Goal: Task Accomplishment & Management: Complete application form

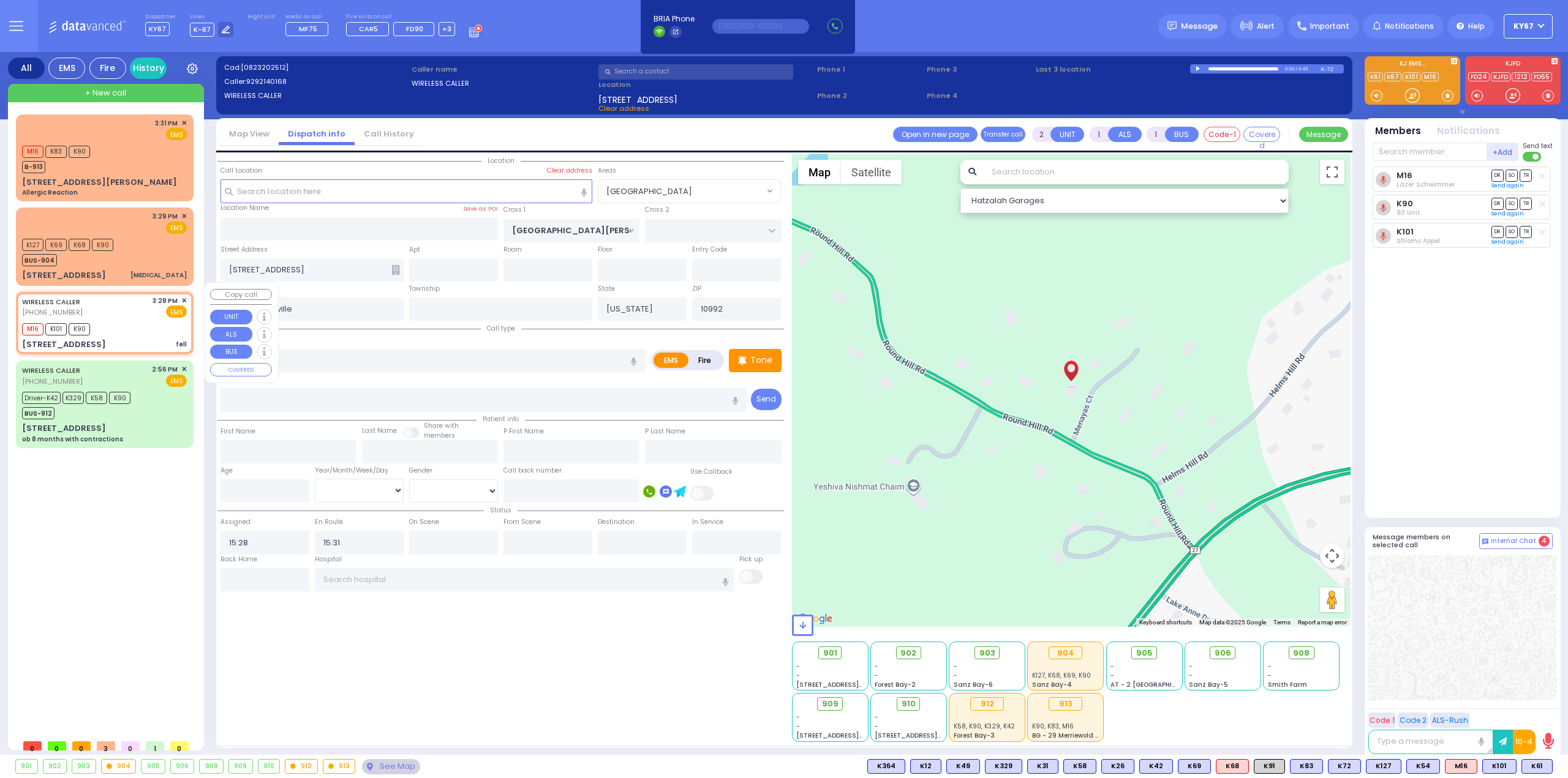
click at [117, 298] on div "WIRELESS CALLER (929) 214-0168 3:28 PM ✕ EMS" at bounding box center [104, 307] width 165 height 23
select select
radio input "true"
select select
select select "Hatzalah Garages"
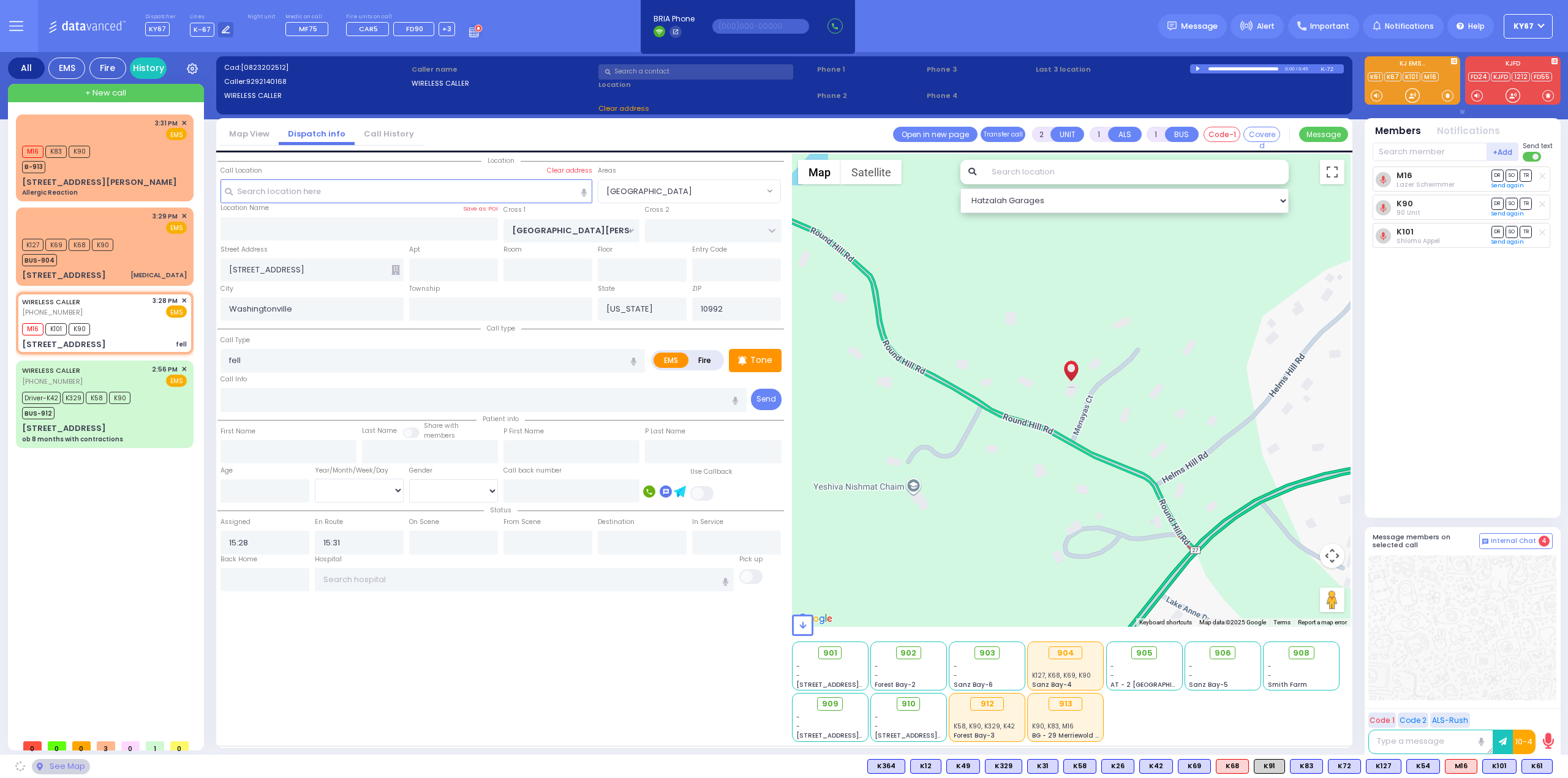
select select "[GEOGRAPHIC_DATA]"
click at [1412, 153] on input "text" at bounding box center [1429, 152] width 115 height 18
type input "61"
select select
radio input "true"
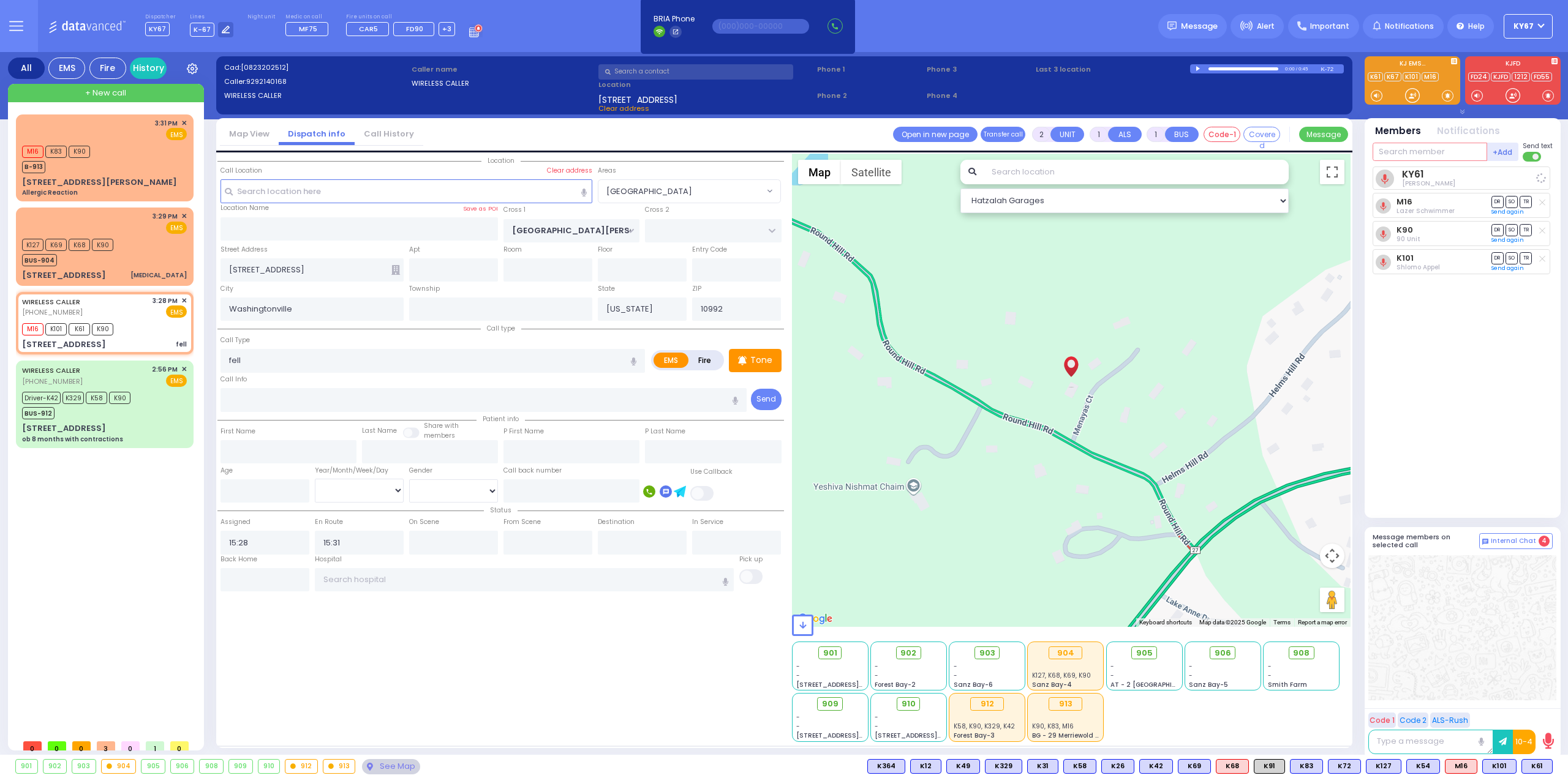
select select
select select "Hatzalah Garages"
select select "[GEOGRAPHIC_DATA]"
click at [121, 151] on div "M16 K83 K90 B-913" at bounding box center [104, 157] width 165 height 30
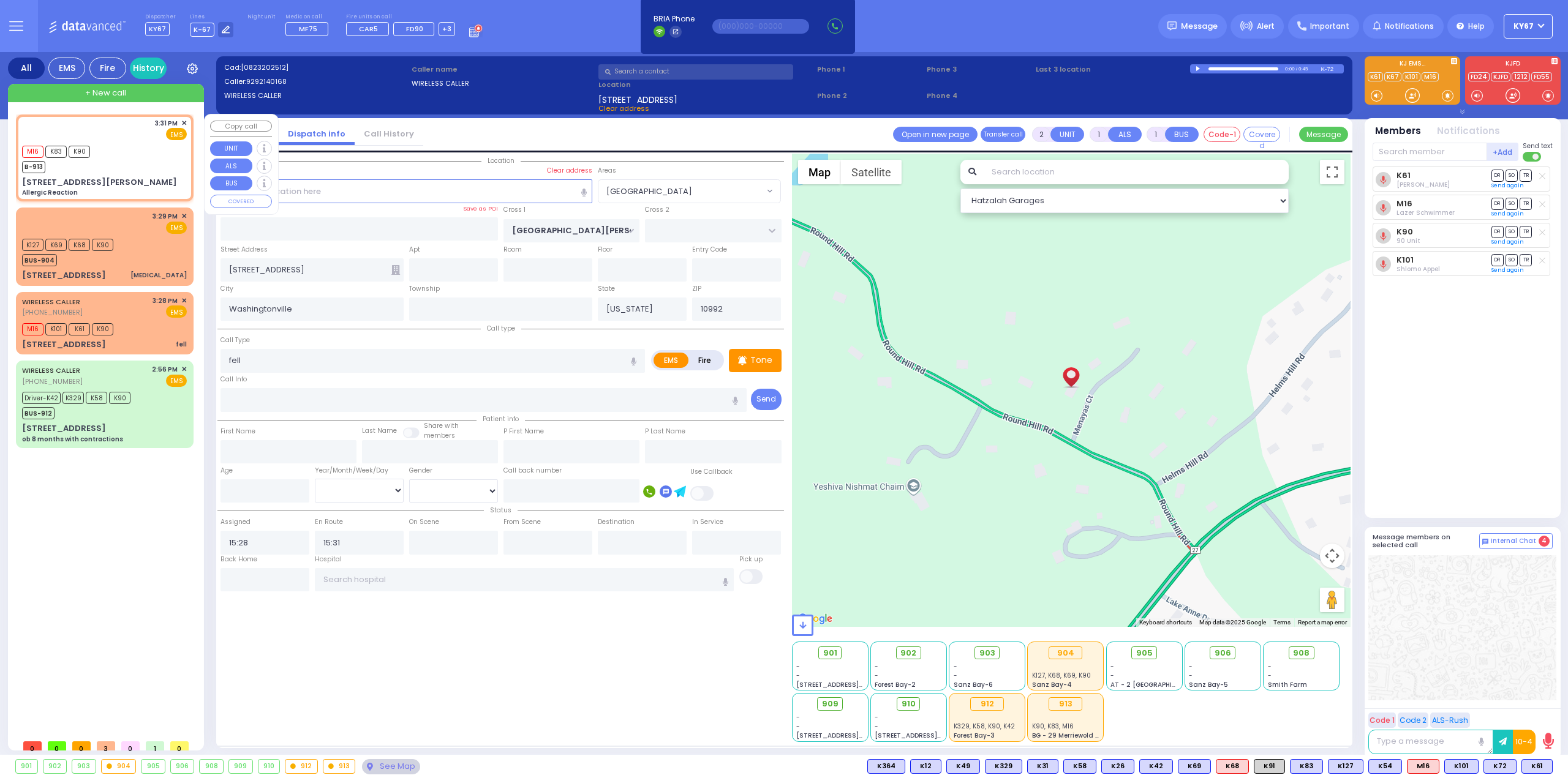
type input "6"
select select
type input "Allergic Reaction"
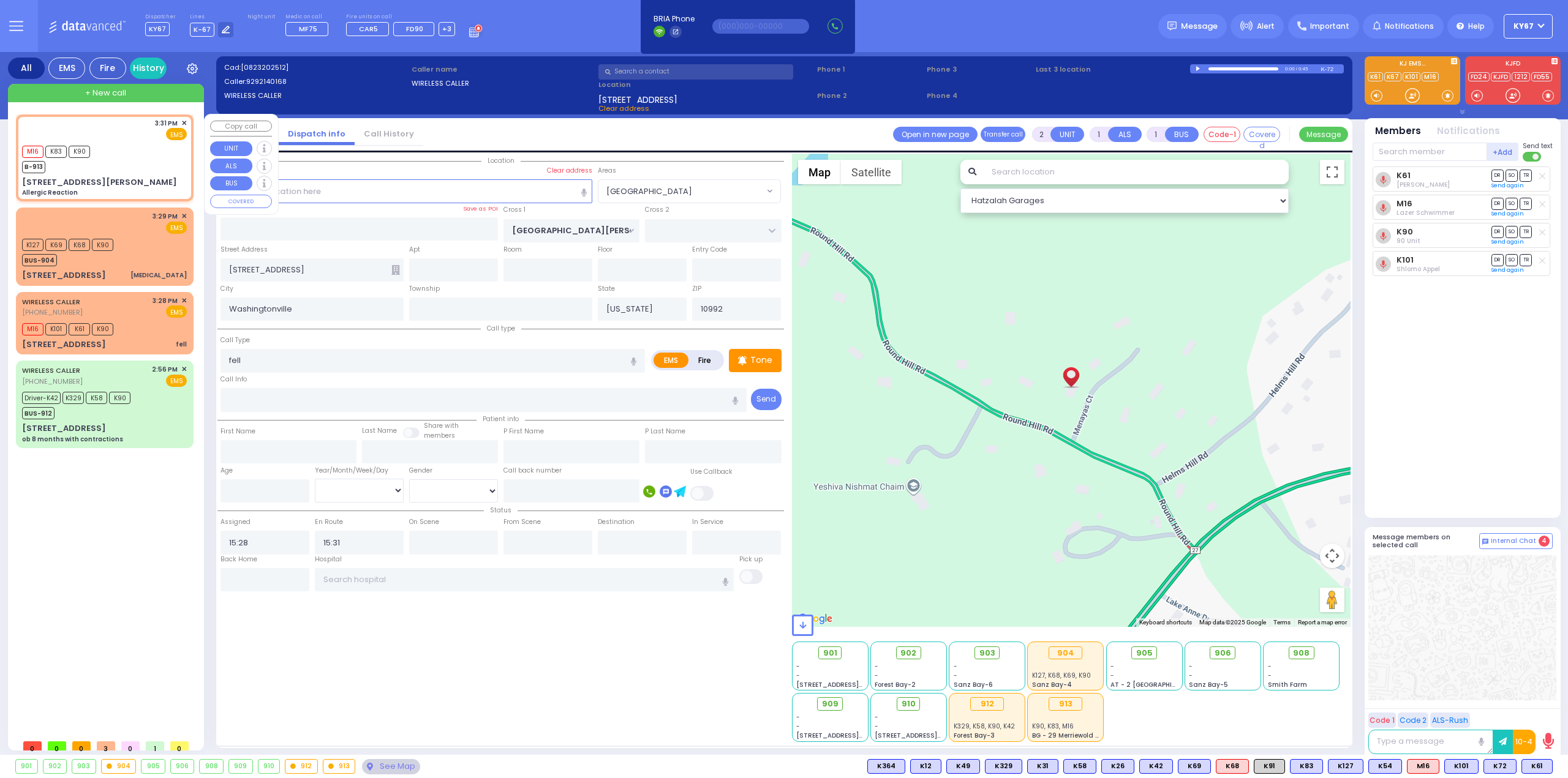
radio input "true"
type input "Unknown"
select select "Year"
type input "15:31"
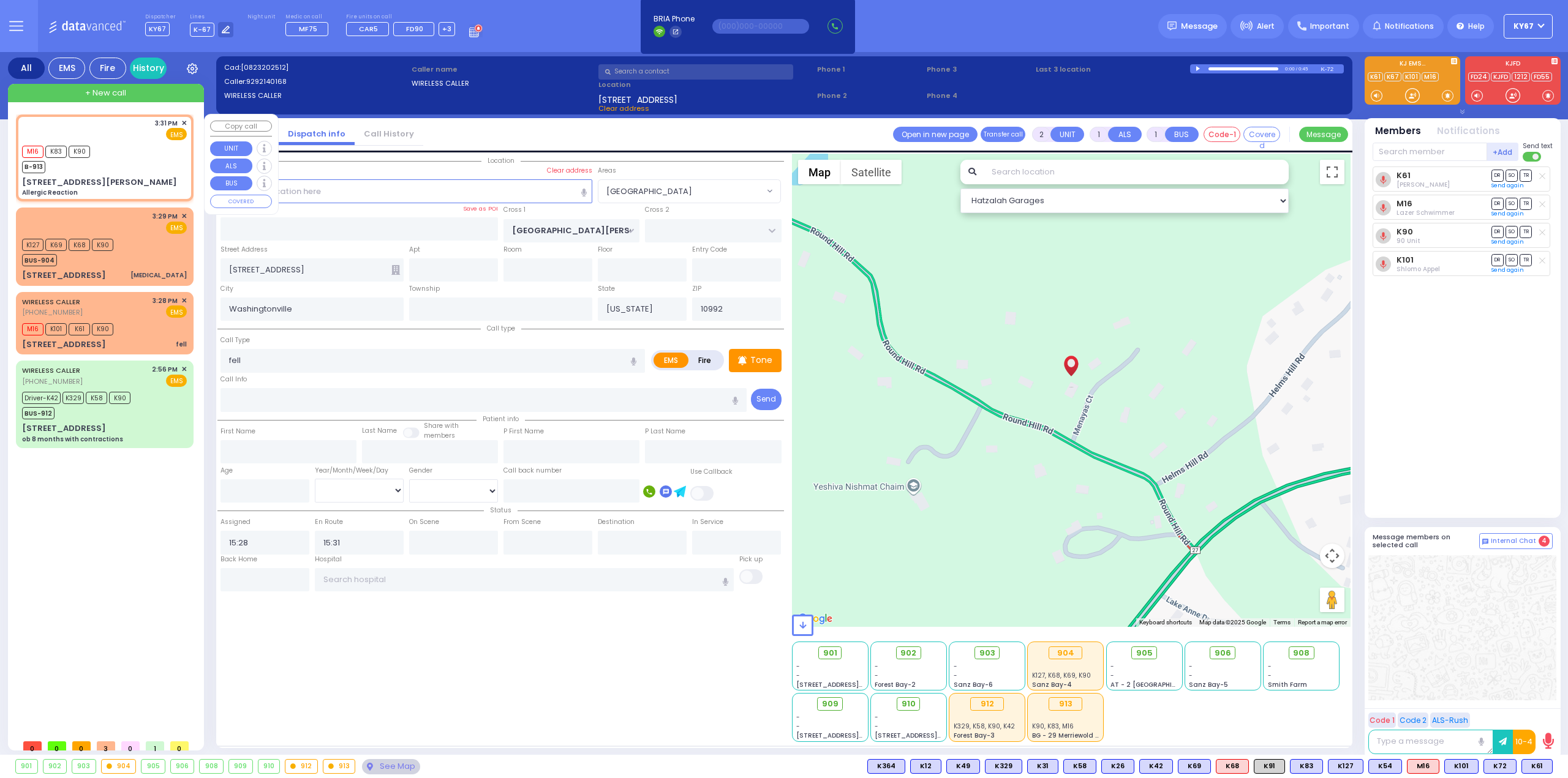
type input "15:32"
select select "Hatzalah Garages"
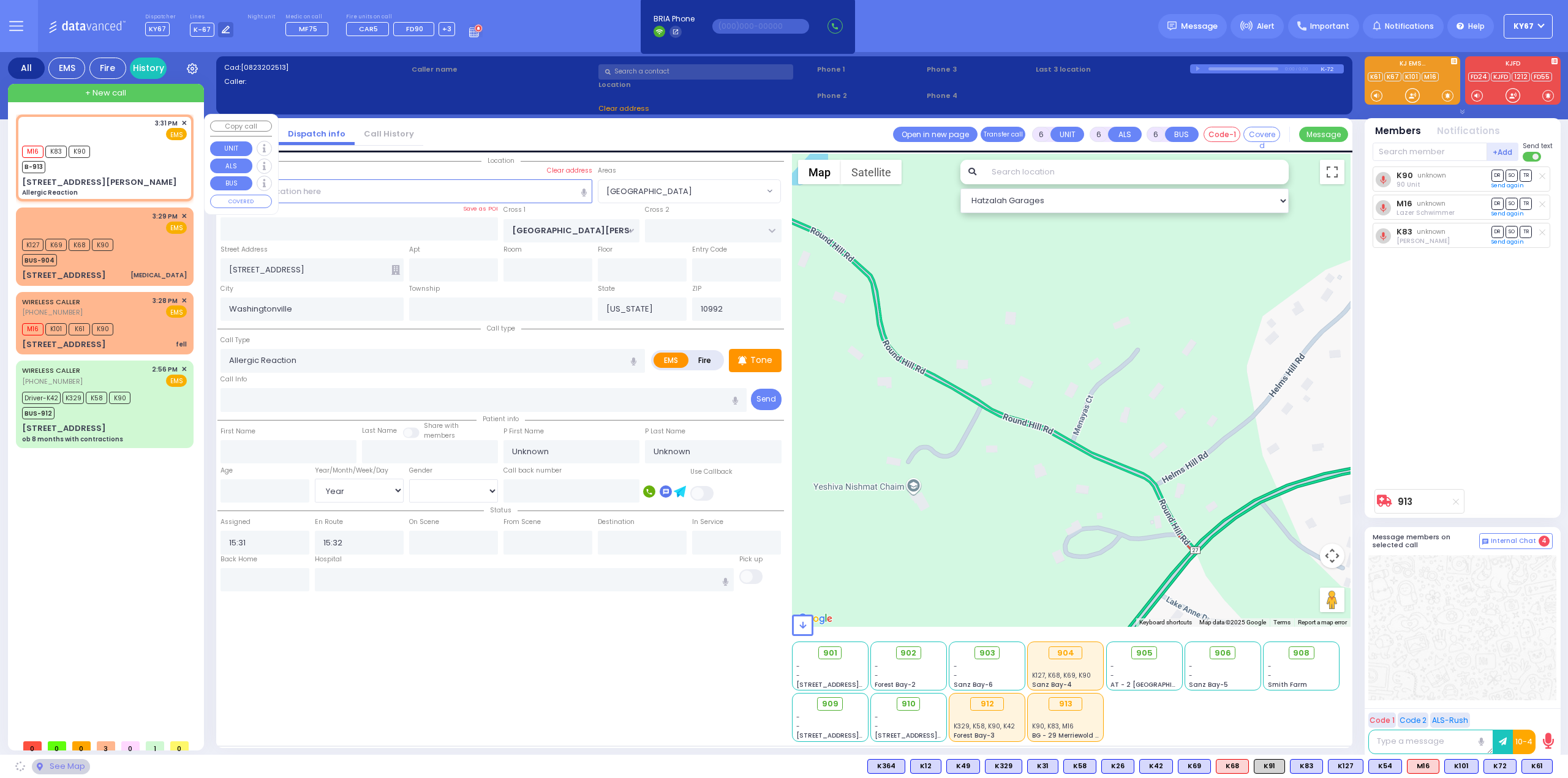
type input "SEARS RD"
type input "PINE HILL RD"
type input "16 Greene Rd"
type input "Monroe"
type input "10950"
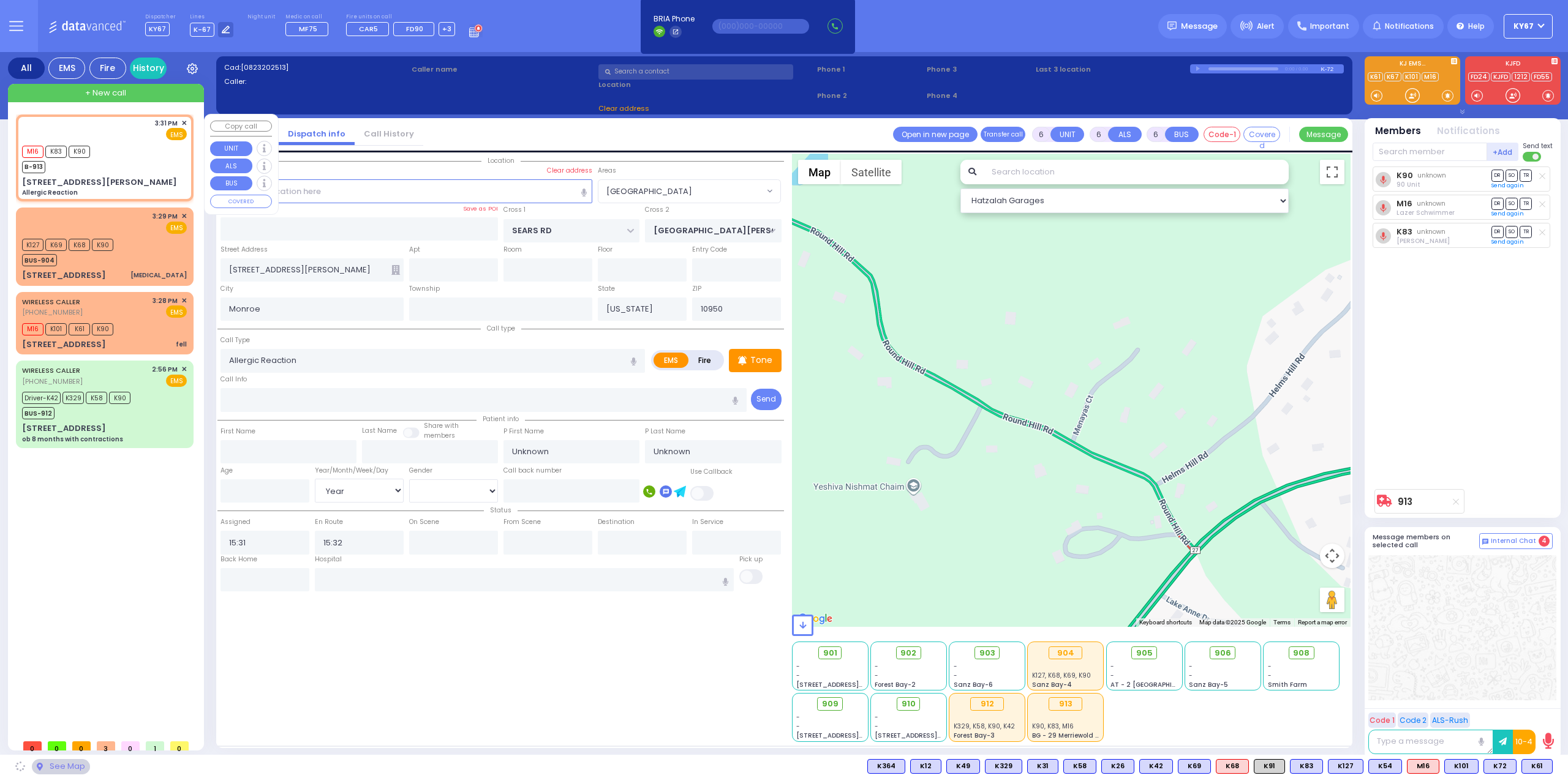
select select "[GEOGRAPHIC_DATA]"
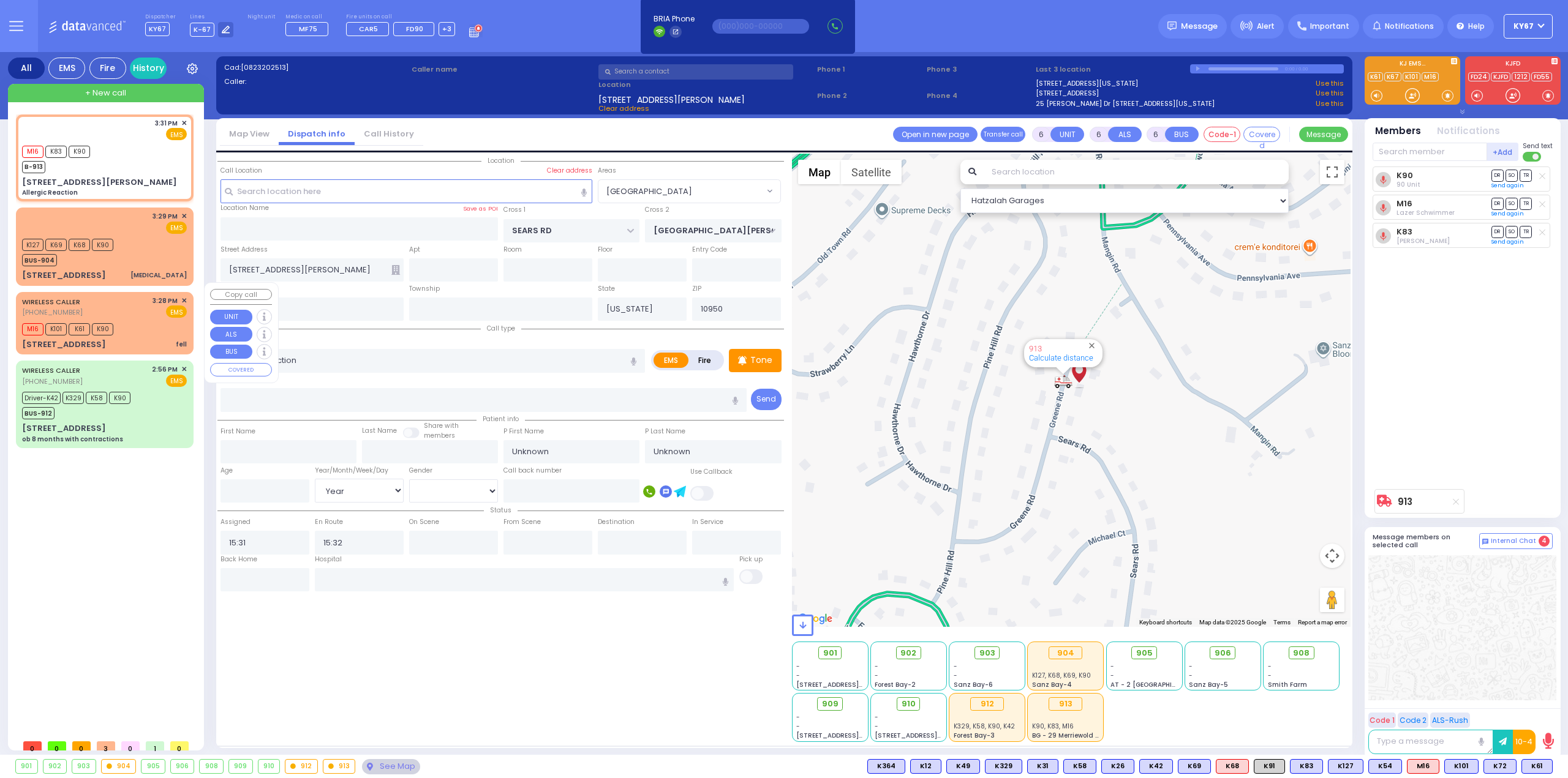
click at [152, 320] on div "M16 K101 K61 K90" at bounding box center [104, 327] width 165 height 16
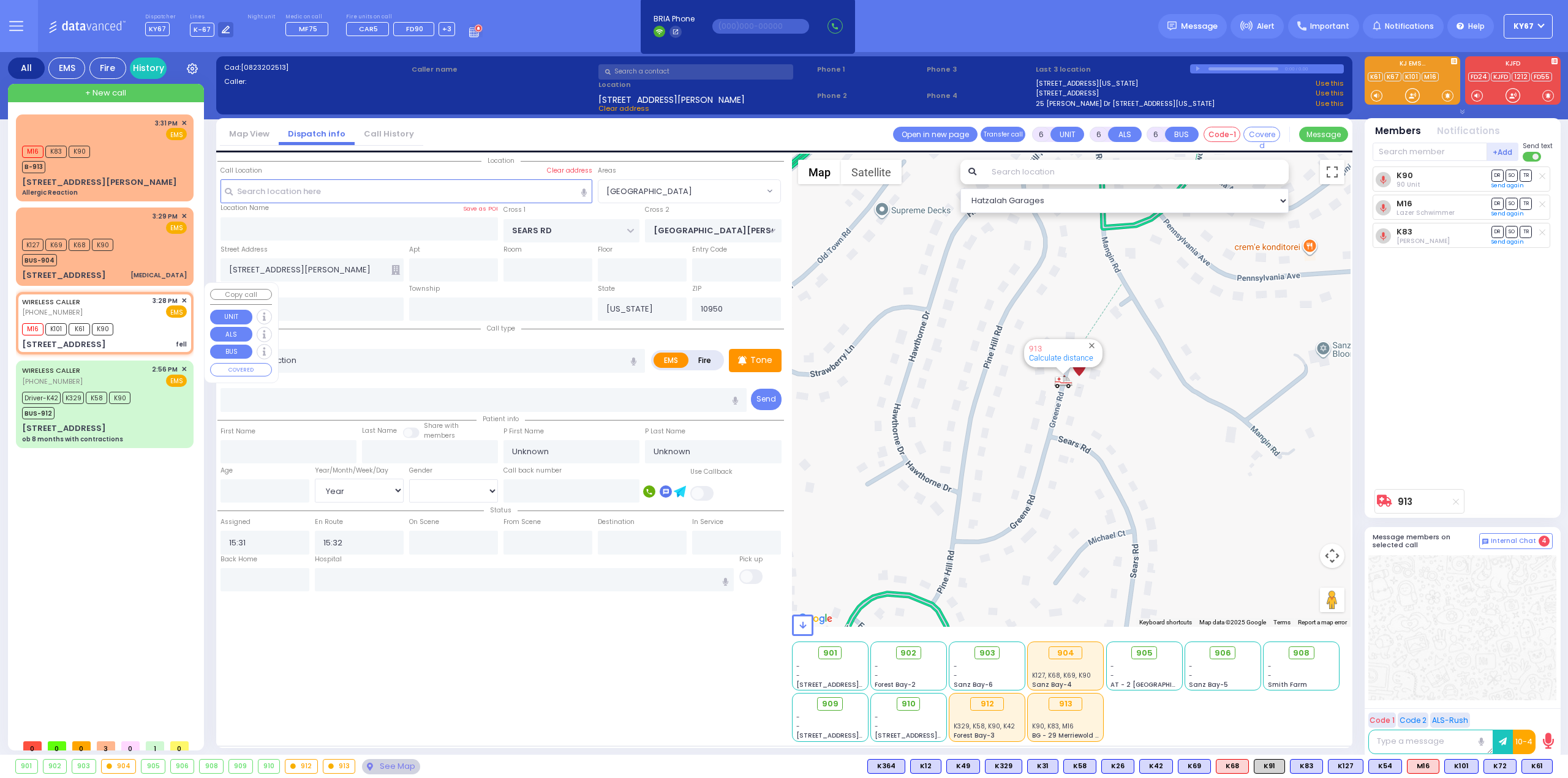
type input "2"
type input "1"
select select
type input "fell"
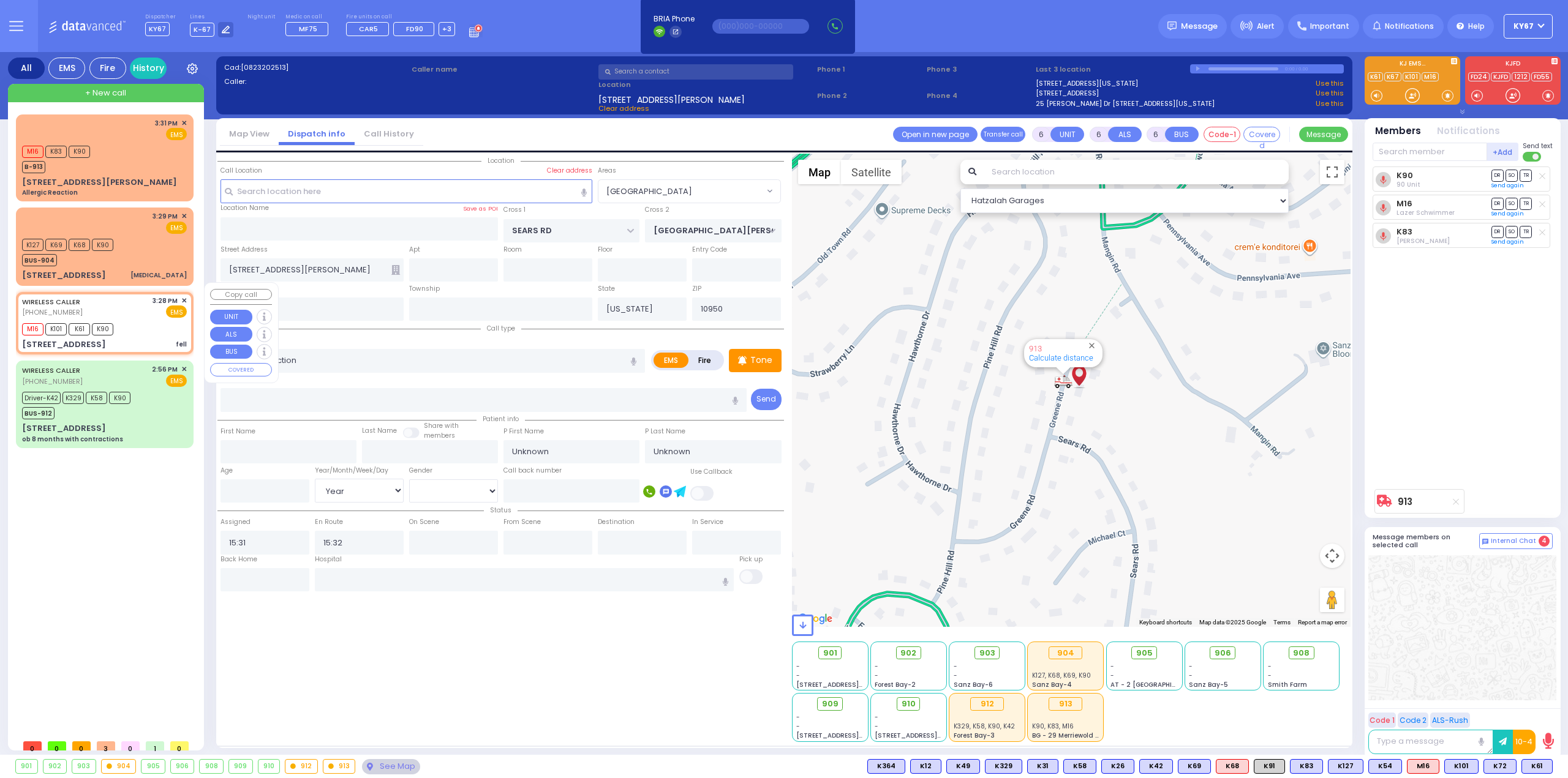
radio input "true"
select select
type input "15:28"
type input "15:31"
select select "Hatzalah Garages"
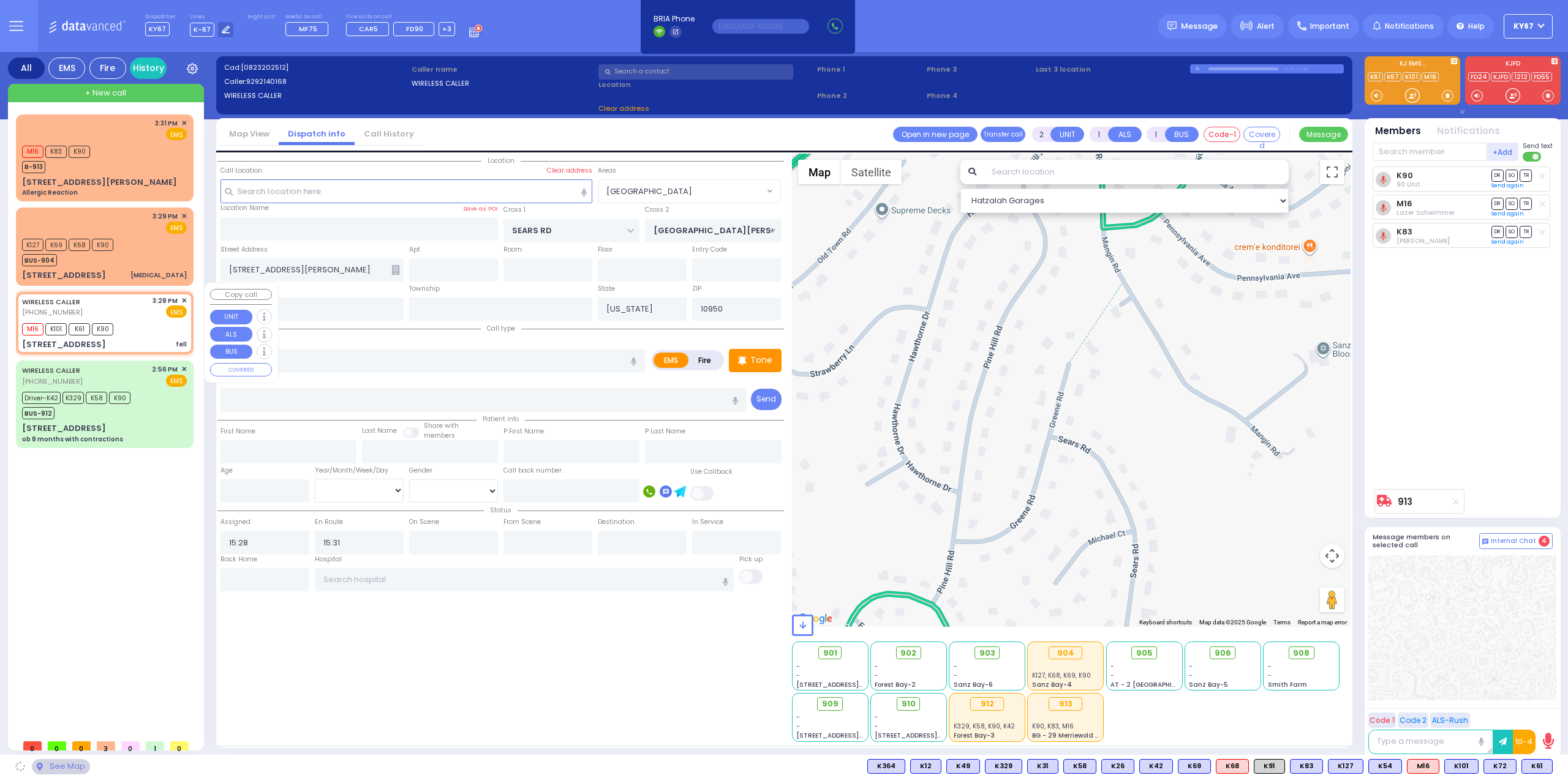
type input "ROUND HILL RD"
type input "[STREET_ADDRESS]"
type input "Washingtonville"
type input "10992"
select select "[GEOGRAPHIC_DATA]"
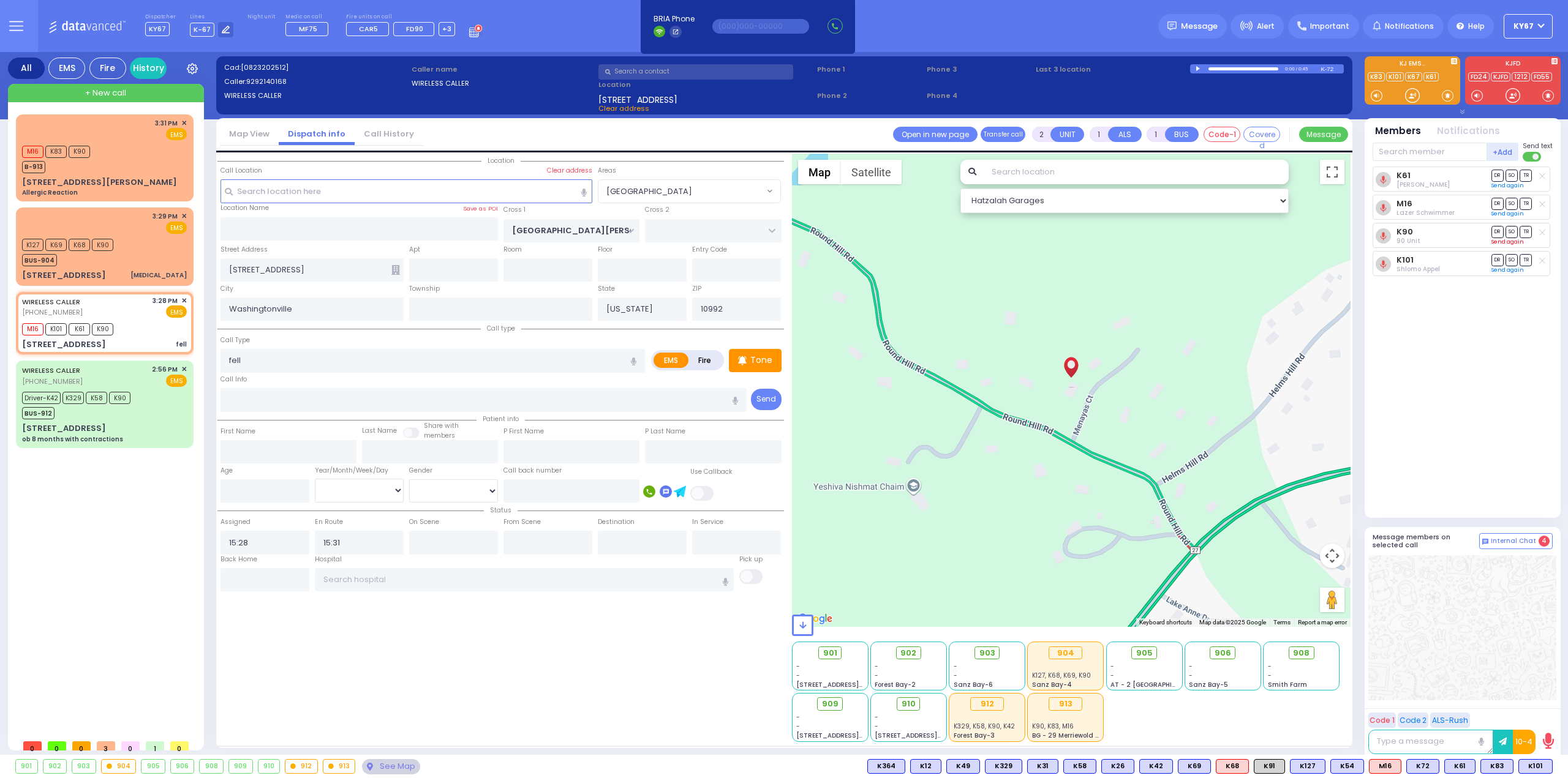
click at [1508, 242] on link "Send again" at bounding box center [1506, 242] width 32 height 7
click at [1443, 448] on div "K61 Aron Polatsek DR SO TR Sending text M16 DR" at bounding box center [1463, 337] width 182 height 341
click at [144, 320] on div "M16 K101 K61 K90" at bounding box center [104, 327] width 165 height 16
select select
radio input "true"
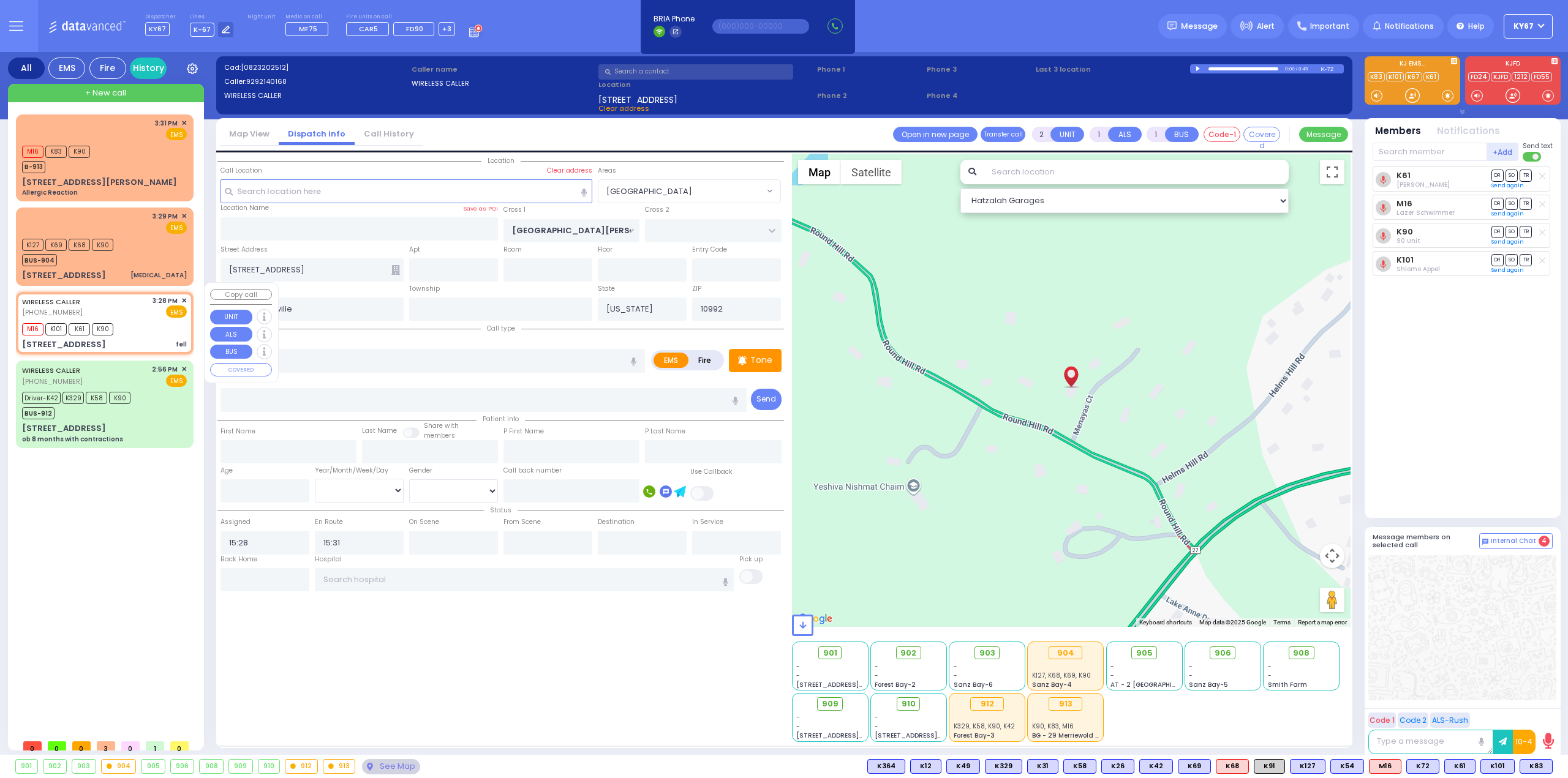
select select
select select "Hatzalah Garages"
select select "[GEOGRAPHIC_DATA]"
click at [1531, 772] on span "K83" at bounding box center [1536, 766] width 32 height 14
select select
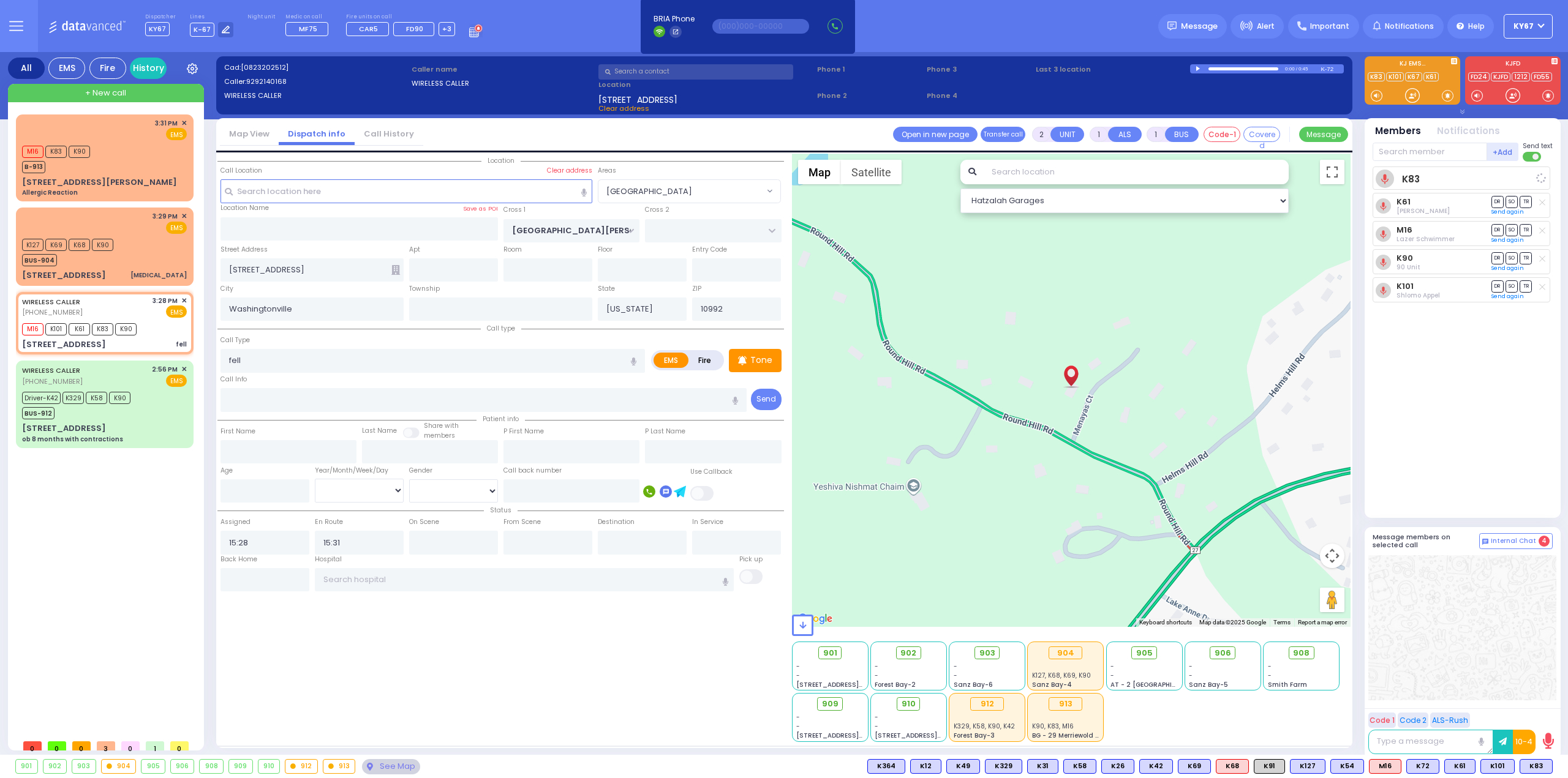
radio input "true"
select select
select select "Hatzalah Garages"
select select "[GEOGRAPHIC_DATA]"
click at [1177, 717] on div "901 - - 214 Nininger Rd - - - -" at bounding box center [1071, 691] width 559 height 102
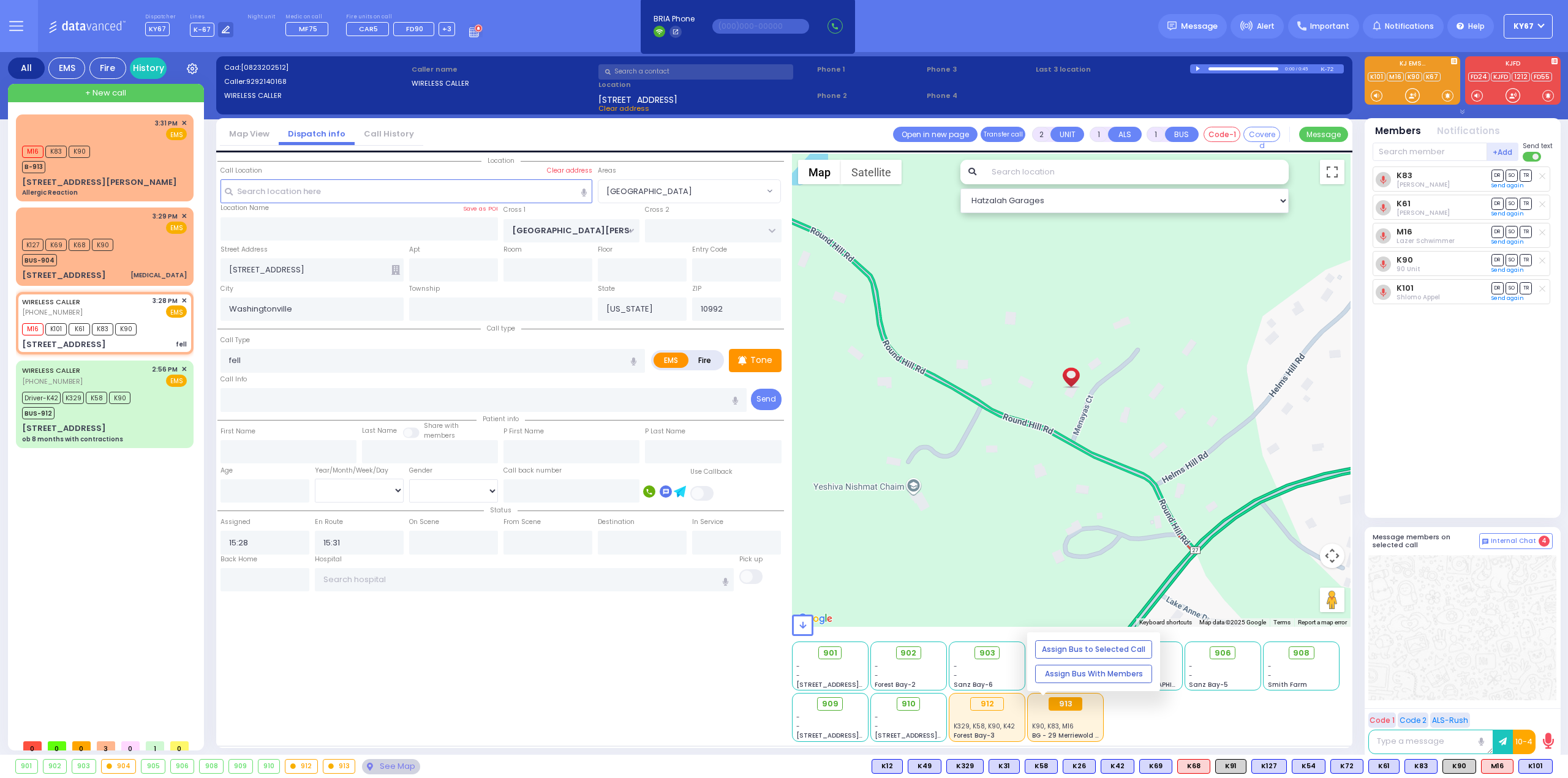
click at [1059, 704] on div "913" at bounding box center [1065, 704] width 34 height 14
type input "6"
select select
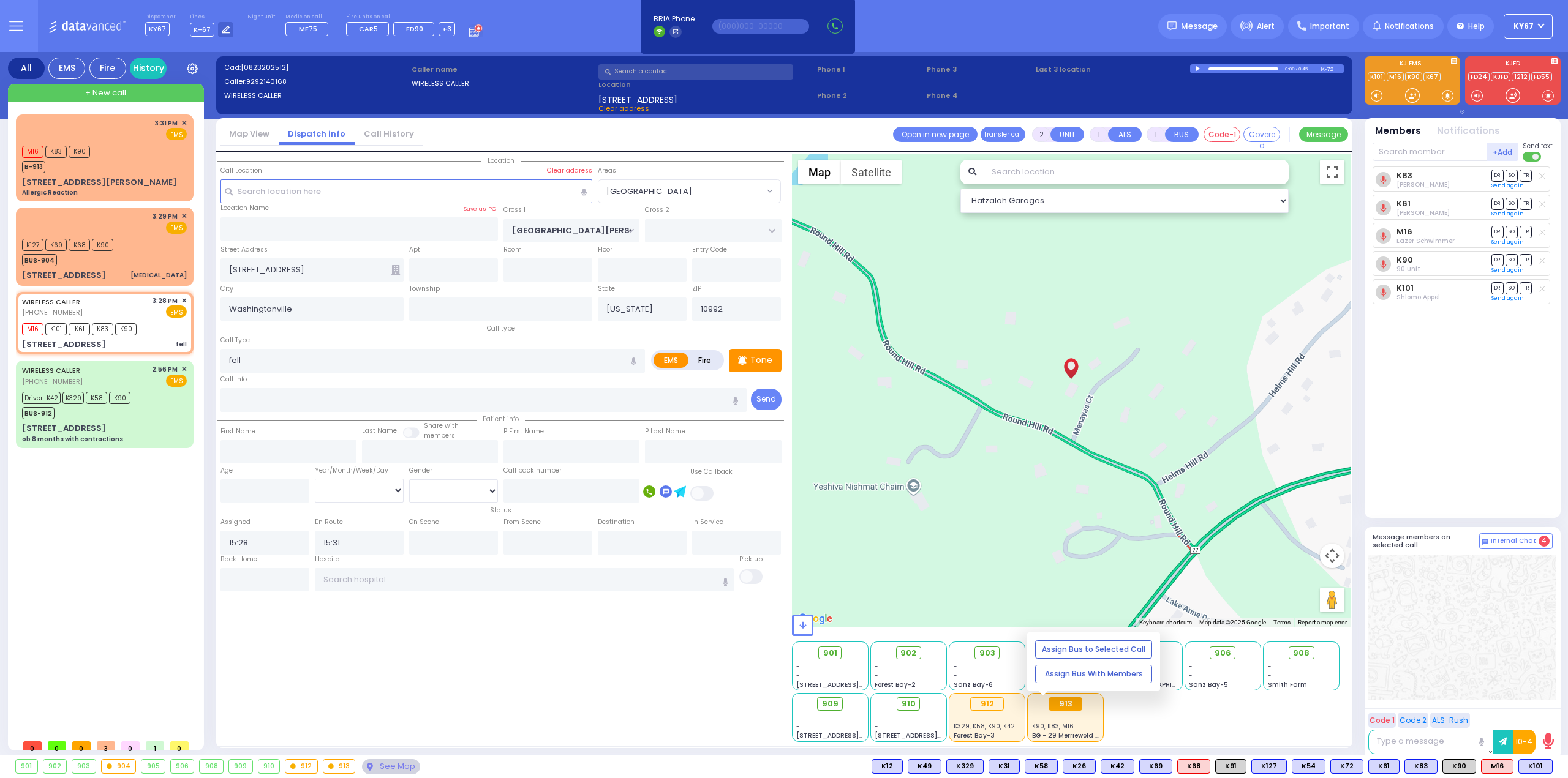
type input "Allergic Reaction"
radio input "true"
type input "Anna"
type input "Routh"
type input "90"
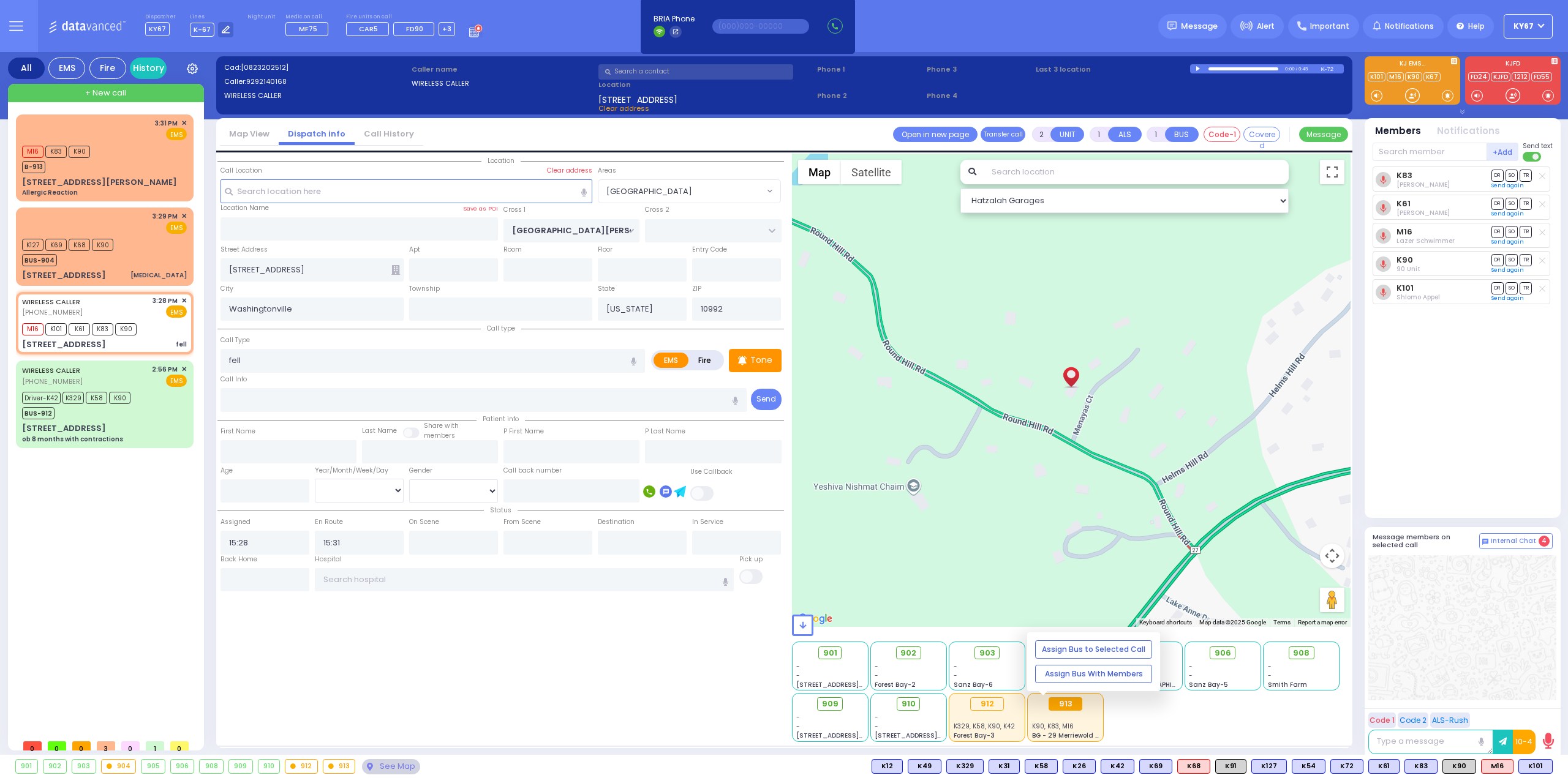
select select "Year"
type input "15:31"
type input "15:32"
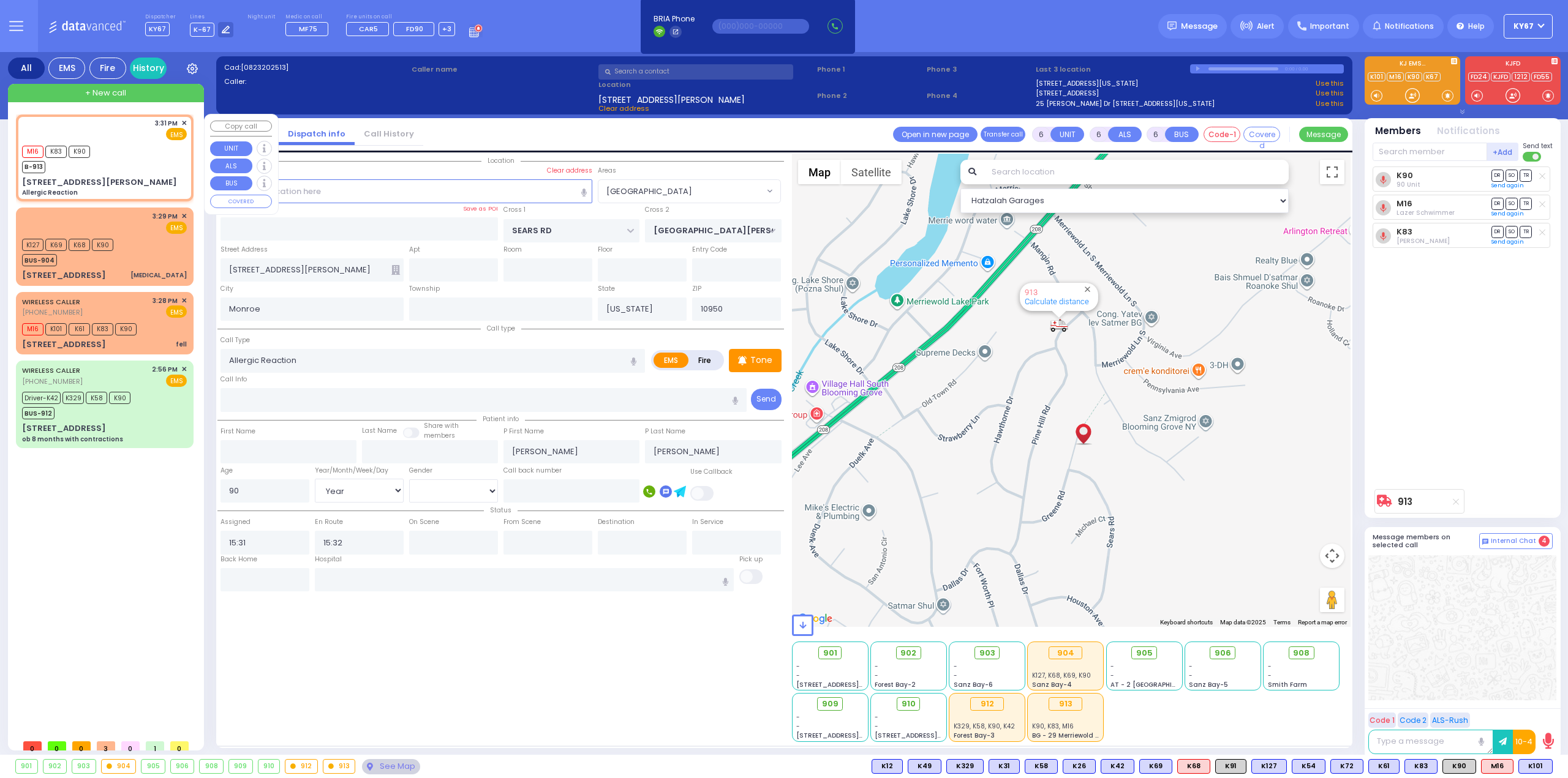
click at [186, 121] on span "✕" at bounding box center [184, 123] width 6 height 10
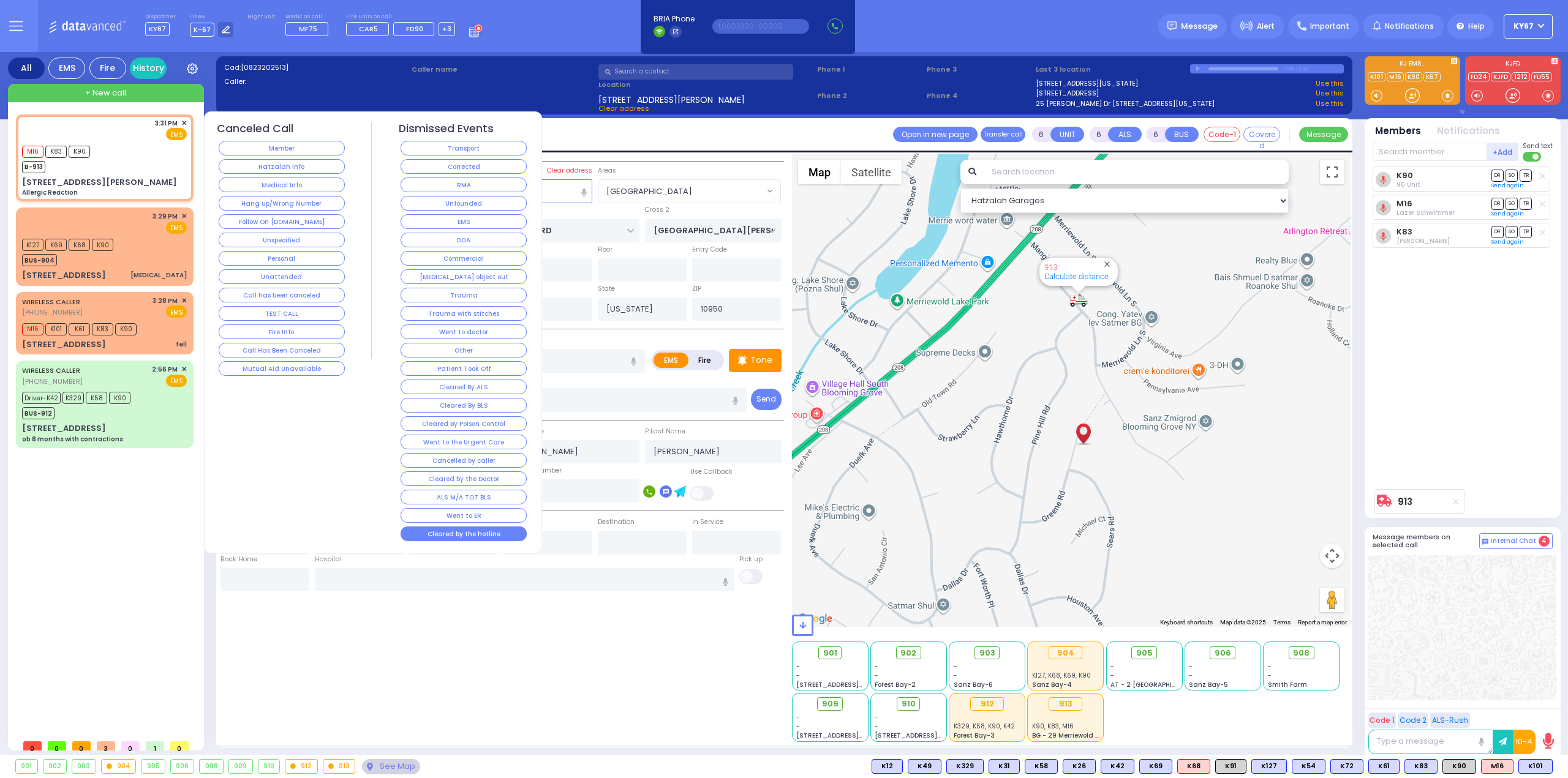
click at [466, 527] on button "Cleared by the hotline" at bounding box center [463, 534] width 126 height 15
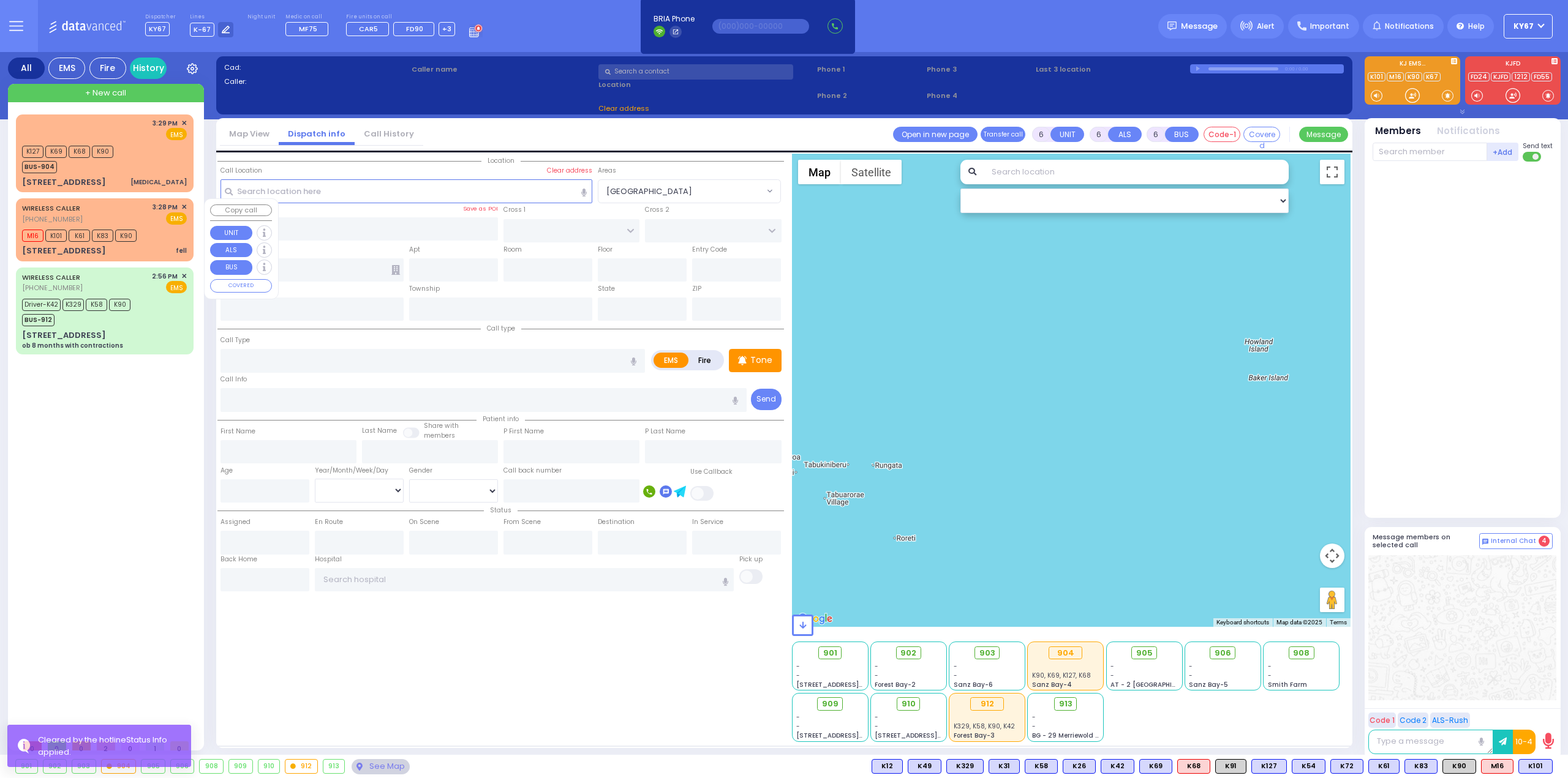
click at [122, 212] on div "WIRELESS CALLER (929) 214-0168 3:28 PM ✕ EMS" at bounding box center [104, 213] width 165 height 23
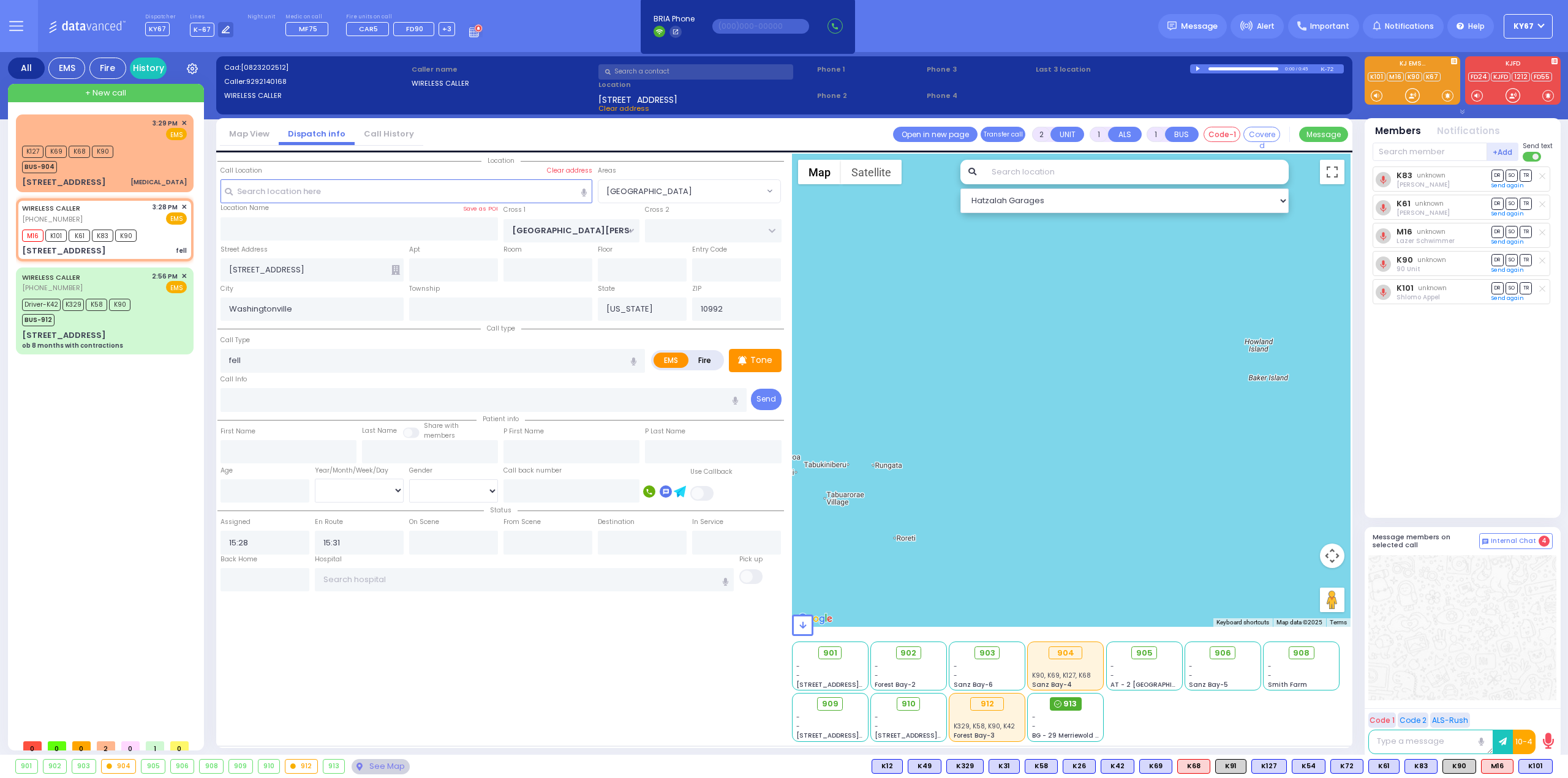
click at [1077, 704] on div "913" at bounding box center [1065, 704] width 32 height 14
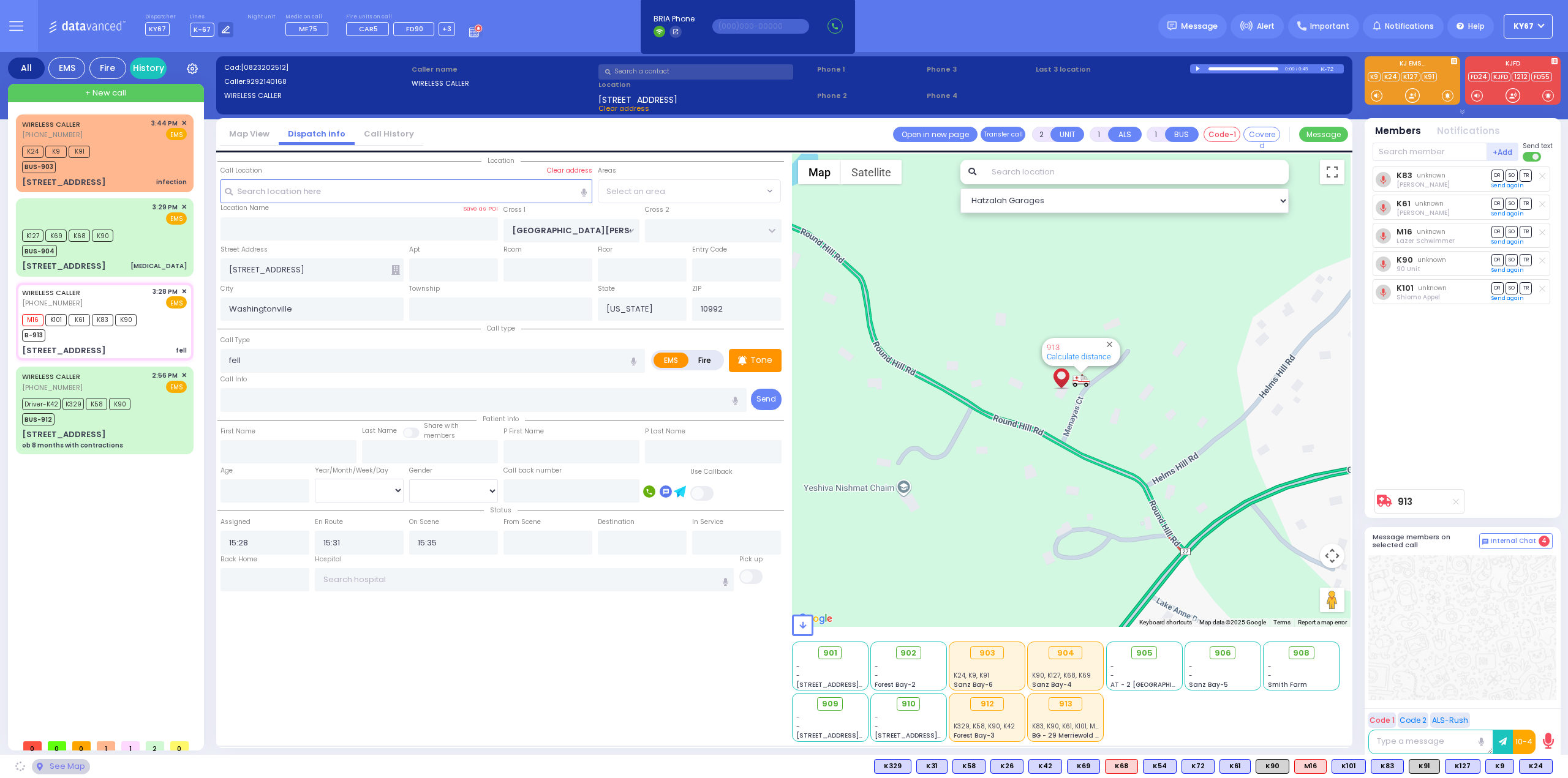
select select "[GEOGRAPHIC_DATA]"
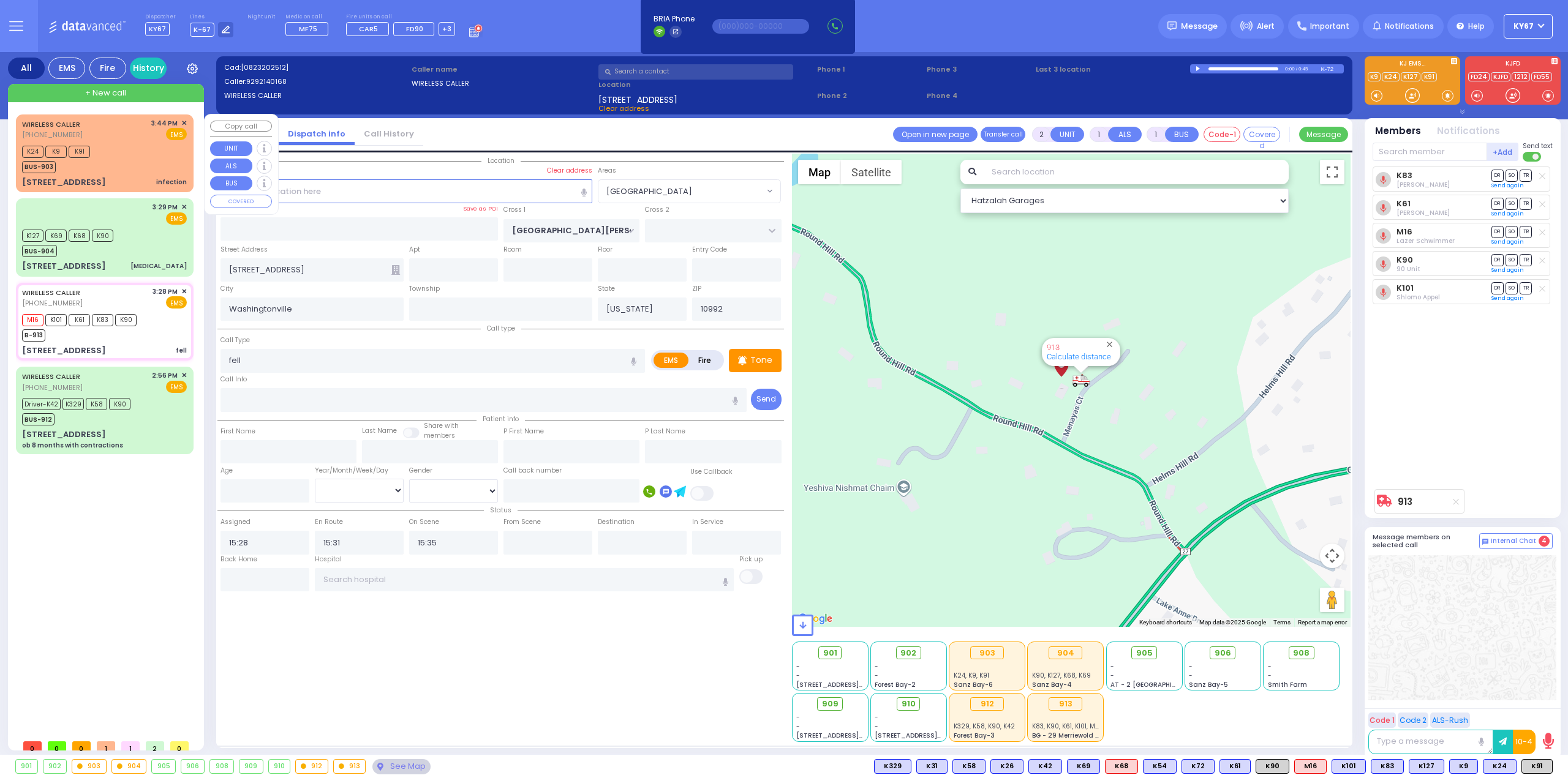
click at [156, 145] on div "K24 K9 K91 BUS-903" at bounding box center [104, 157] width 165 height 30
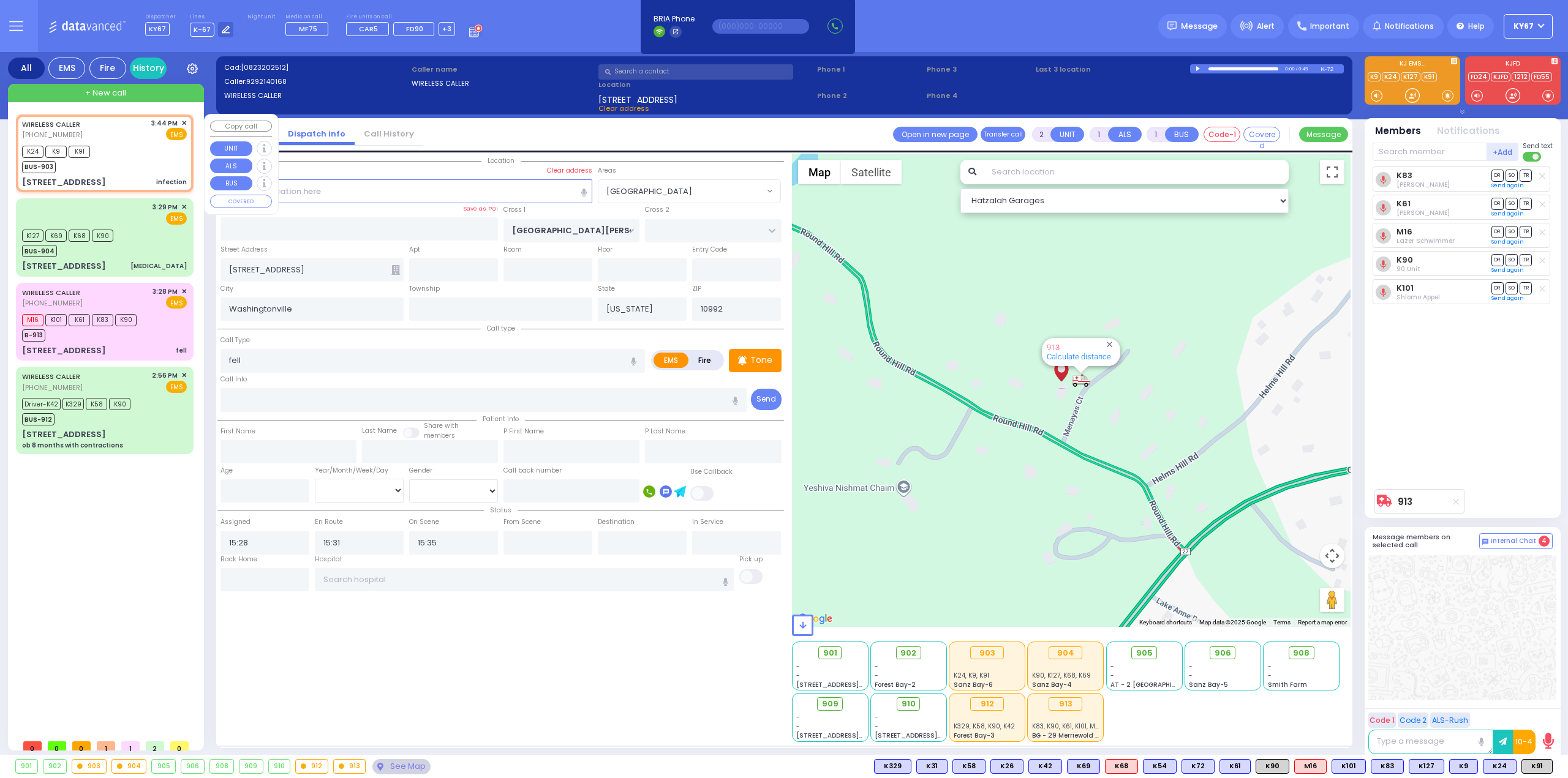
select select
type input "infection"
radio input "true"
select select
type input "15:44"
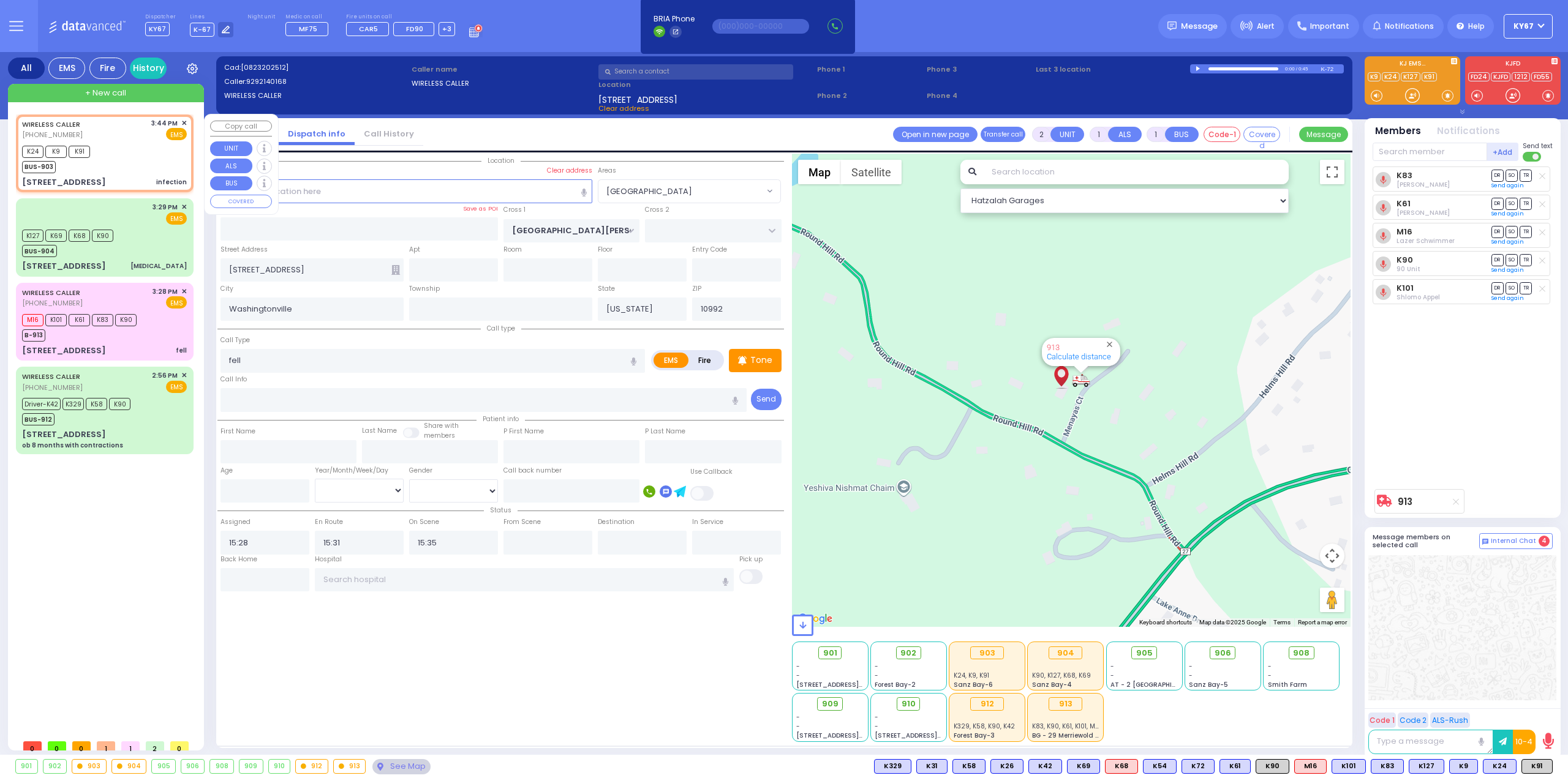
type input "15:46"
type input "ZLOTCHEV WAY"
type input "FOREST RD"
type input "[STREET_ADDRESS]"
type input "103"
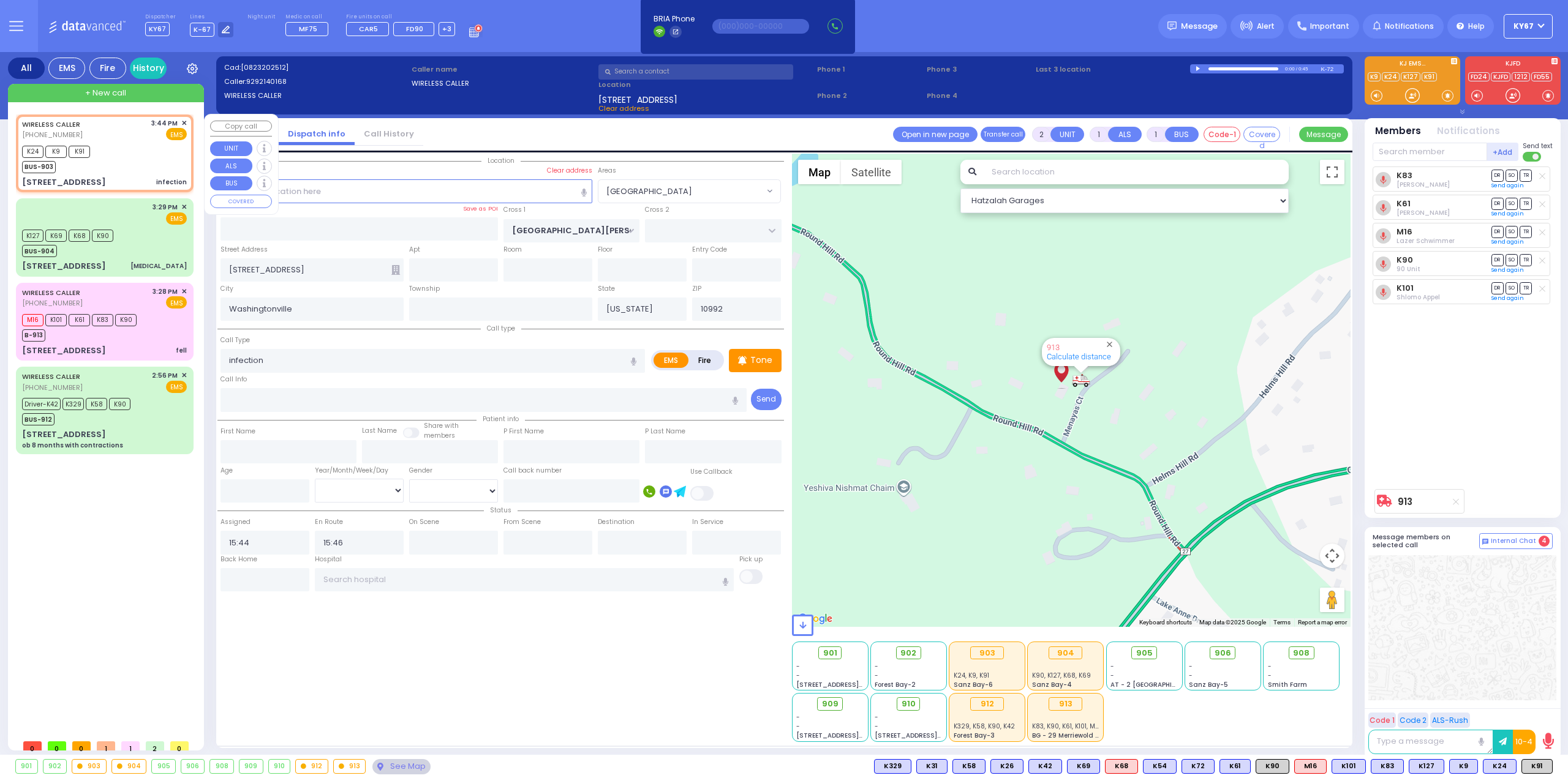
type input "Monroe"
type input "10950"
select select "Hatzalah Garages"
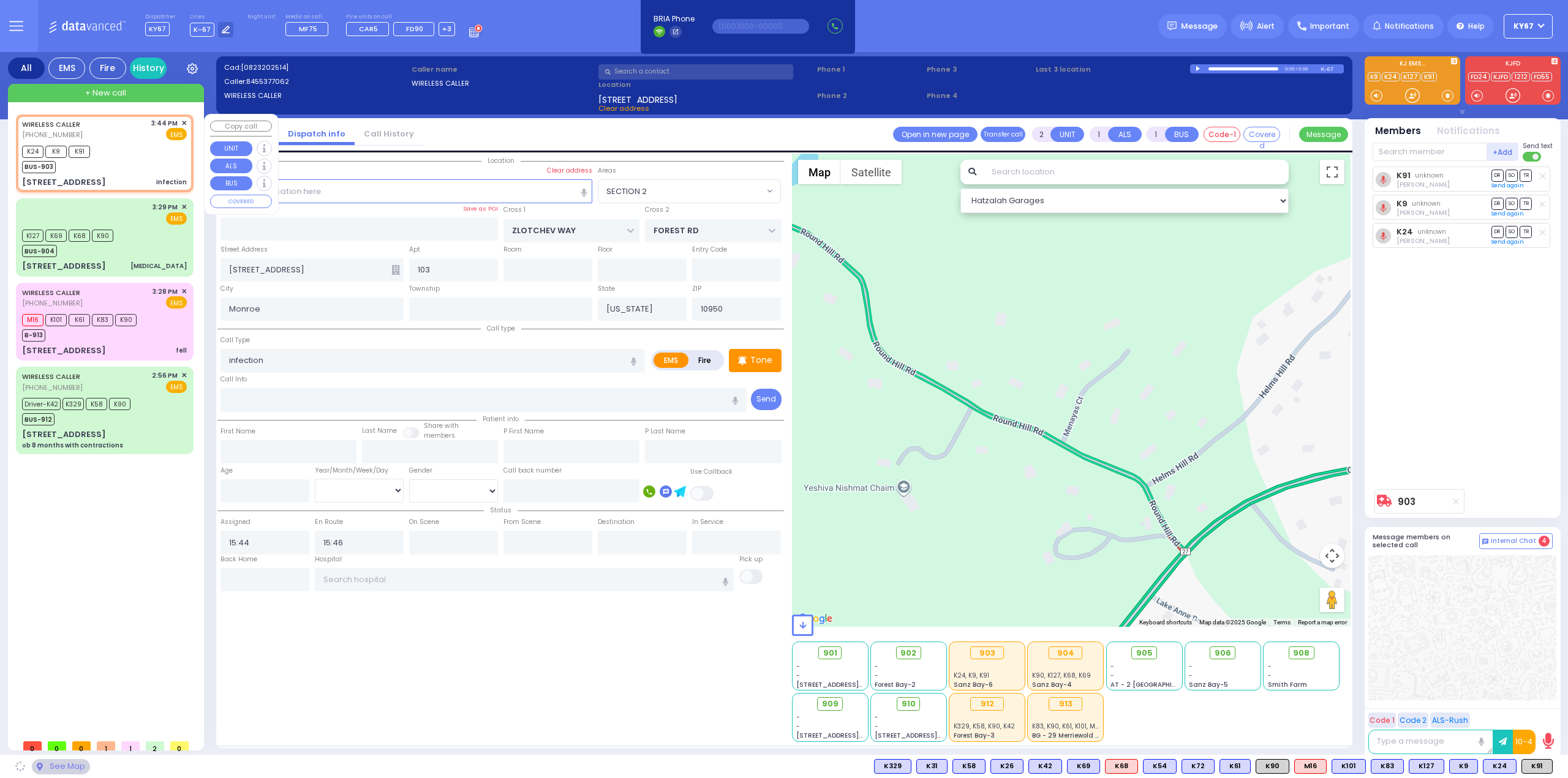
select select "SECTION 2"
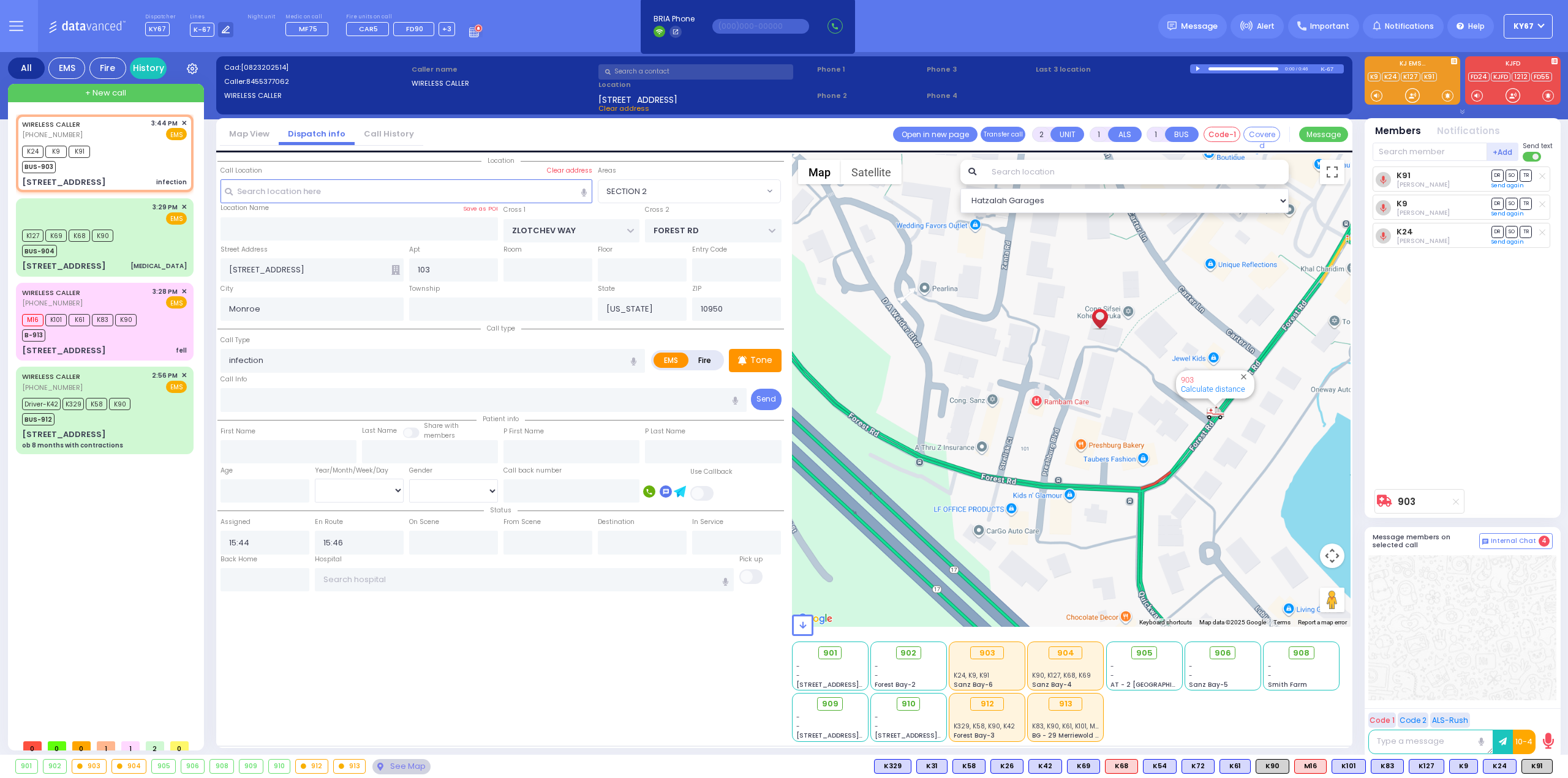
drag, startPoint x: 939, startPoint y: 400, endPoint x: 1042, endPoint y: 411, distance: 103.6
click at [1042, 411] on div "903 Calculate distance" at bounding box center [1071, 390] width 559 height 474
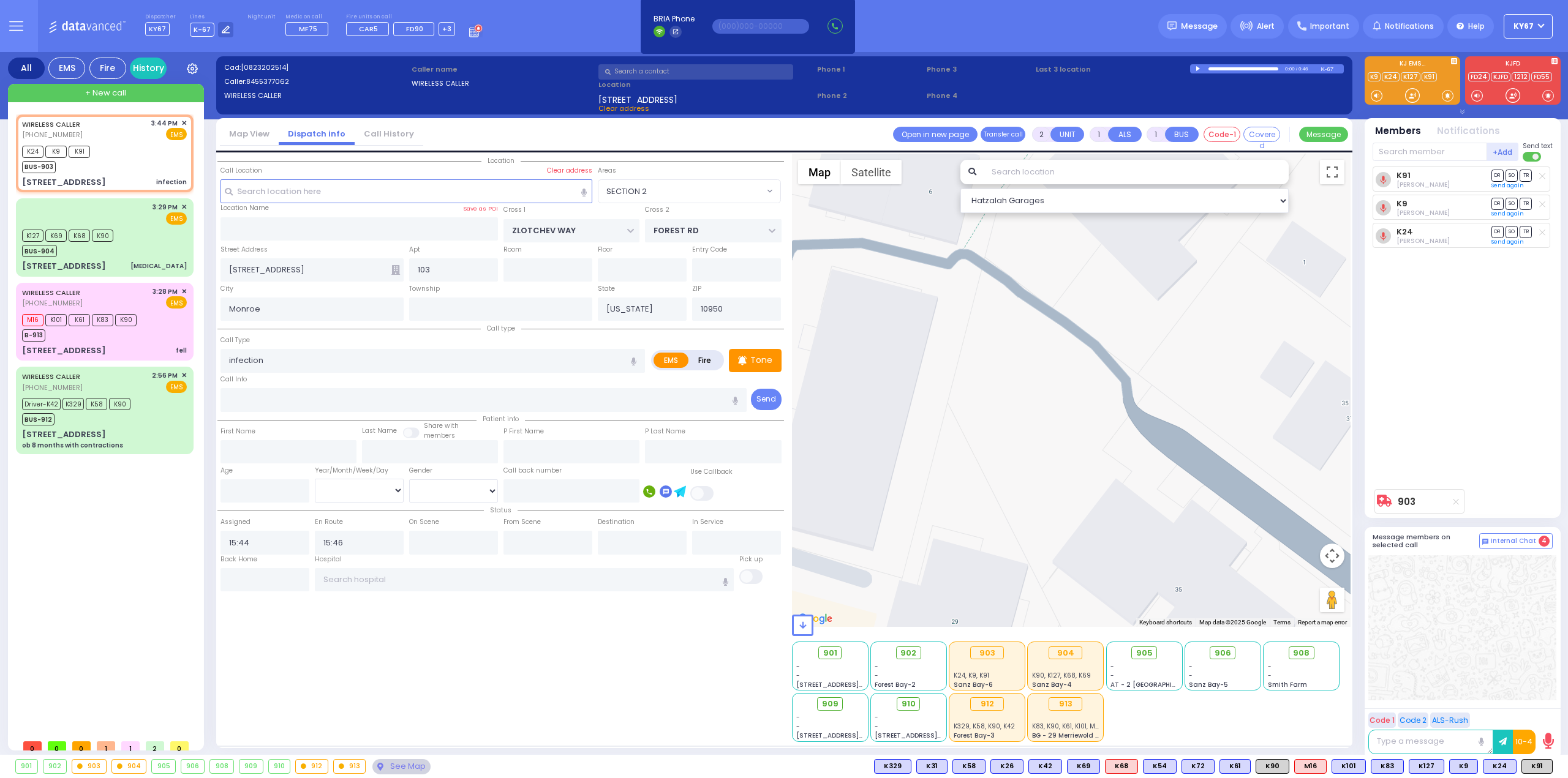
drag, startPoint x: 1288, startPoint y: 346, endPoint x: 1001, endPoint y: 290, distance: 292.4
click at [1001, 290] on div "903 Calculate distance" at bounding box center [1071, 390] width 559 height 474
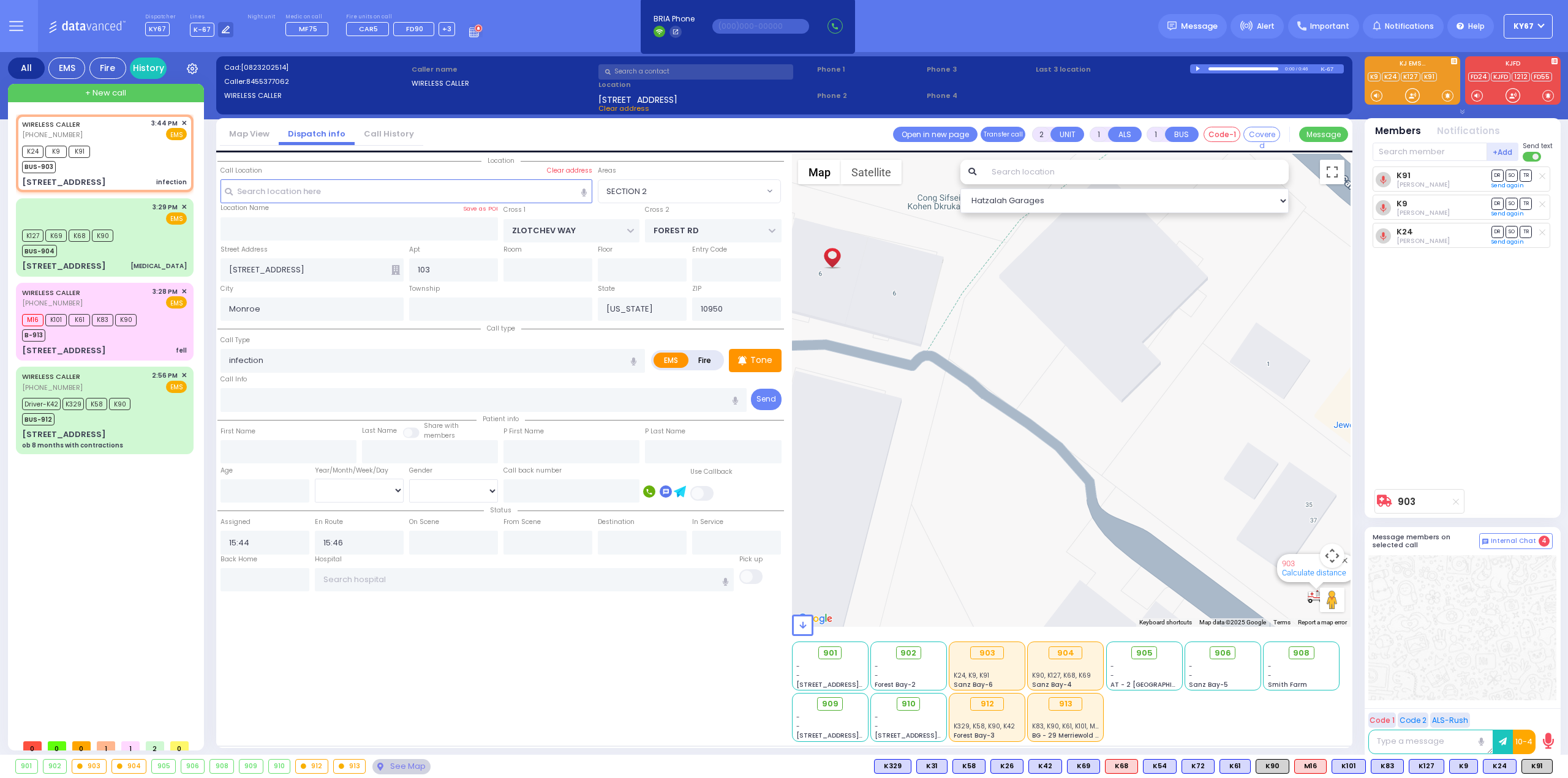
drag, startPoint x: 962, startPoint y: 291, endPoint x: 930, endPoint y: 389, distance: 103.1
click at [930, 389] on div "903 Calculate distance" at bounding box center [1071, 390] width 559 height 474
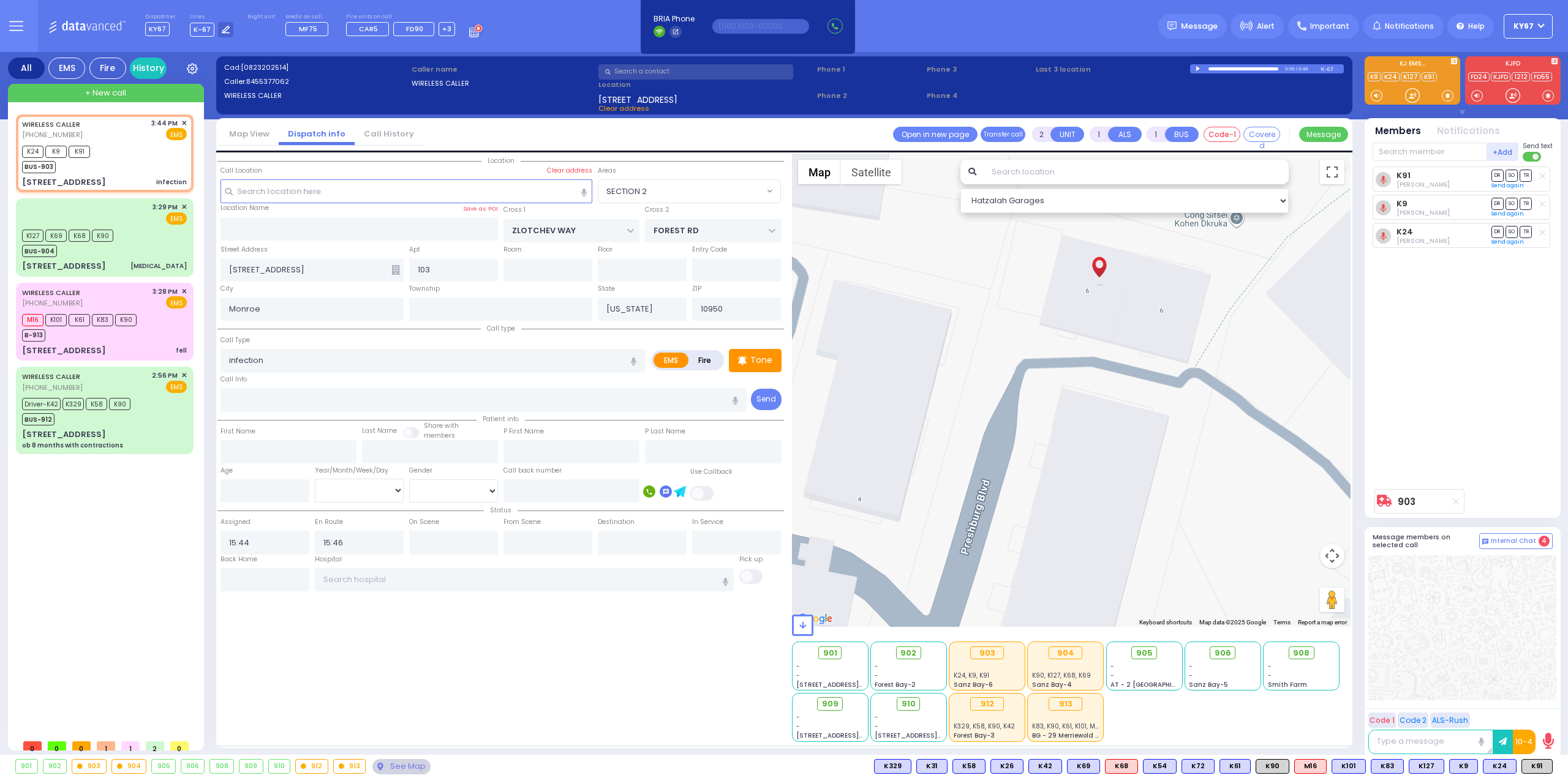
drag, startPoint x: 914, startPoint y: 394, endPoint x: 1181, endPoint y: 411, distance: 267.5
click at [1181, 411] on div "903 Calculate distance" at bounding box center [1071, 390] width 559 height 474
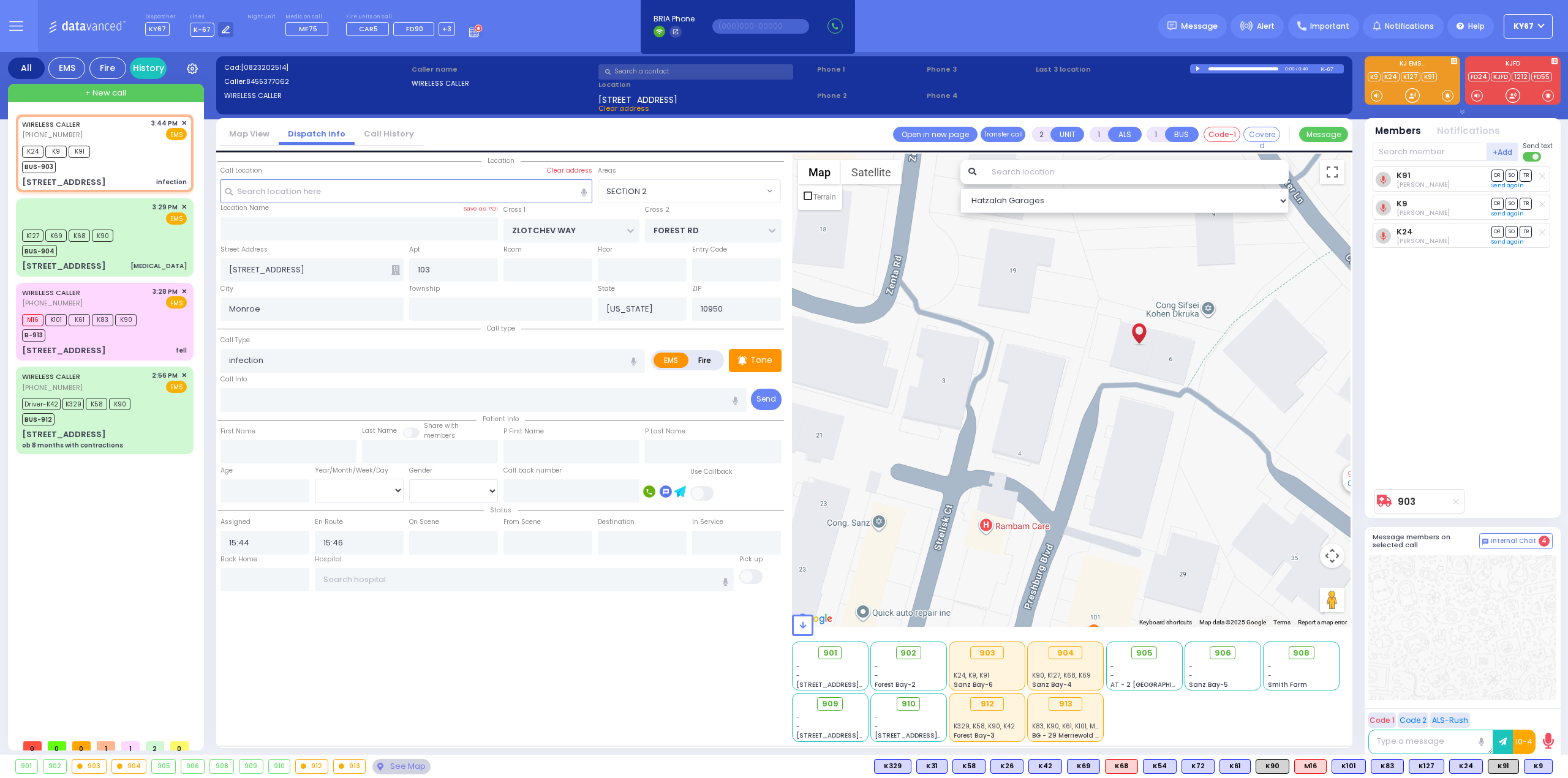
click at [528, 616] on div "Location" at bounding box center [500, 448] width 567 height 589
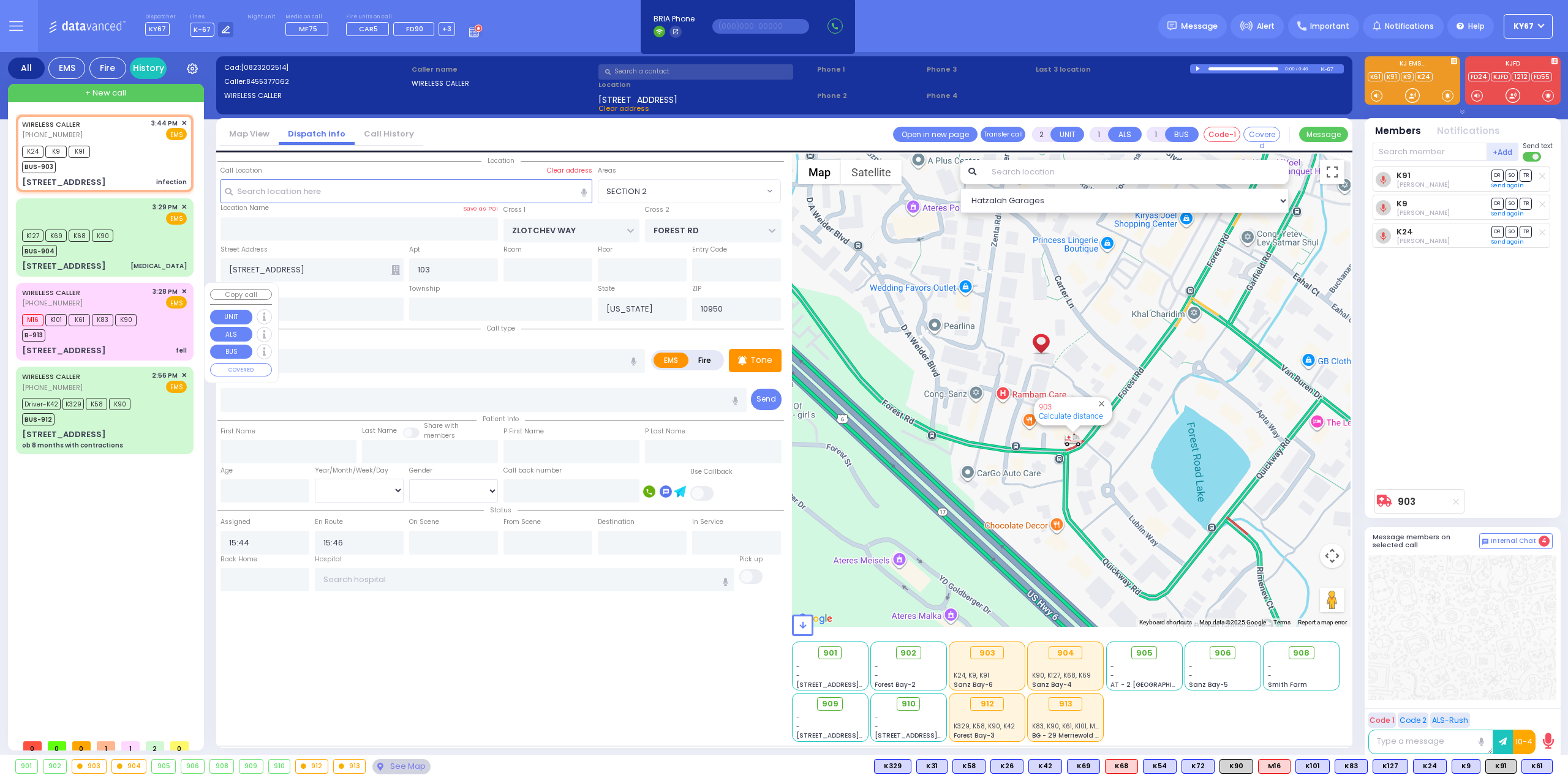
click at [114, 337] on div "B-913" at bounding box center [79, 334] width 115 height 16
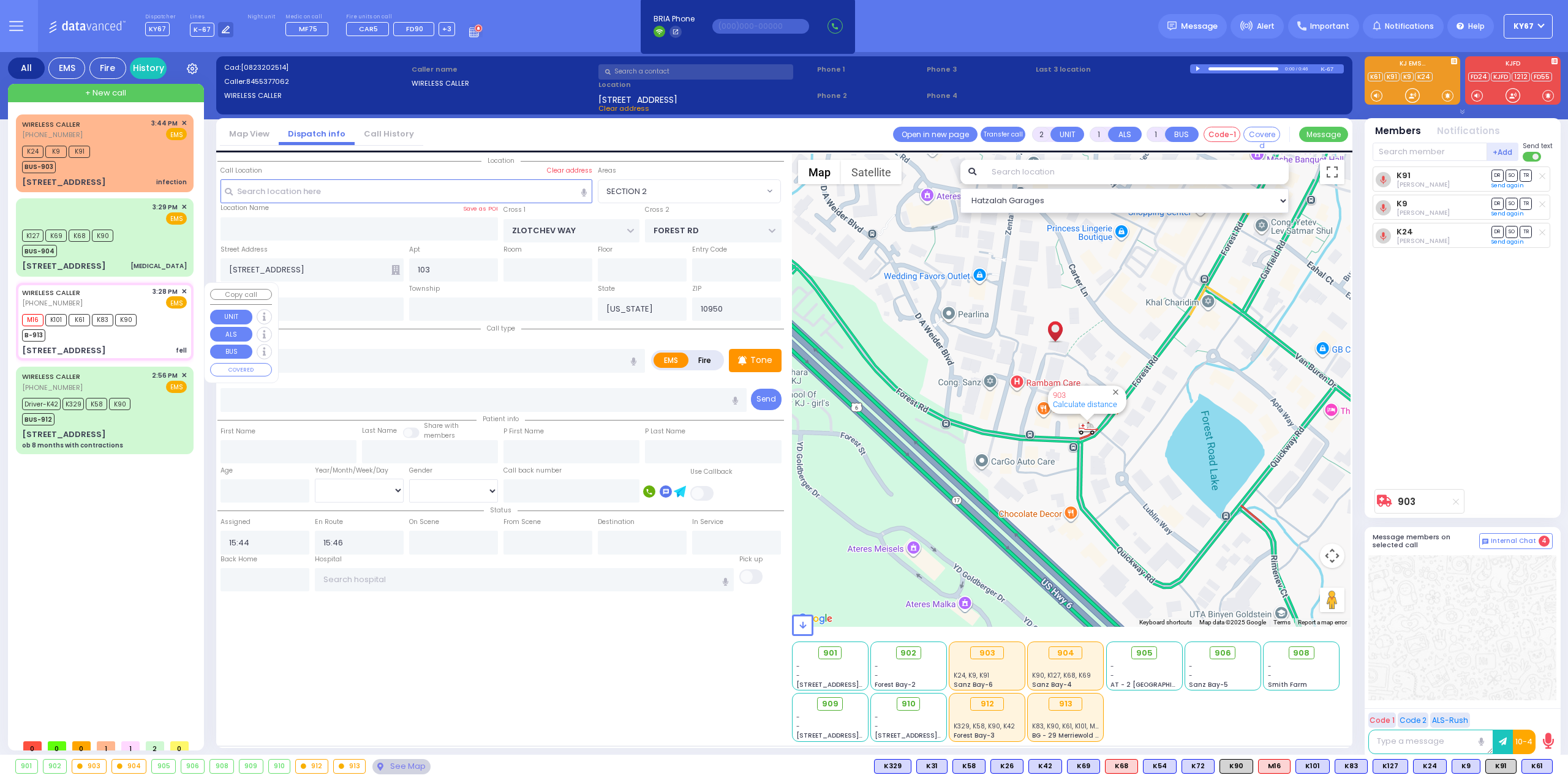
select select
type input "fell"
radio input "true"
select select
type input "15:28"
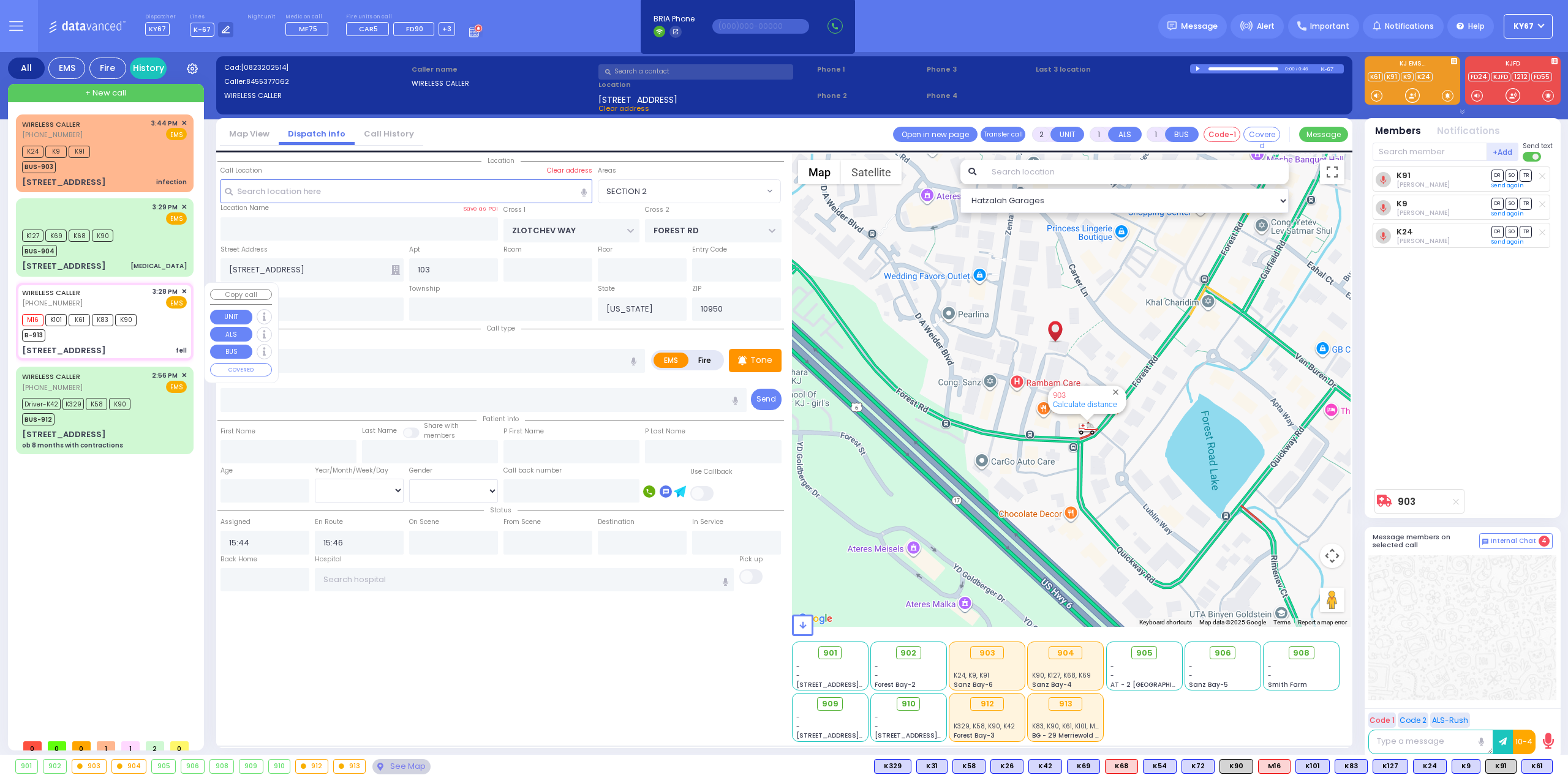
type input "15:31"
type input "15:35"
select select "Hatzalah Garages"
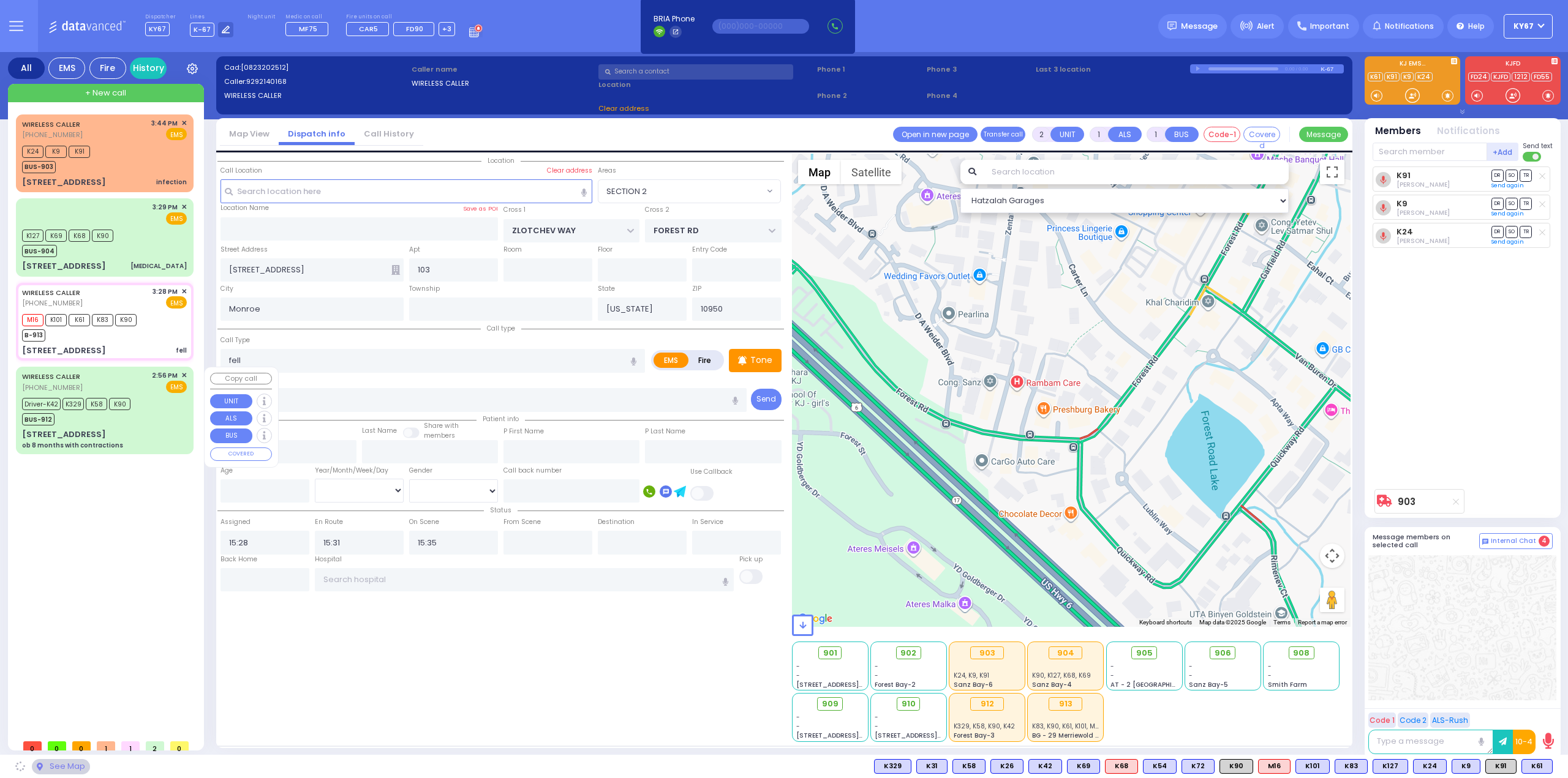
type input "ROUND HILL RD"
type input "[STREET_ADDRESS]"
type input "Washingtonville"
type input "10992"
select select "[GEOGRAPHIC_DATA]"
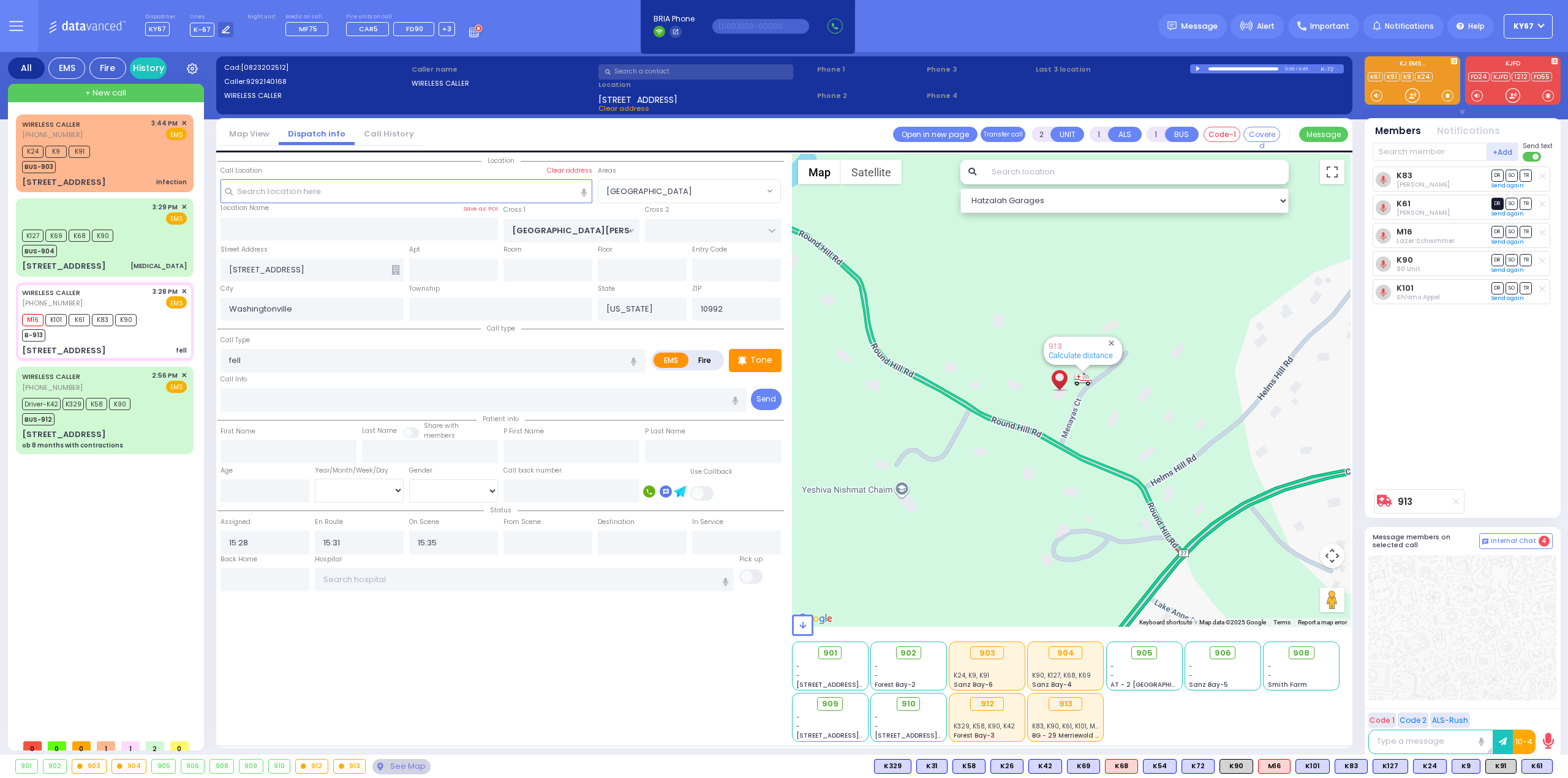
click at [1492, 201] on span "DR" at bounding box center [1496, 203] width 12 height 12
select select
radio input "true"
select select
select select "Hatzalah Garages"
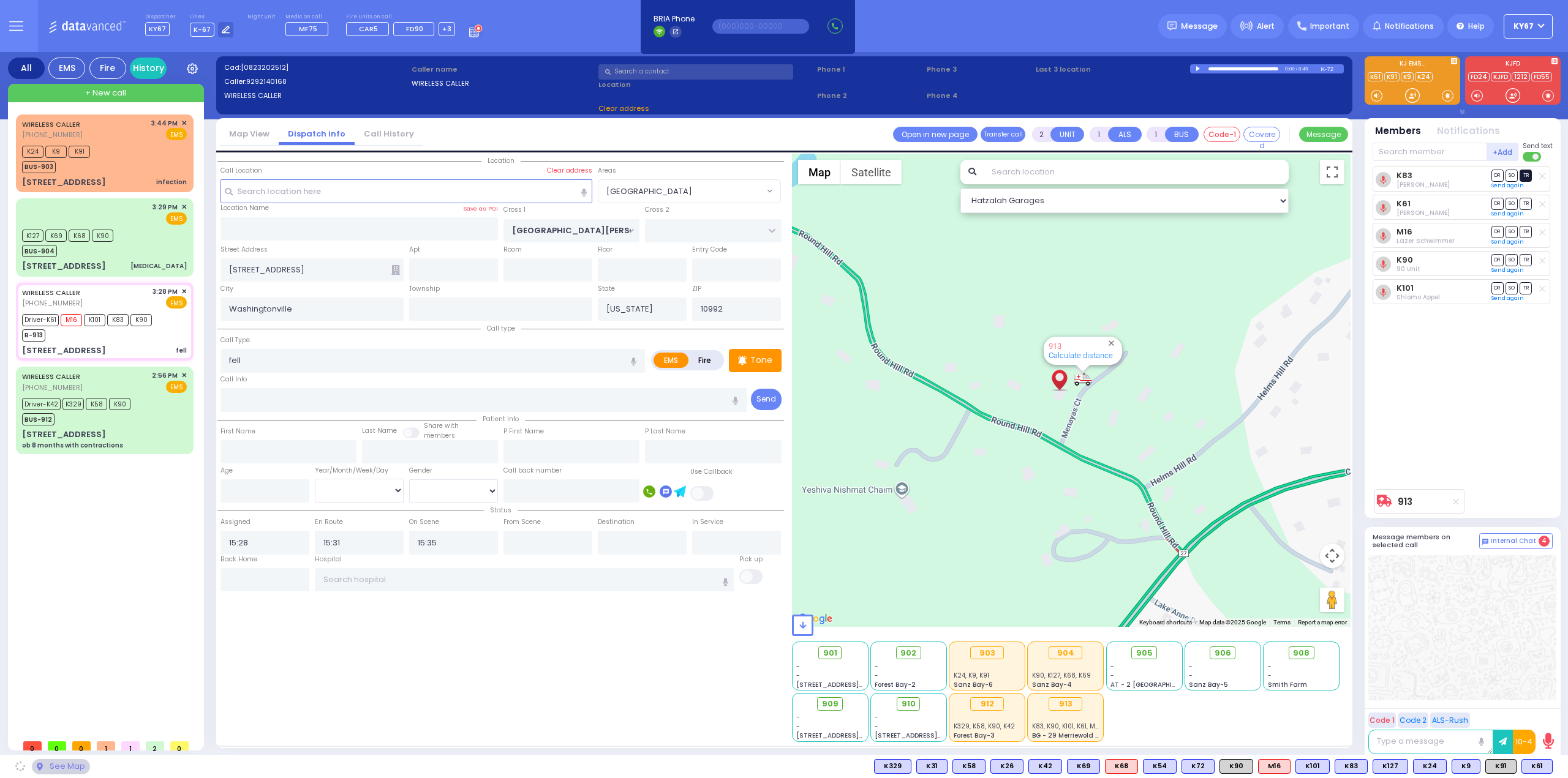
select select "[GEOGRAPHIC_DATA]"
click at [1528, 176] on span "TR" at bounding box center [1525, 175] width 12 height 12
select select
radio input "true"
select select
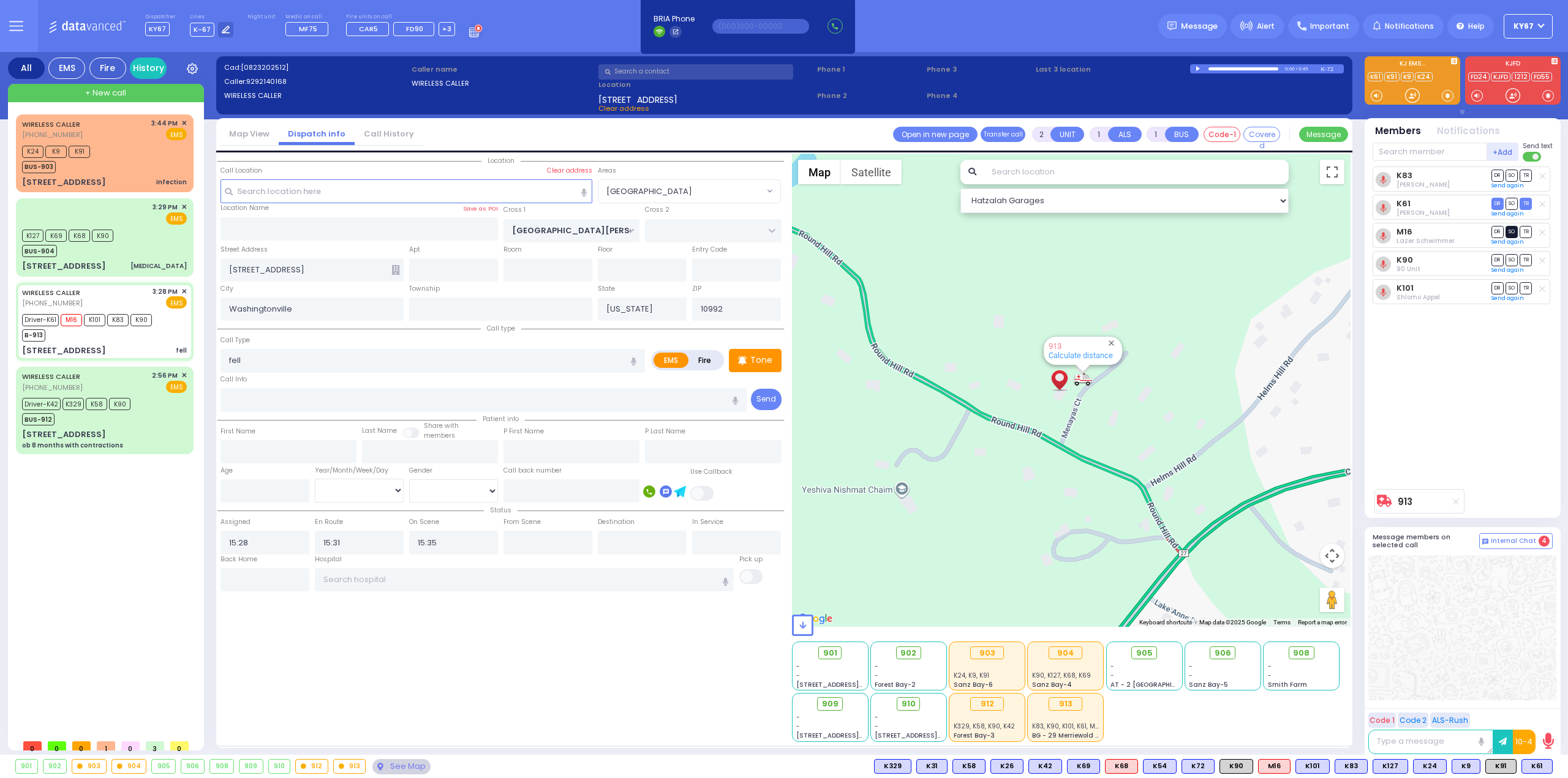
type input "15:55"
select select "Hatzalah Garages"
select select "[GEOGRAPHIC_DATA]"
click at [1509, 232] on span "SO" at bounding box center [1511, 232] width 12 height 12
select select
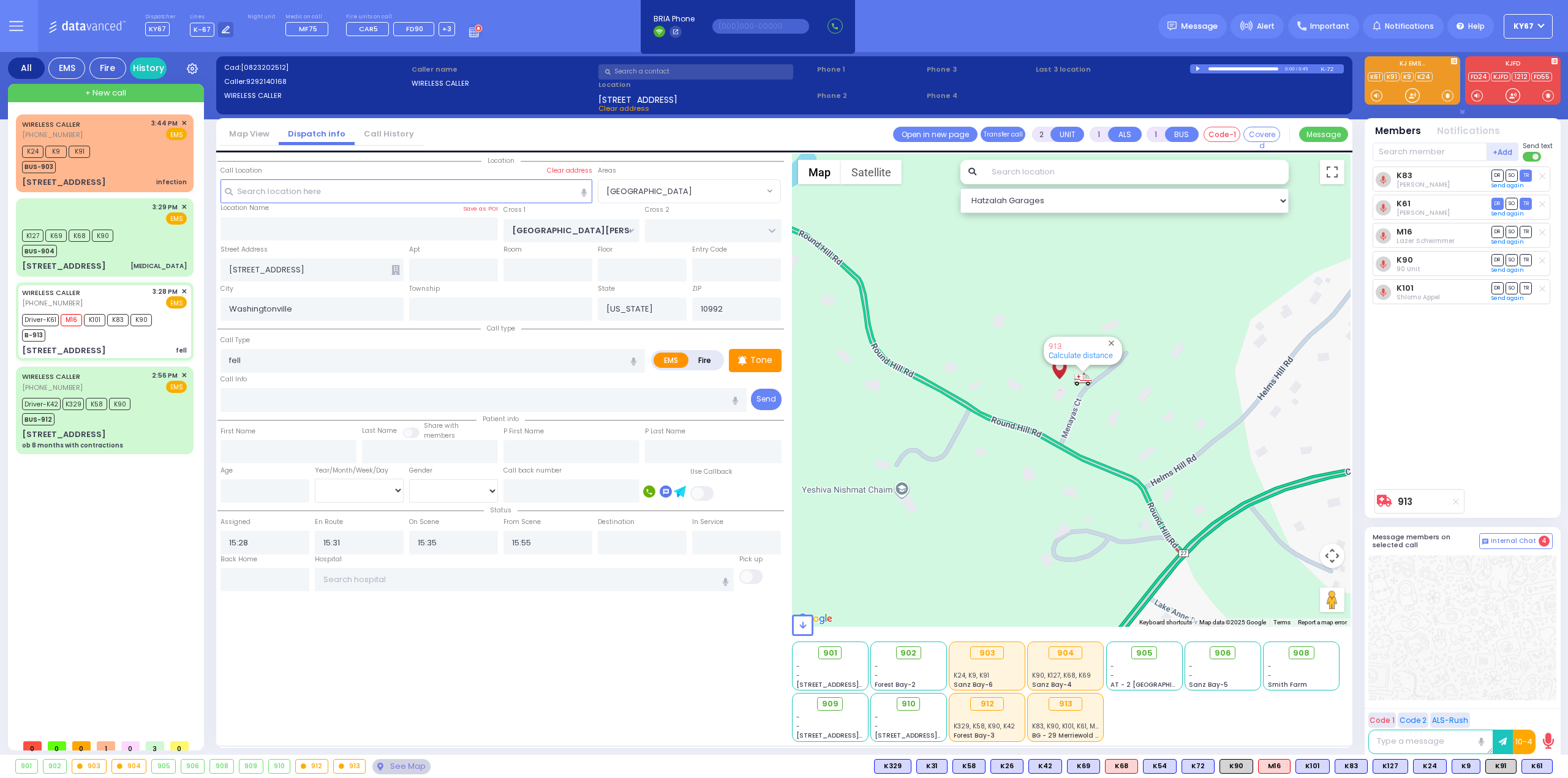
radio input "true"
select select
select select "Hatzalah Garages"
select select "[GEOGRAPHIC_DATA]"
click at [1526, 263] on span "TR" at bounding box center [1525, 259] width 12 height 12
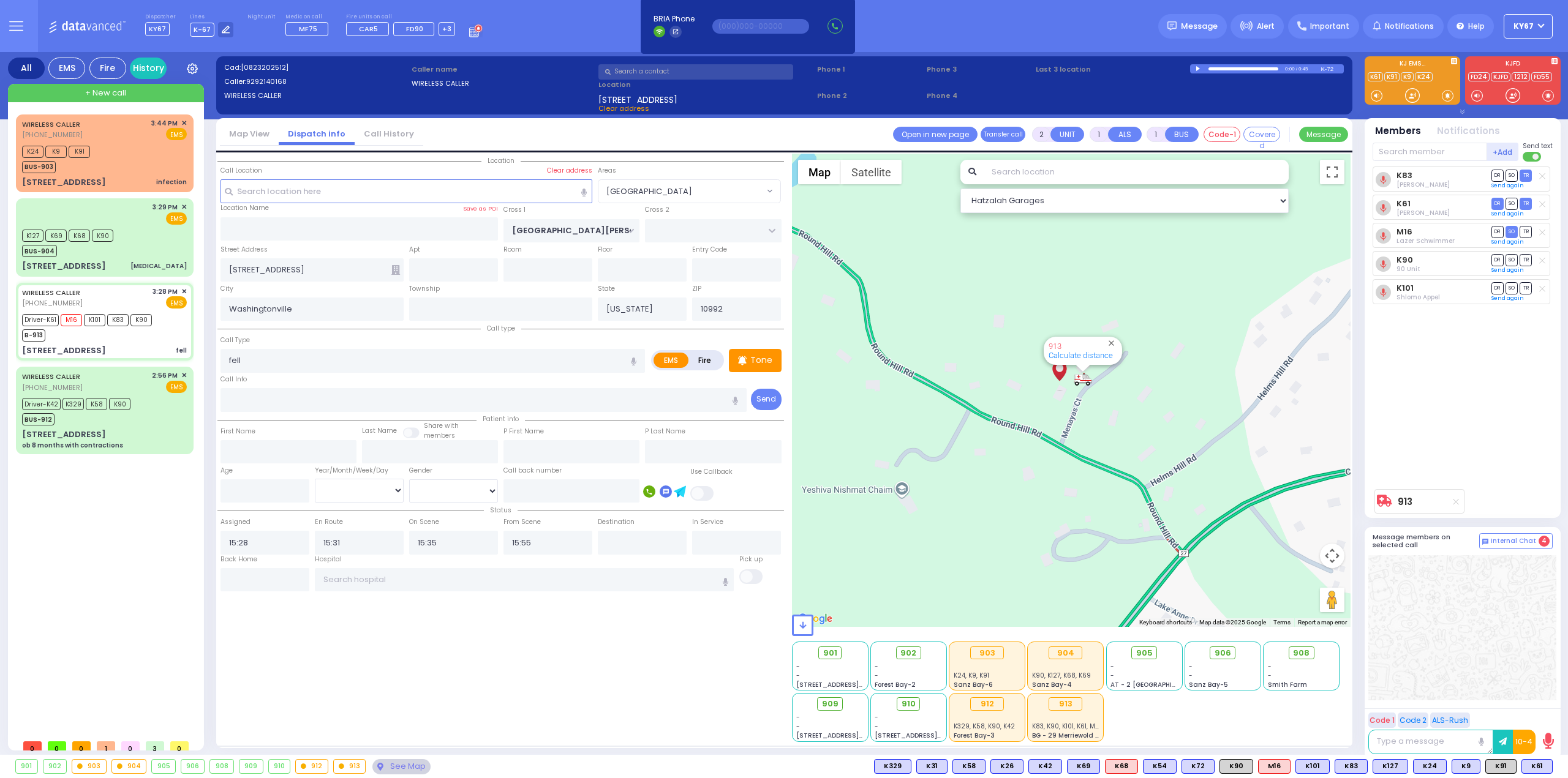
select select
click at [1511, 288] on span "SO" at bounding box center [1511, 288] width 12 height 12
click at [1510, 423] on div "K83 unknown Dov Guttman DR SO TR Sending text DR" at bounding box center [1463, 325] width 182 height 316
click at [375, 582] on input "text" at bounding box center [524, 579] width 419 height 23
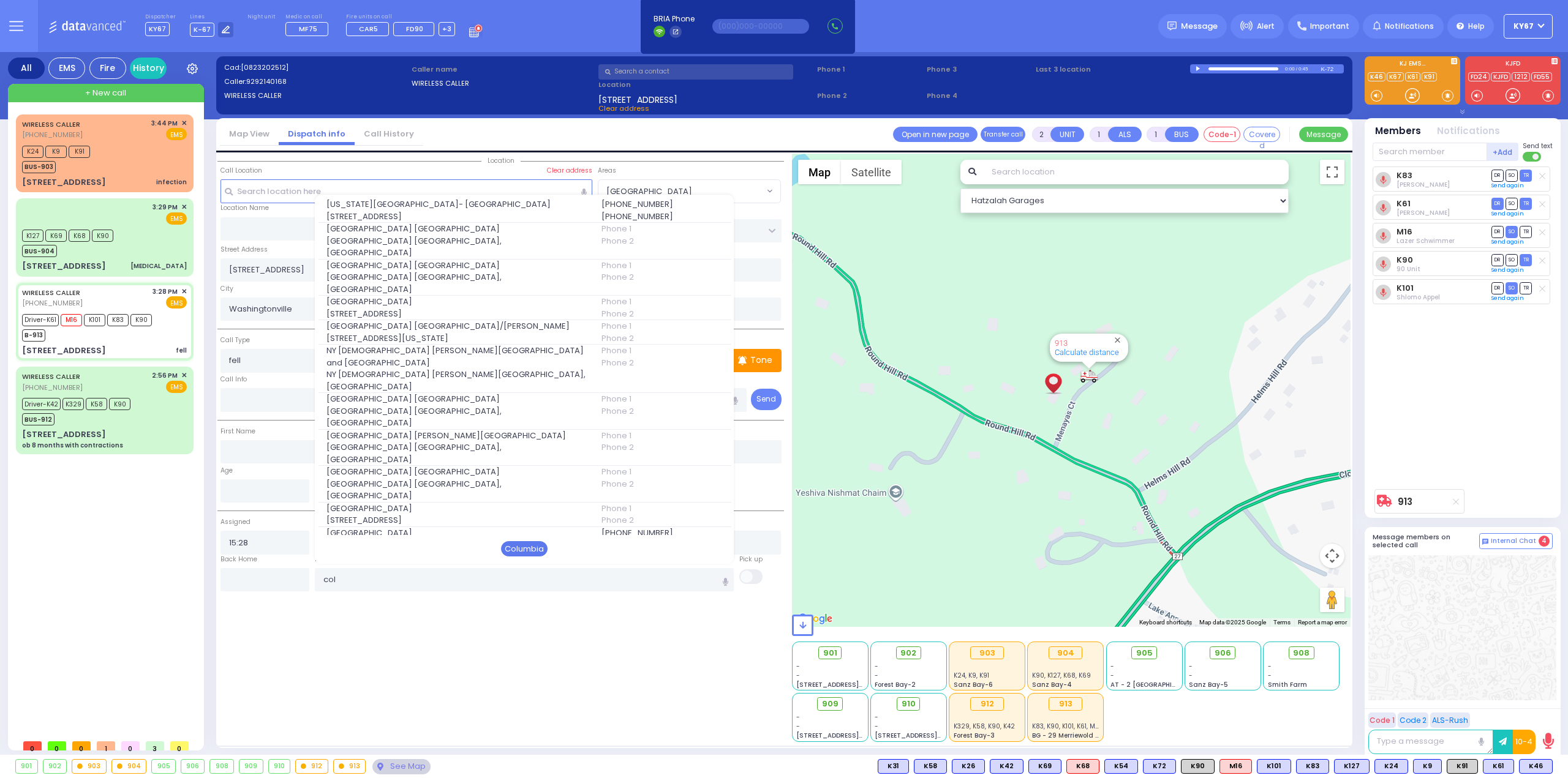
click at [527, 545] on div "Columbia" at bounding box center [524, 549] width 47 height 16
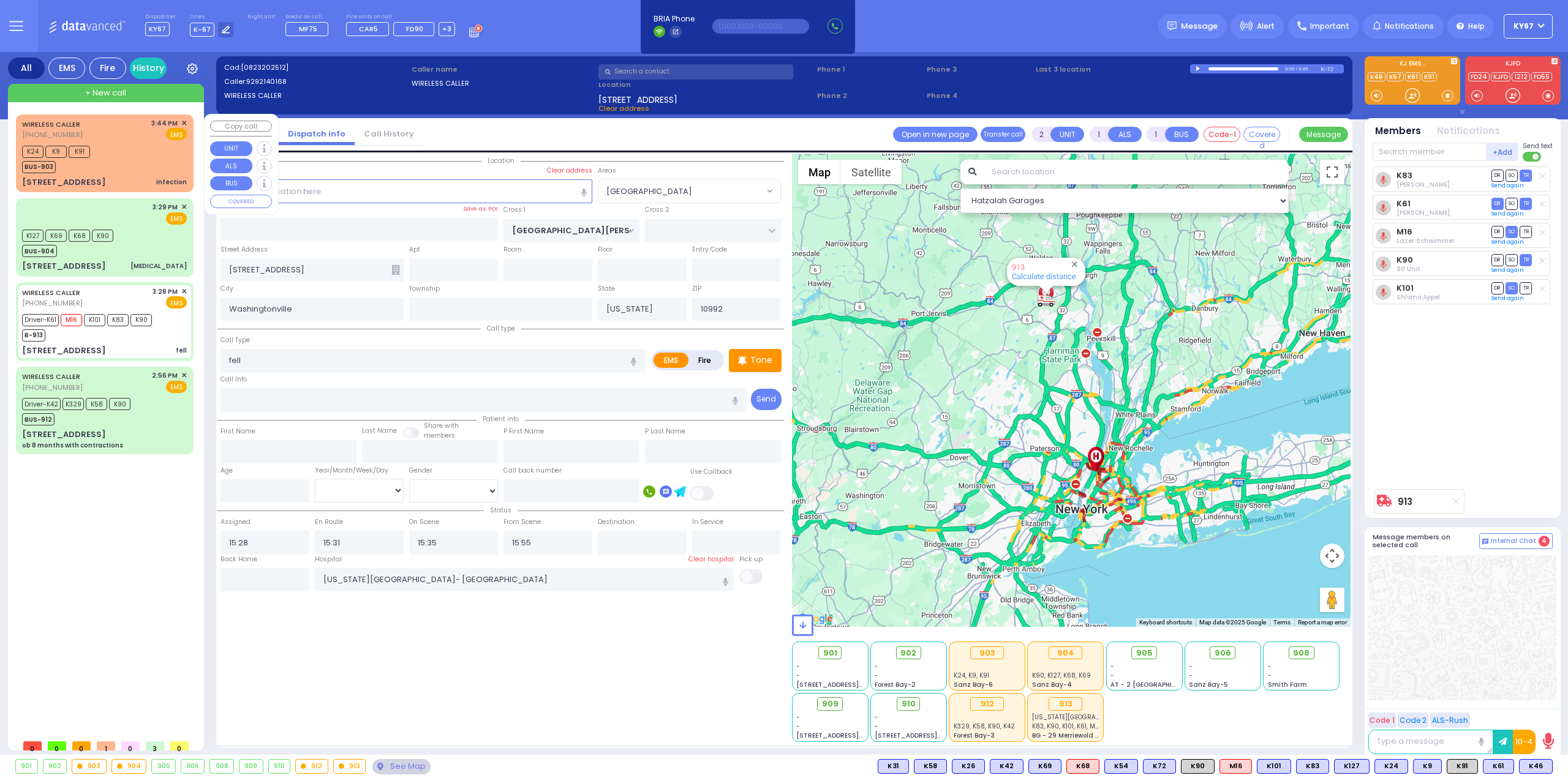
click at [107, 154] on div "K24 K9 K91 BUS-903" at bounding box center [104, 157] width 165 height 30
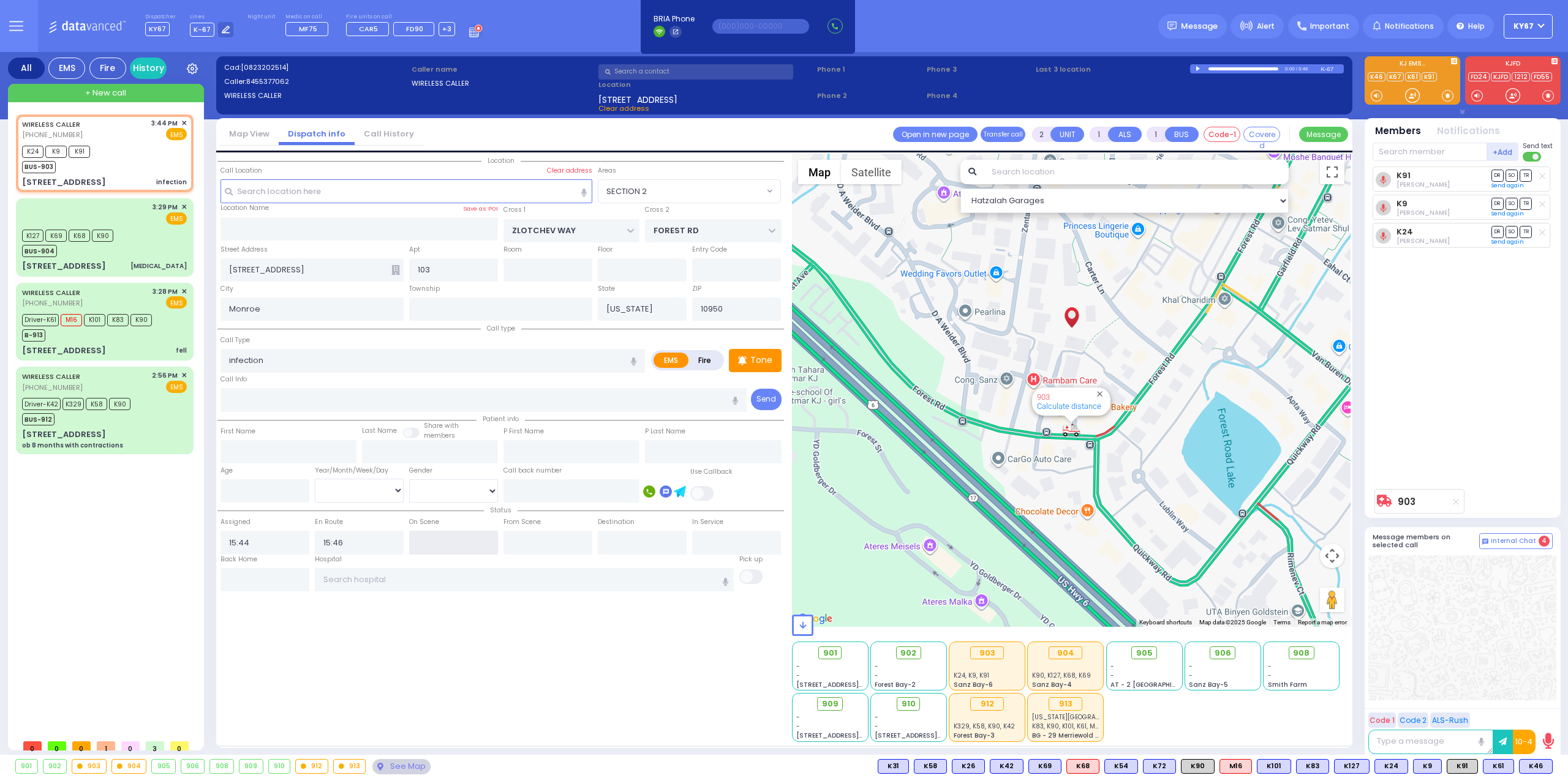
click at [443, 543] on input "text" at bounding box center [453, 542] width 89 height 23
click at [469, 662] on div "Location" at bounding box center [500, 448] width 567 height 589
click at [1496, 203] on span "DR" at bounding box center [1496, 203] width 12 height 12
click at [1524, 177] on span "TR" at bounding box center [1525, 175] width 12 height 12
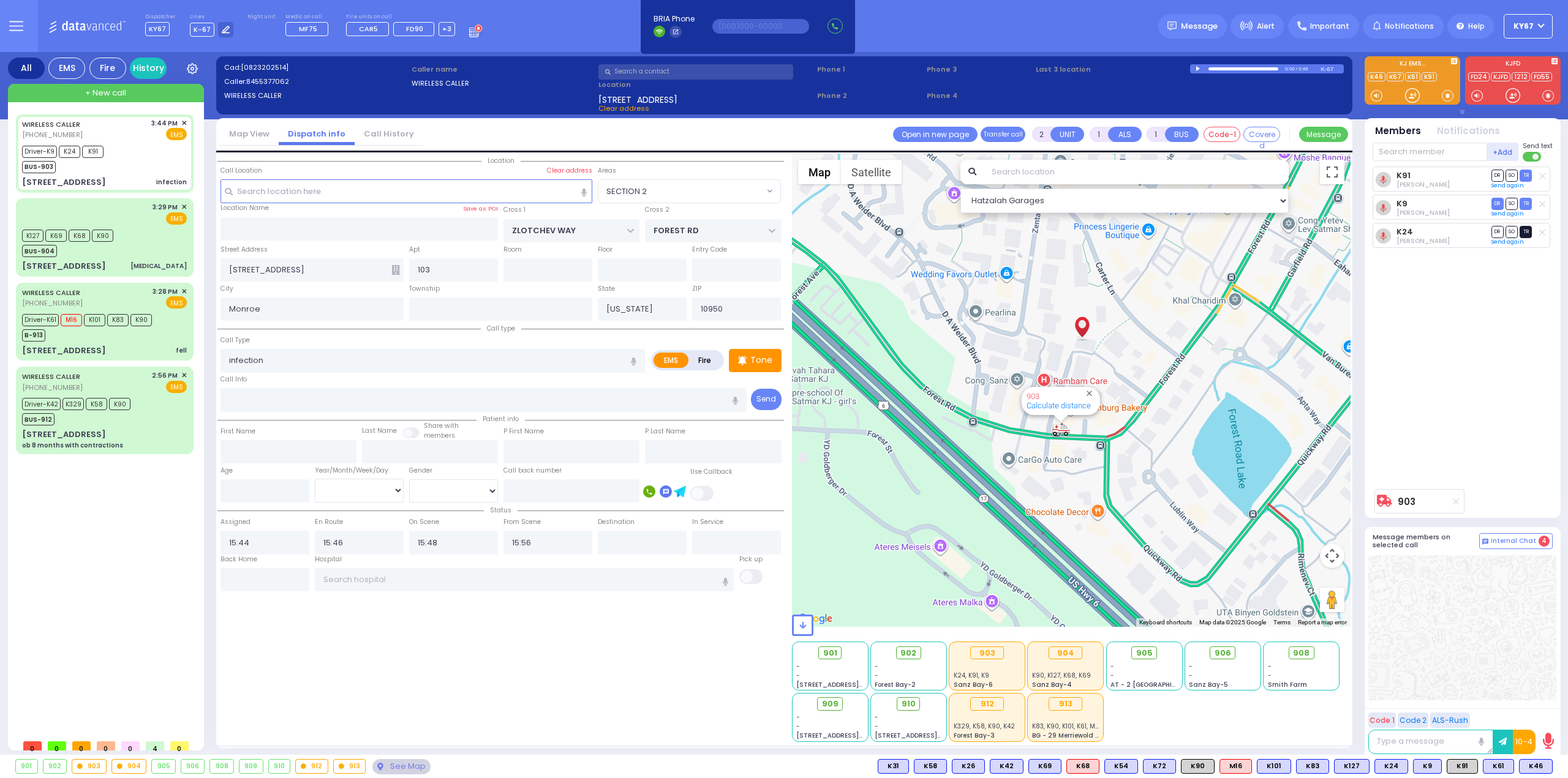
click at [1522, 232] on span "TR" at bounding box center [1525, 232] width 12 height 12
click at [547, 544] on input "15:56" at bounding box center [547, 542] width 89 height 23
click at [567, 630] on div "Location" at bounding box center [500, 448] width 567 height 589
click at [568, 600] on div "Location" at bounding box center [500, 448] width 567 height 589
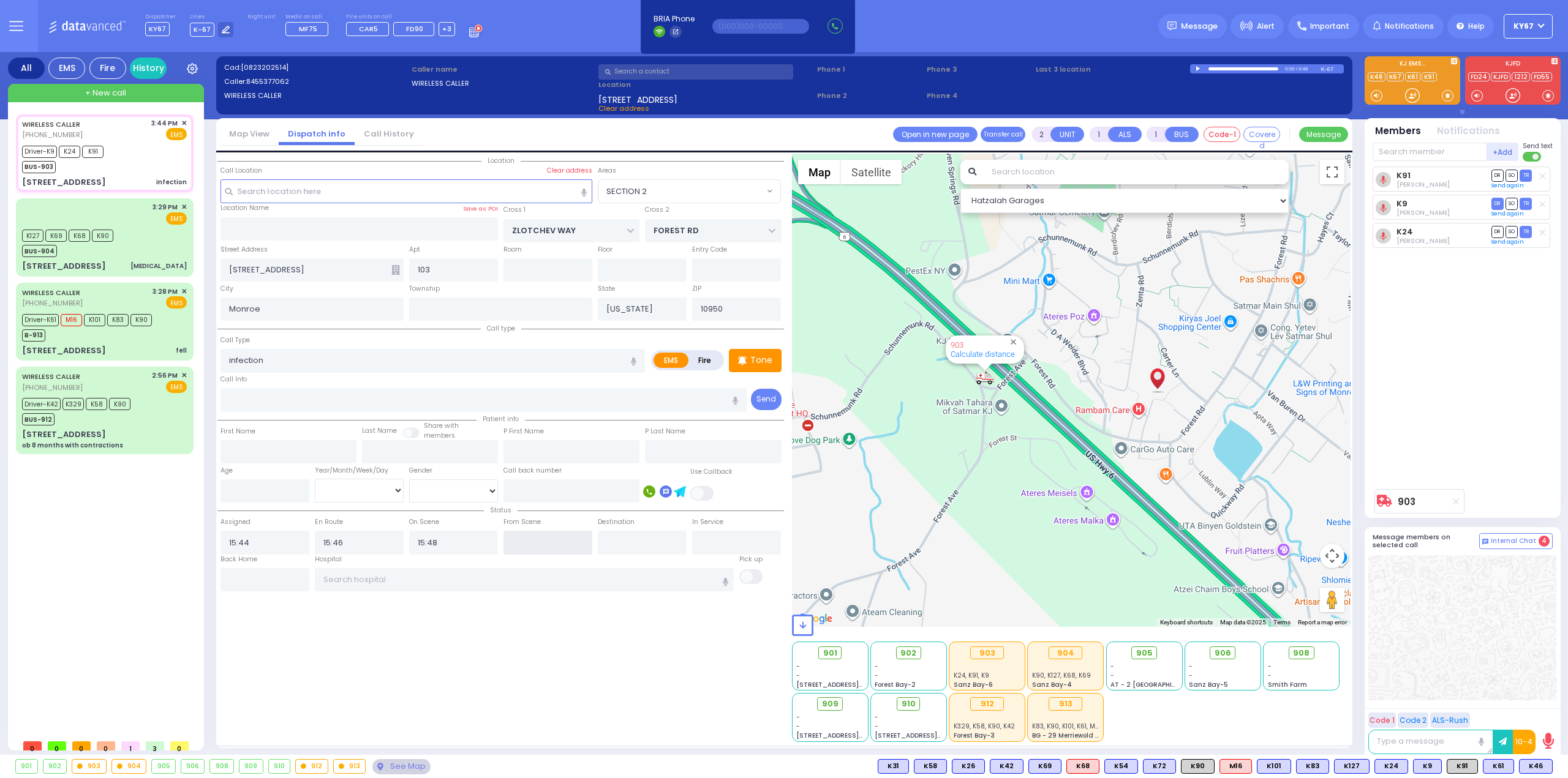
click at [531, 549] on input "text" at bounding box center [547, 542] width 89 height 23
click at [537, 658] on div "Location" at bounding box center [500, 448] width 567 height 589
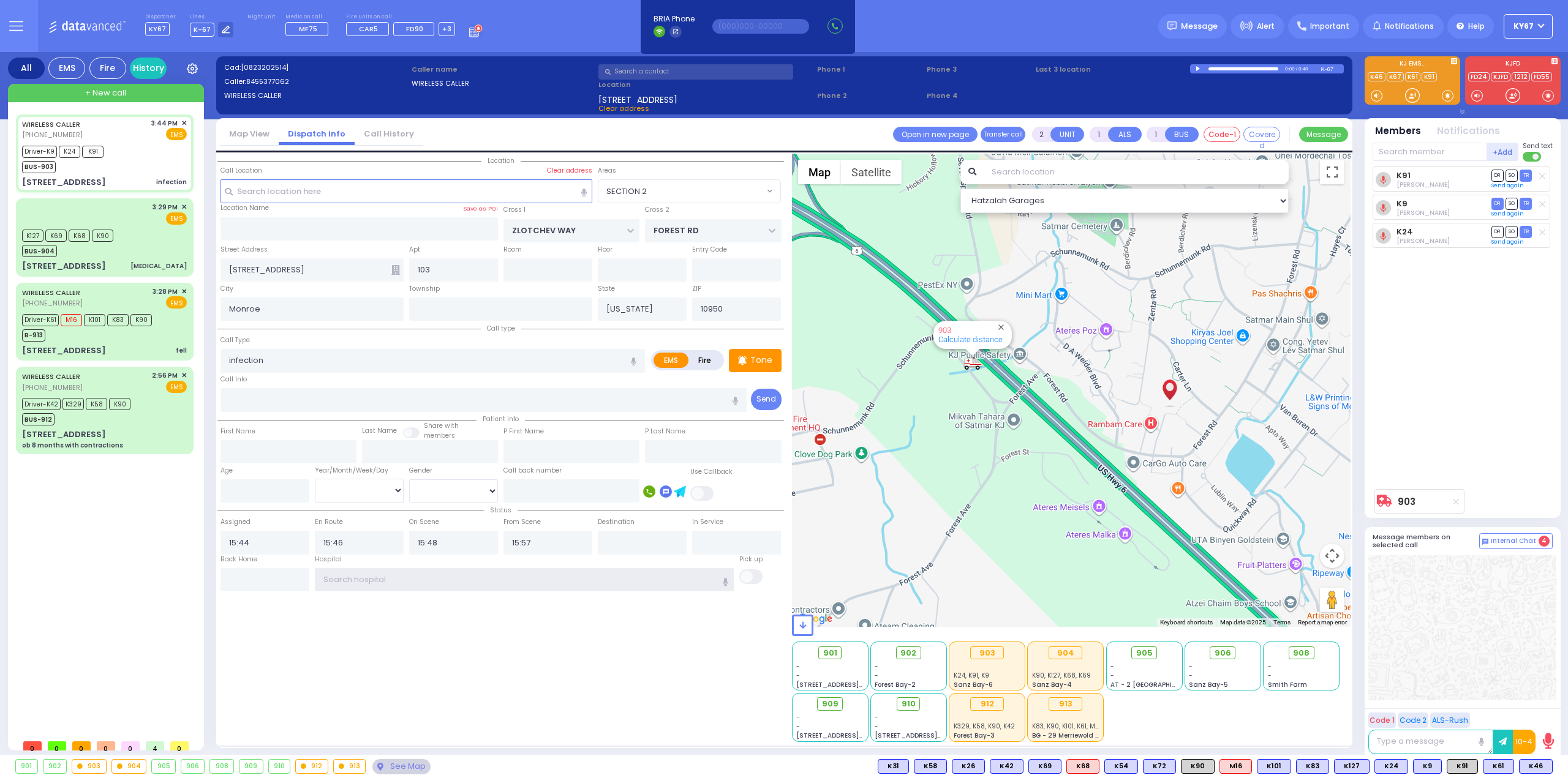
click at [426, 578] on input "text" at bounding box center [524, 579] width 419 height 23
click at [670, 642] on div "Location" at bounding box center [500, 448] width 567 height 589
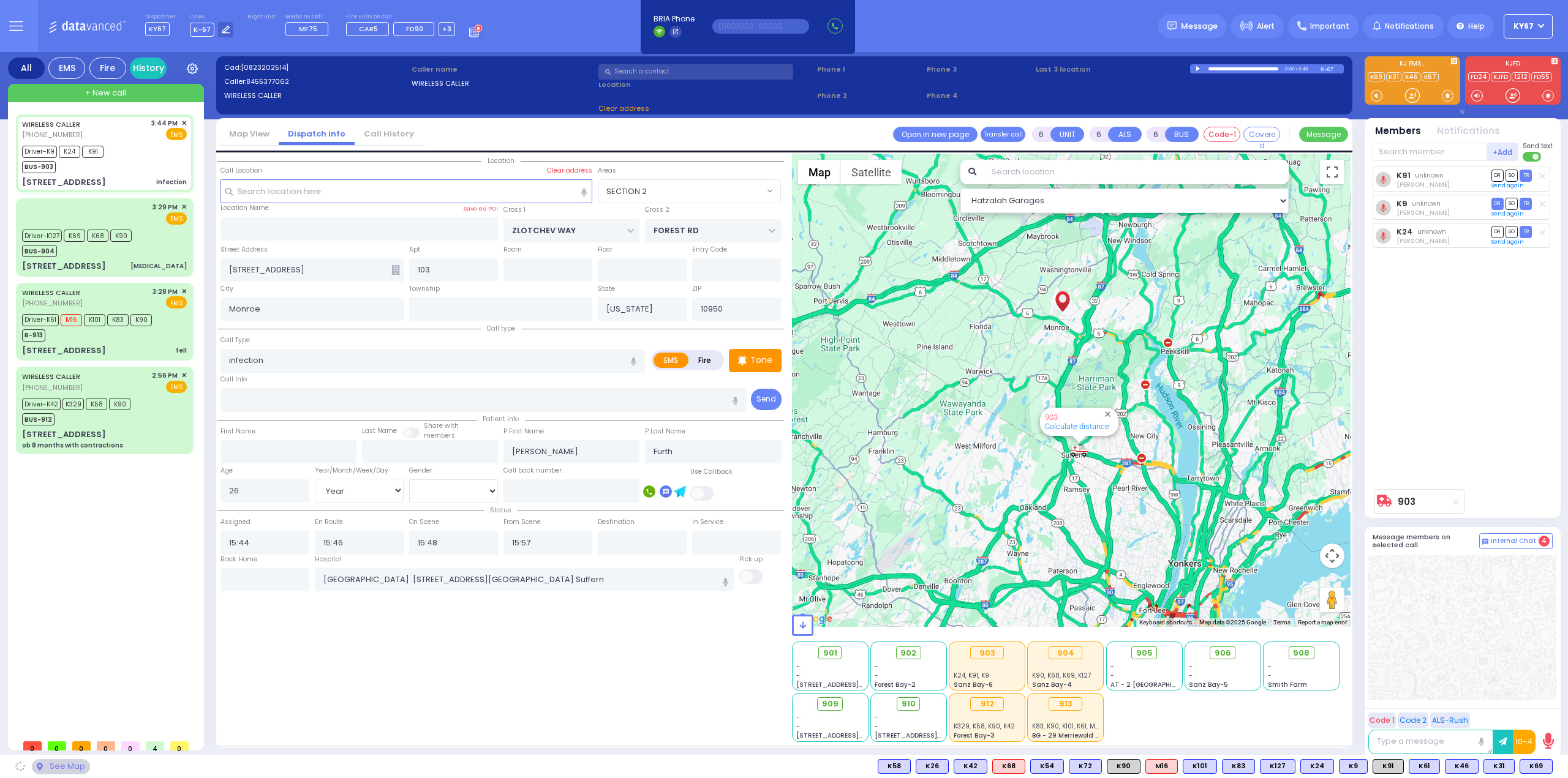
select select "SECTION 2"
select select
radio input "true"
select select "Year"
select select "[DEMOGRAPHIC_DATA]"
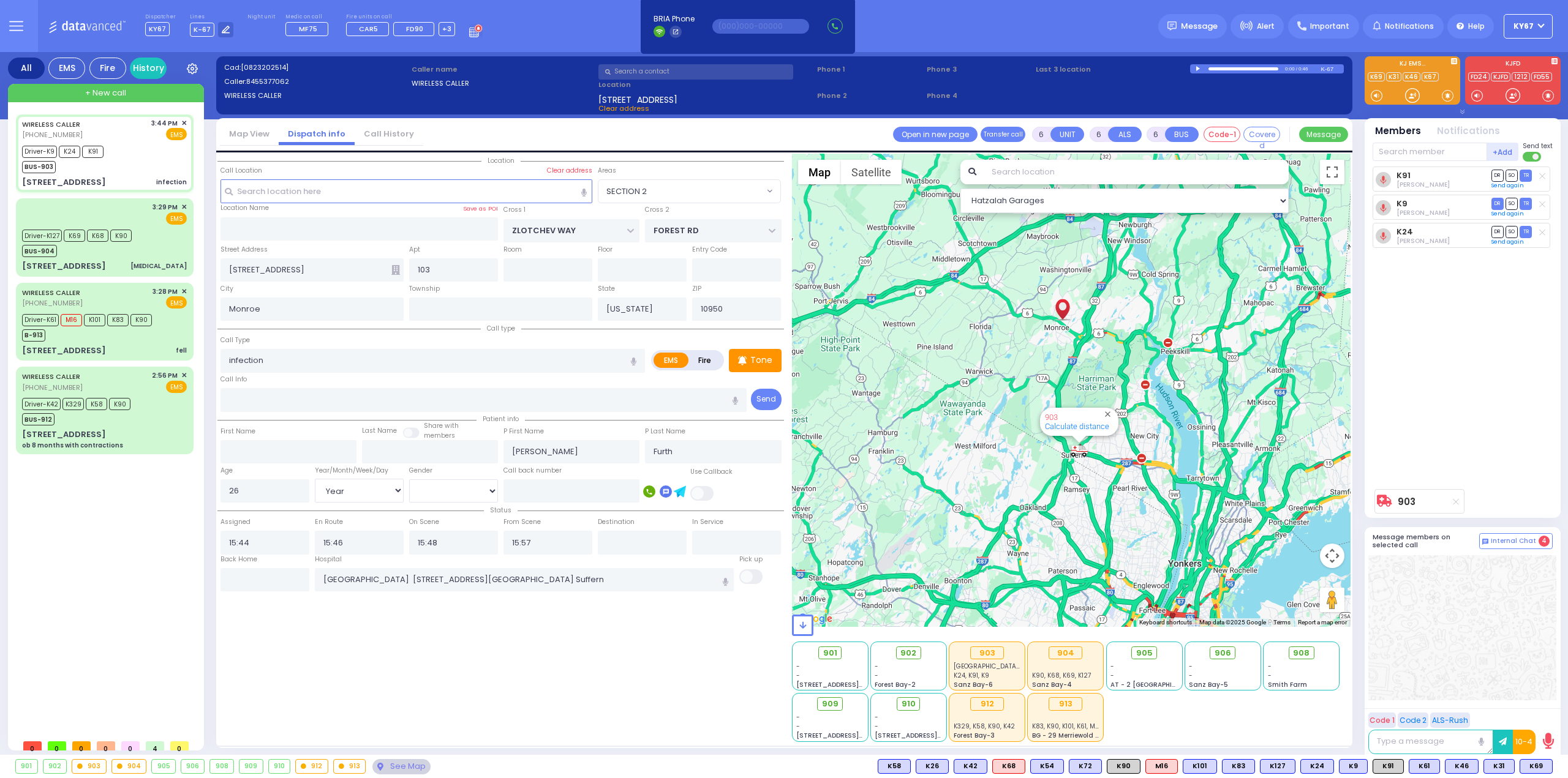
type input "16:23"
select select "Hatzalah Garages"
select select "SECTION 2"
select select
radio input "true"
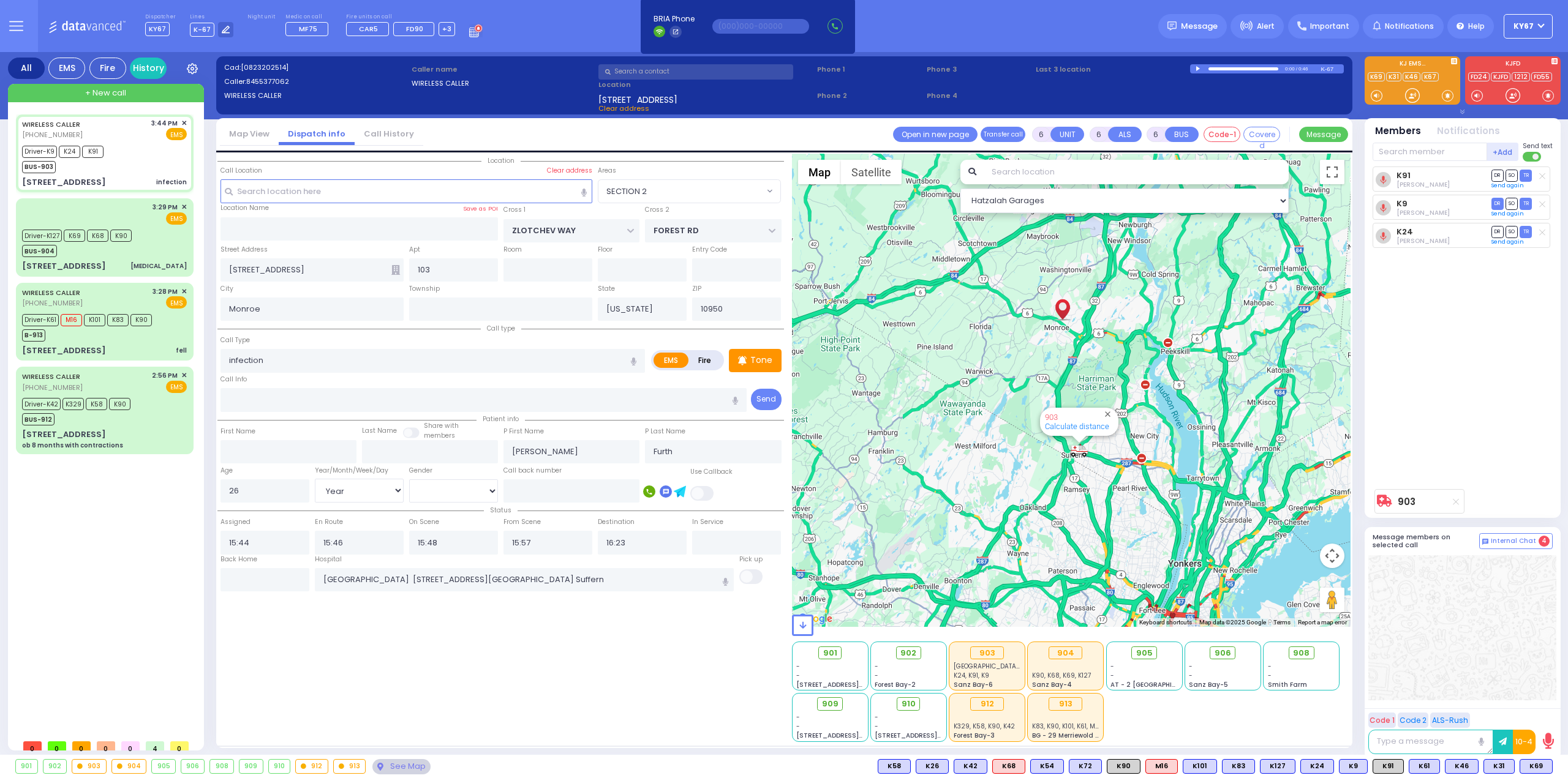
select select "Year"
select select "[DEMOGRAPHIC_DATA]"
select select "Hatzalah Garages"
select select "SECTION 2"
select select
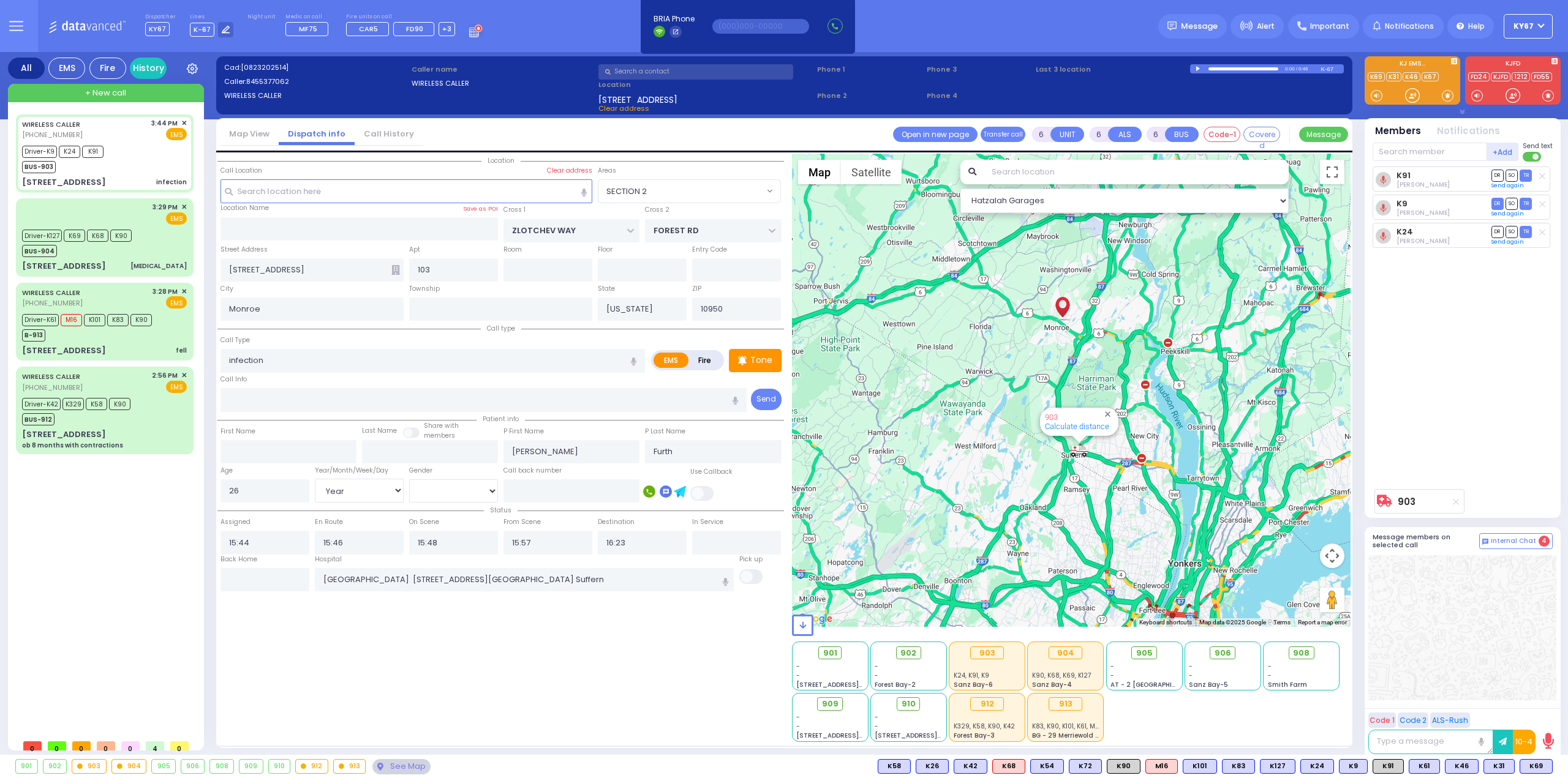
radio input "true"
select select "Year"
select select "[DEMOGRAPHIC_DATA]"
select select "Hatzalah Garages"
radio input "true"
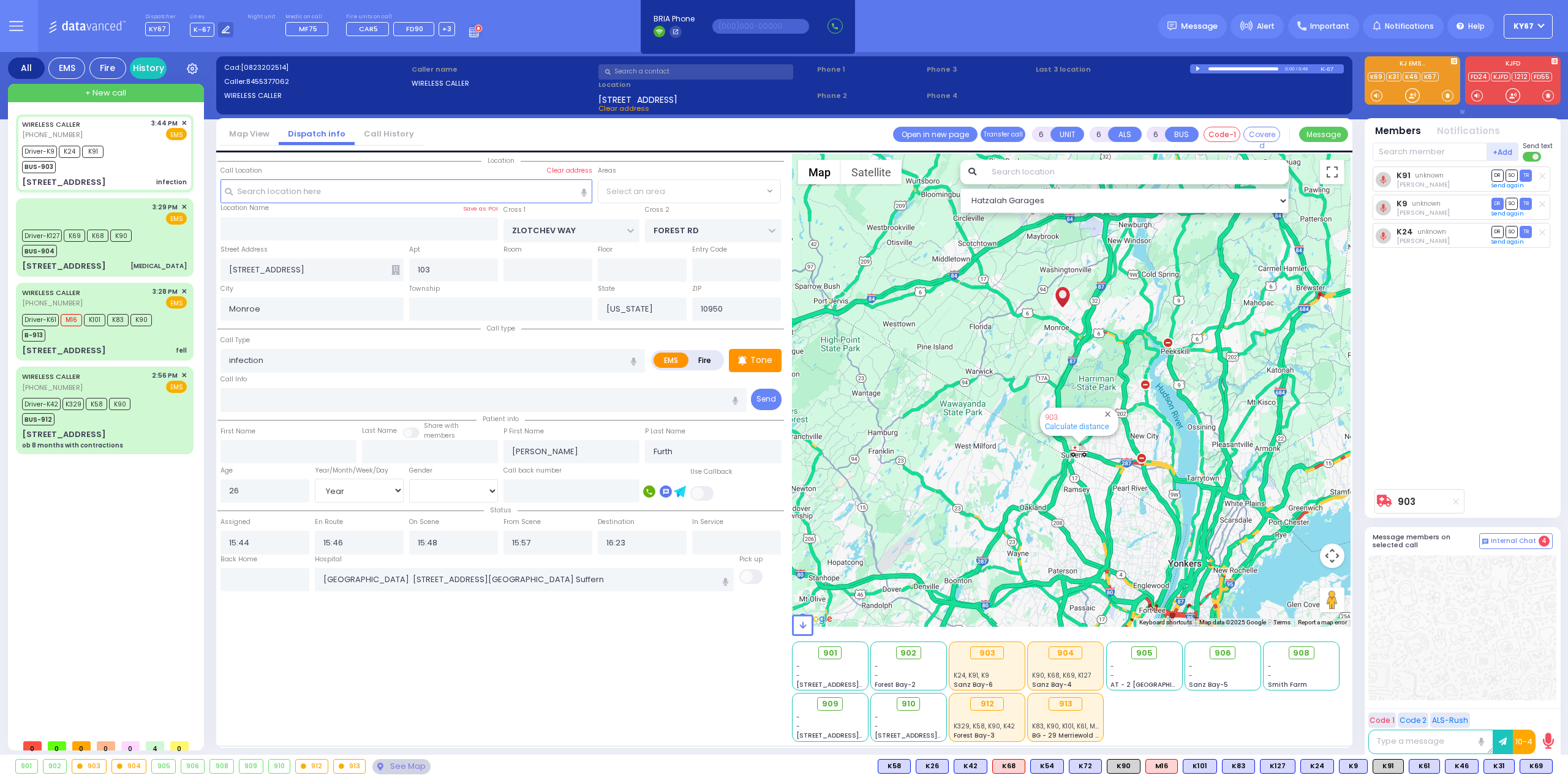
select select "Year"
select select "[DEMOGRAPHIC_DATA]"
select select
select select "Hatzalah Garages"
select select "SECTION 2"
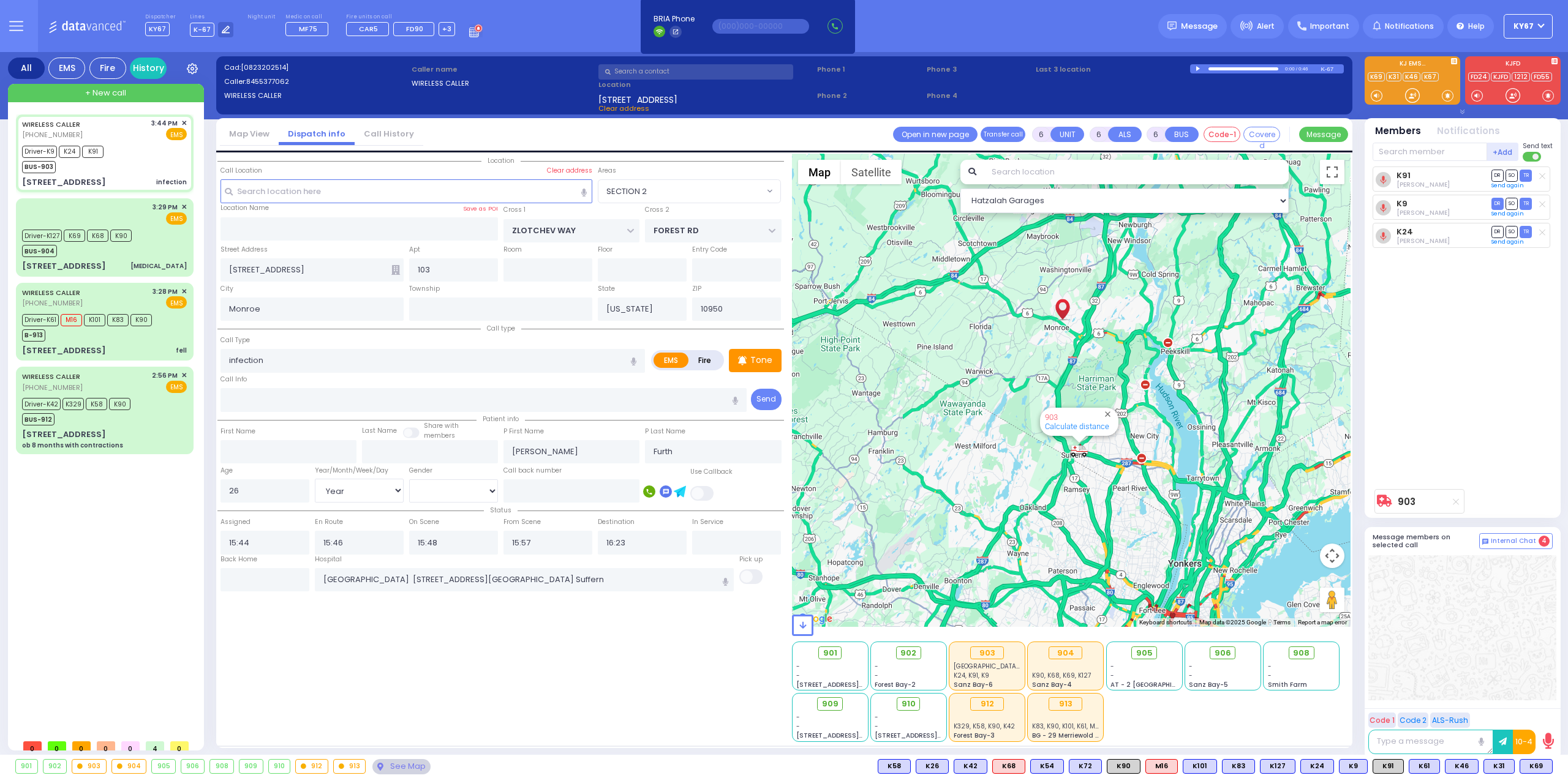
select select
radio input "true"
select select "Year"
select select "[DEMOGRAPHIC_DATA]"
select select "Hatzalah Garages"
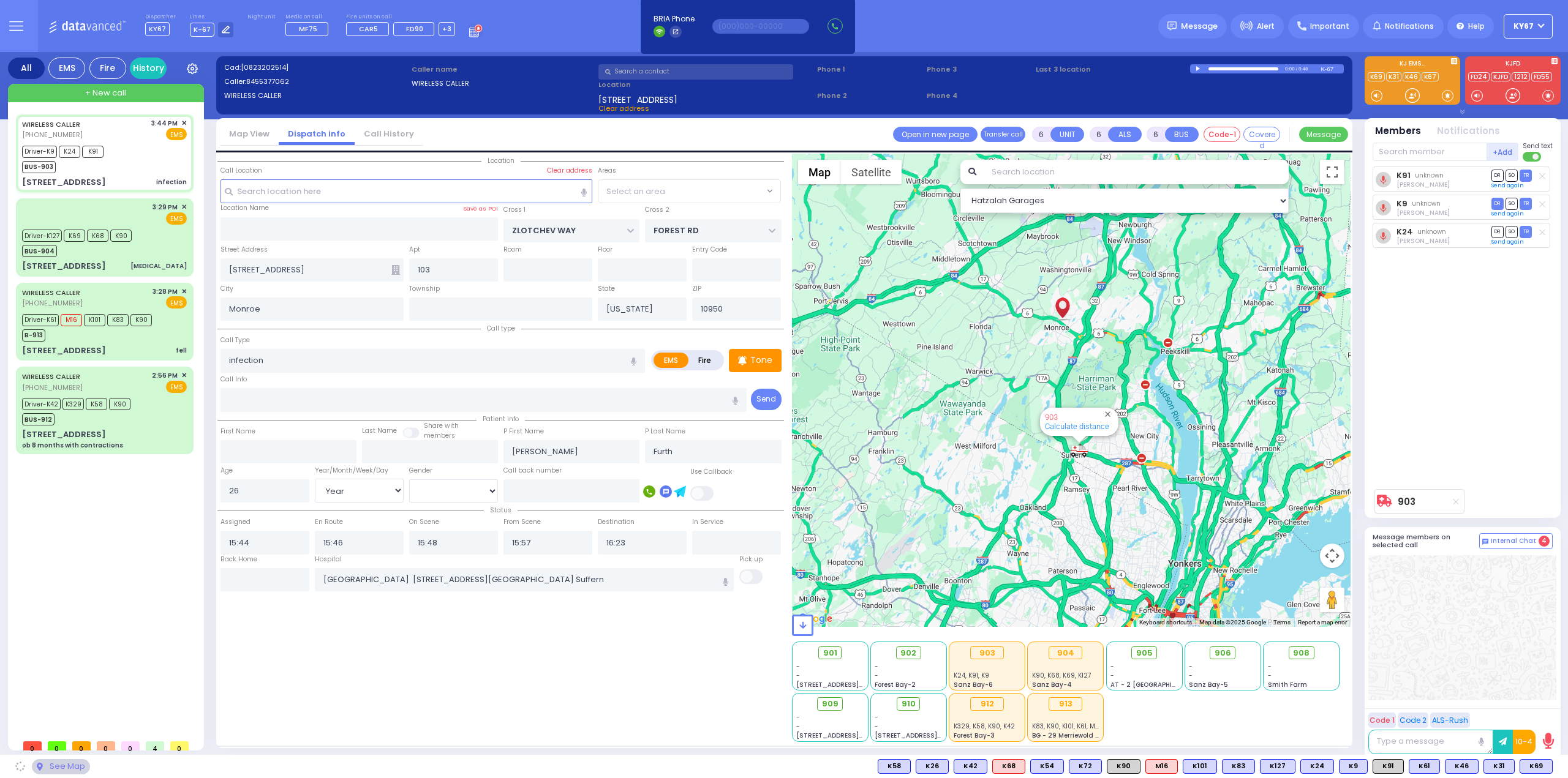
select select "SECTION 2"
select select
radio input "true"
select select "Year"
select select "[DEMOGRAPHIC_DATA]"
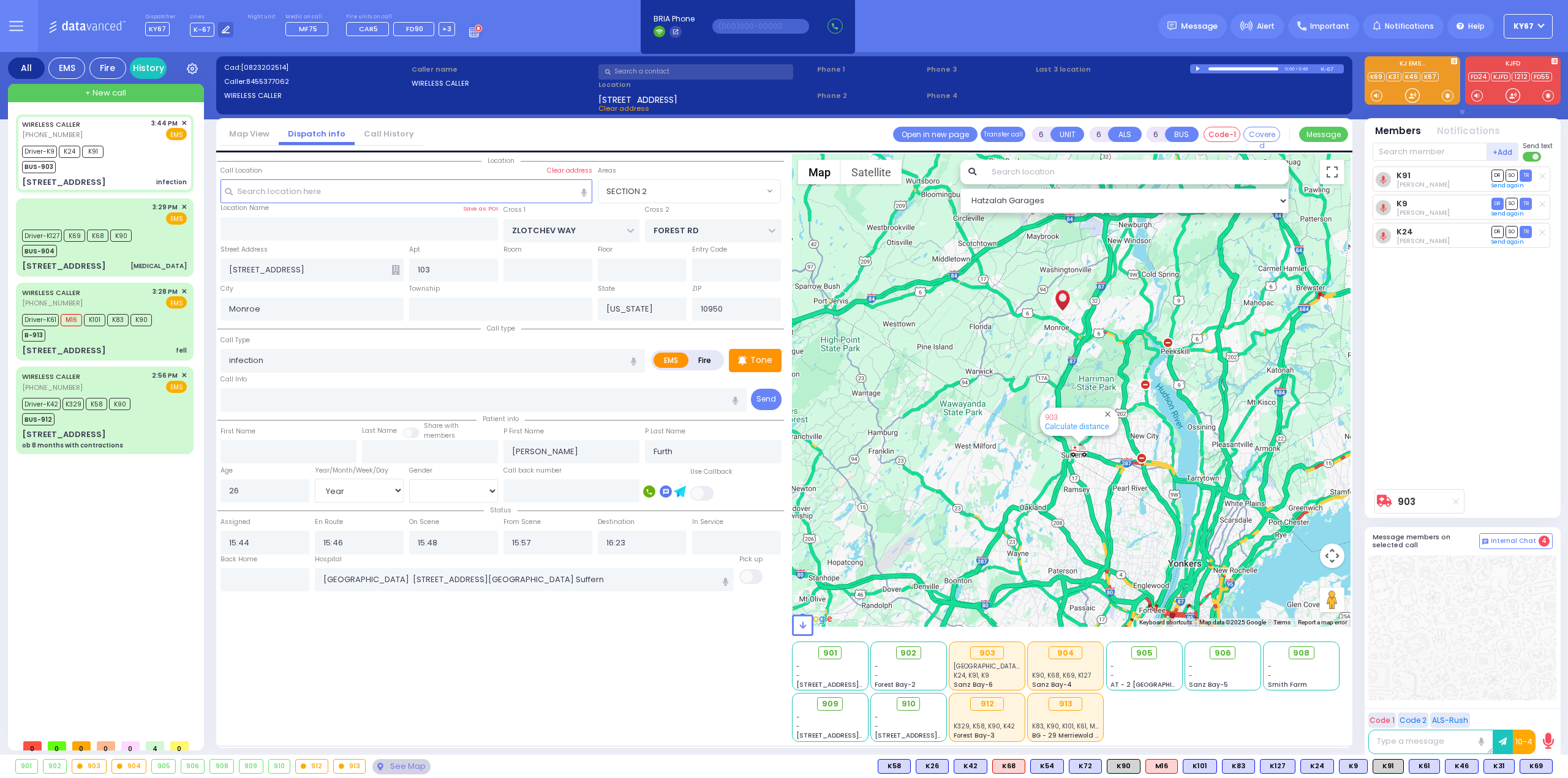
select select "Hatzalah Garages"
select select "SECTION 2"
select select
radio input "true"
select select "Year"
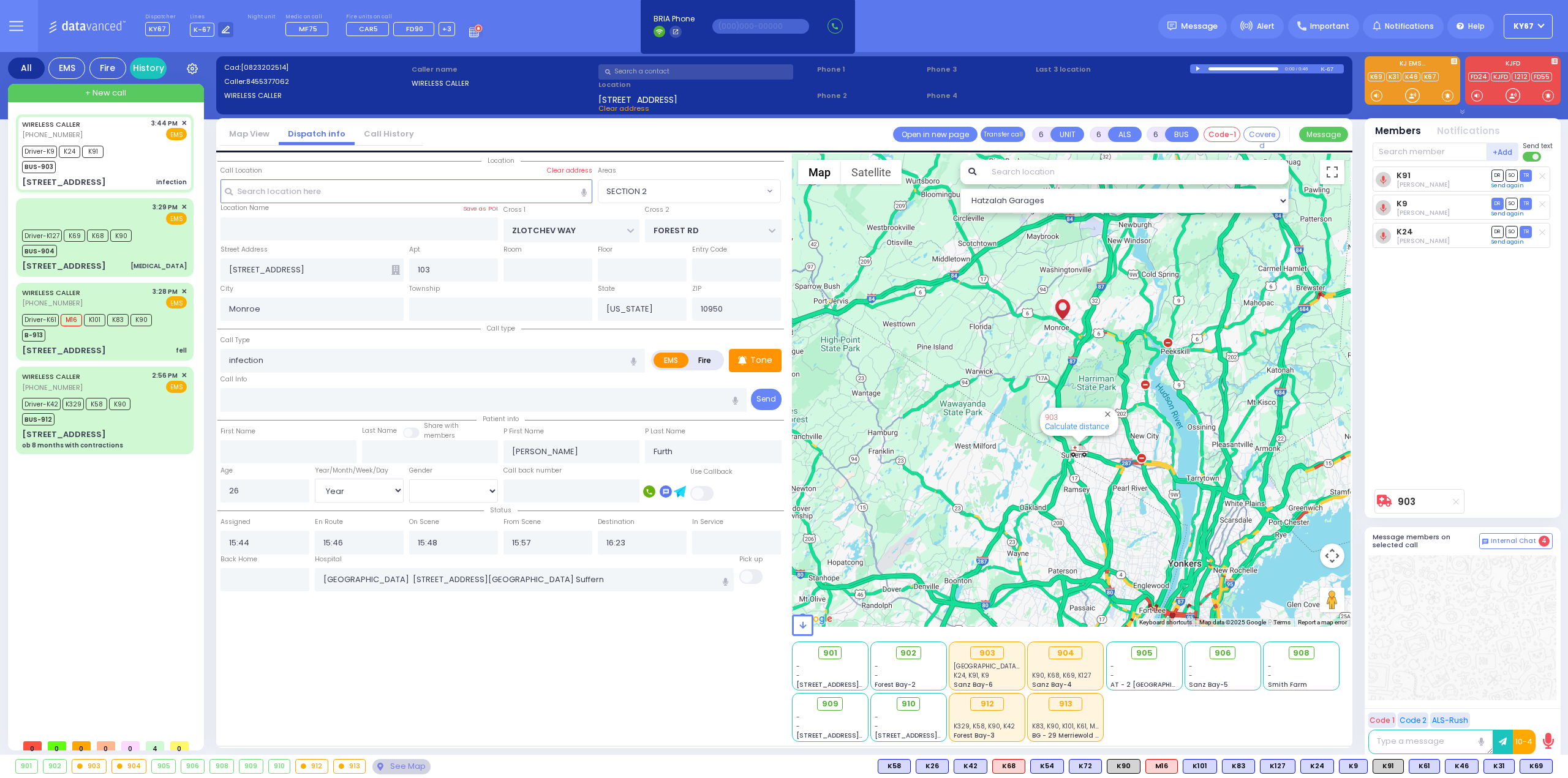
select select "[DEMOGRAPHIC_DATA]"
type input "16:27"
select select "Hatzalah Garages"
select select "SECTION 2"
select select
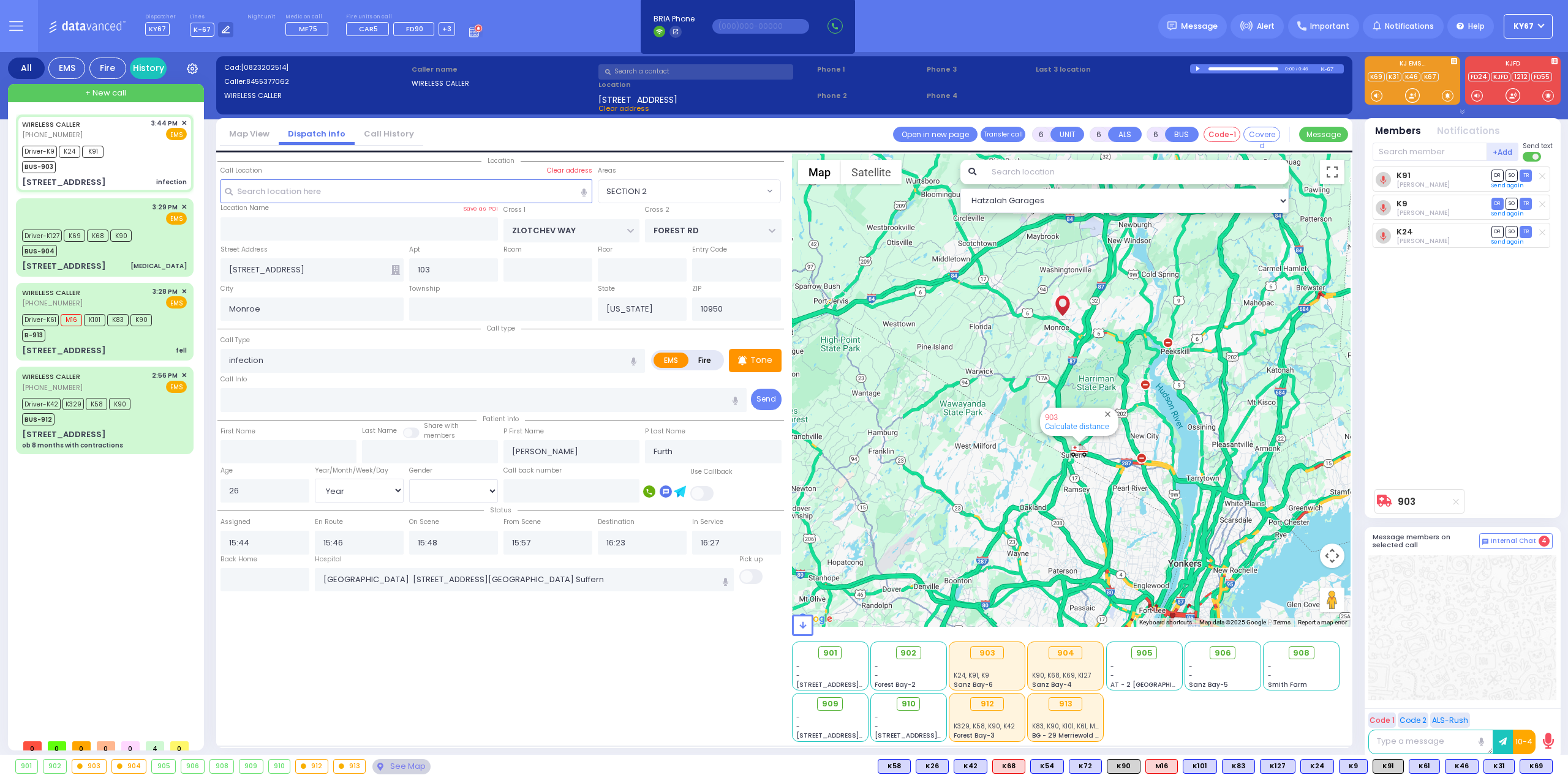
radio input "true"
select select "Year"
select select "[DEMOGRAPHIC_DATA]"
select select "Hatzalah Garages"
select select "SECTION 2"
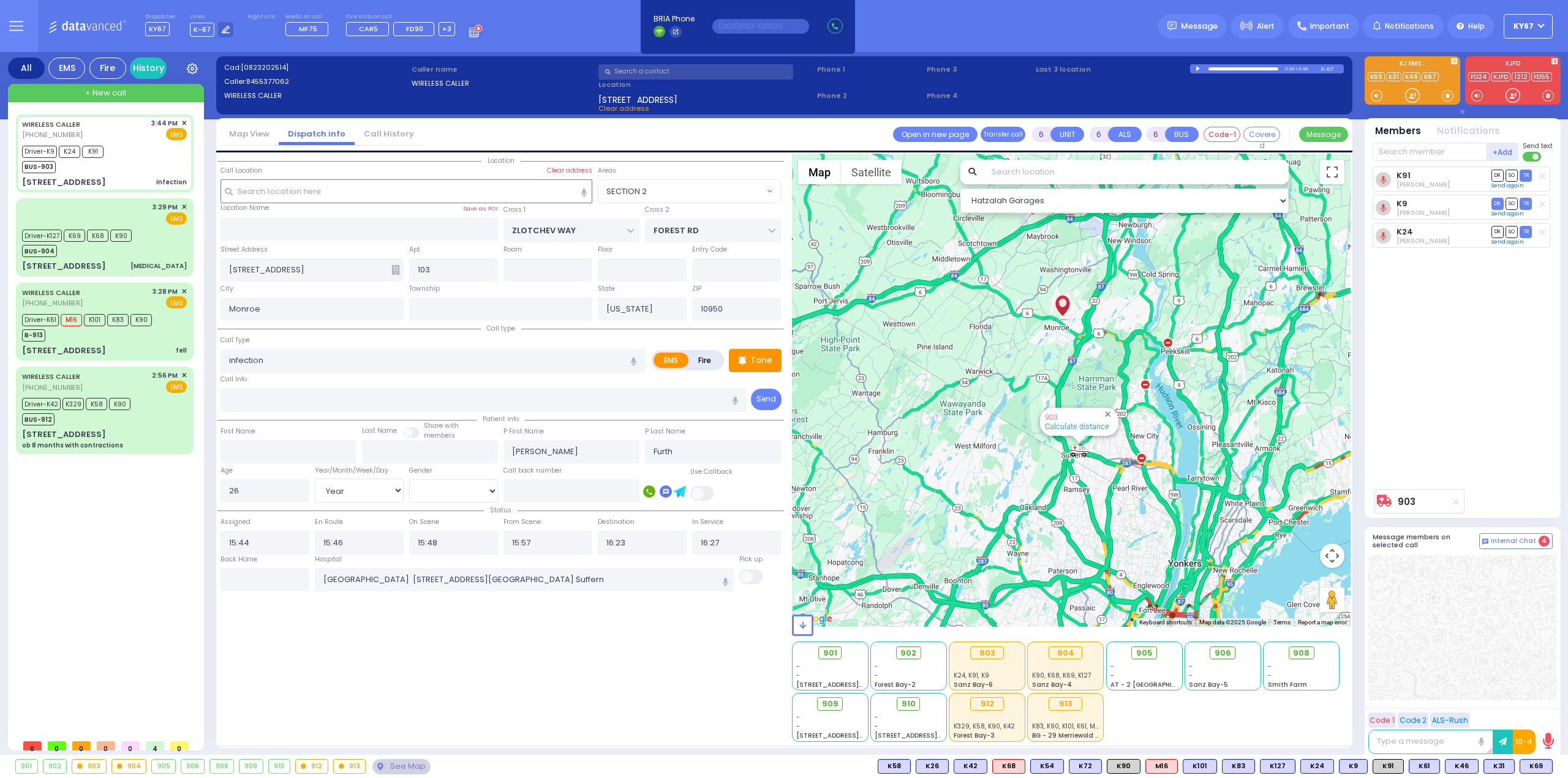
select select
radio input "true"
select select "Year"
select select "[DEMOGRAPHIC_DATA]"
select select "Hatzalah Garages"
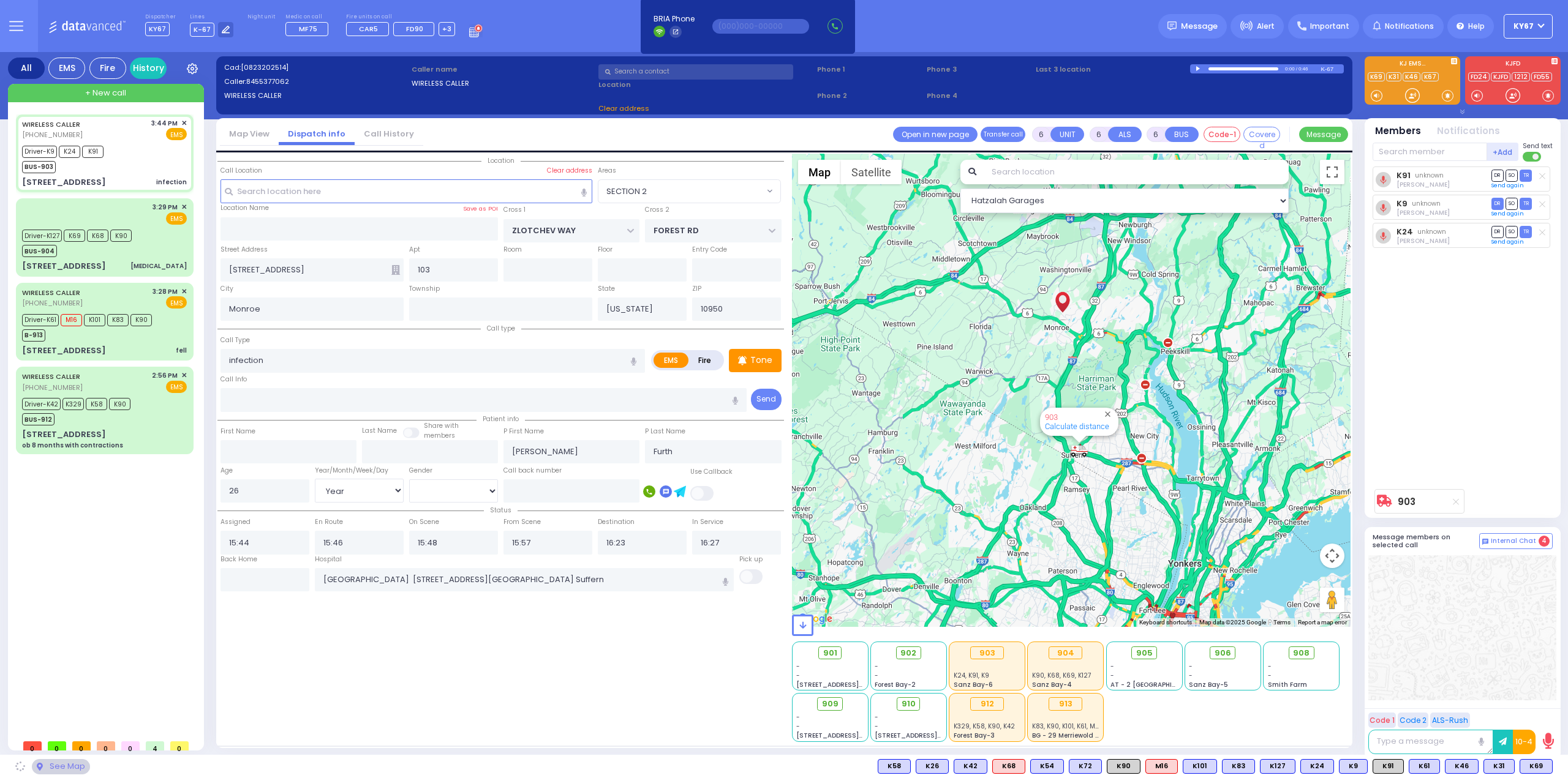
select select "SECTION 2"
select select
radio input "true"
select select "Year"
select select "[DEMOGRAPHIC_DATA]"
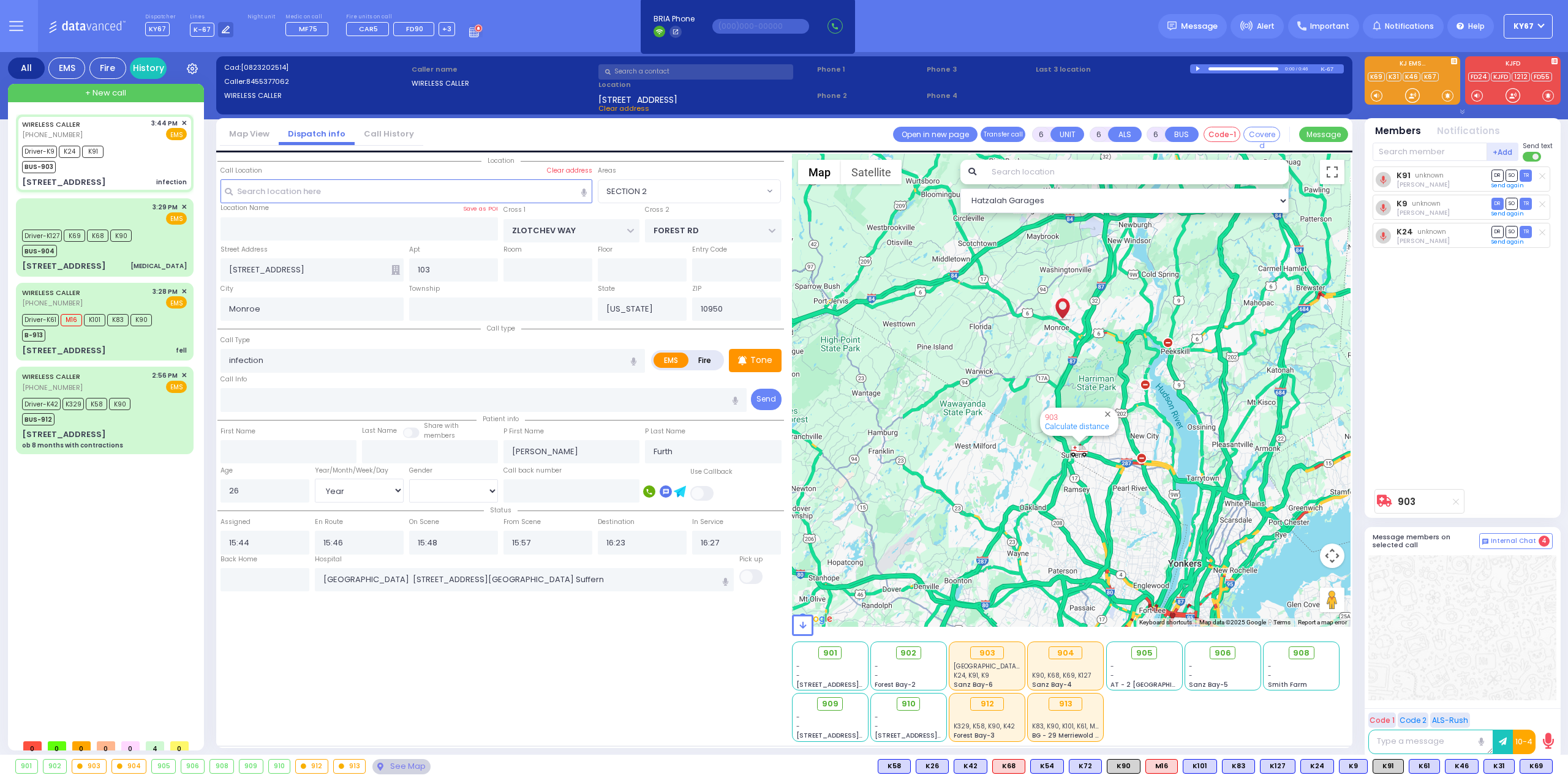
select select "Hatzalah Garages"
select select "SECTION 2"
select select
radio input "true"
select select "Year"
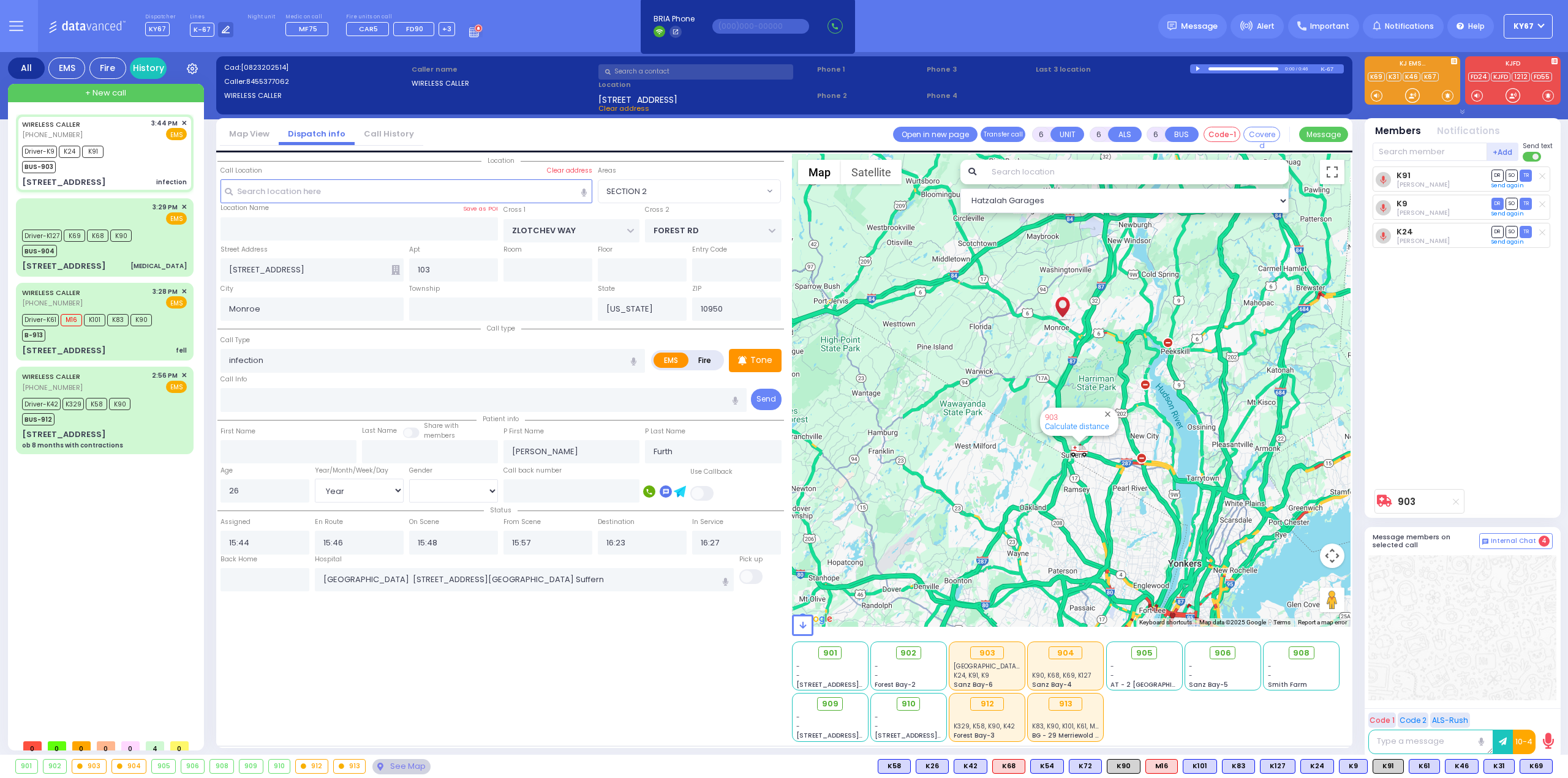
select select "[DEMOGRAPHIC_DATA]"
select select "Hatzalah Garages"
select select "SECTION 2"
select select
radio input "true"
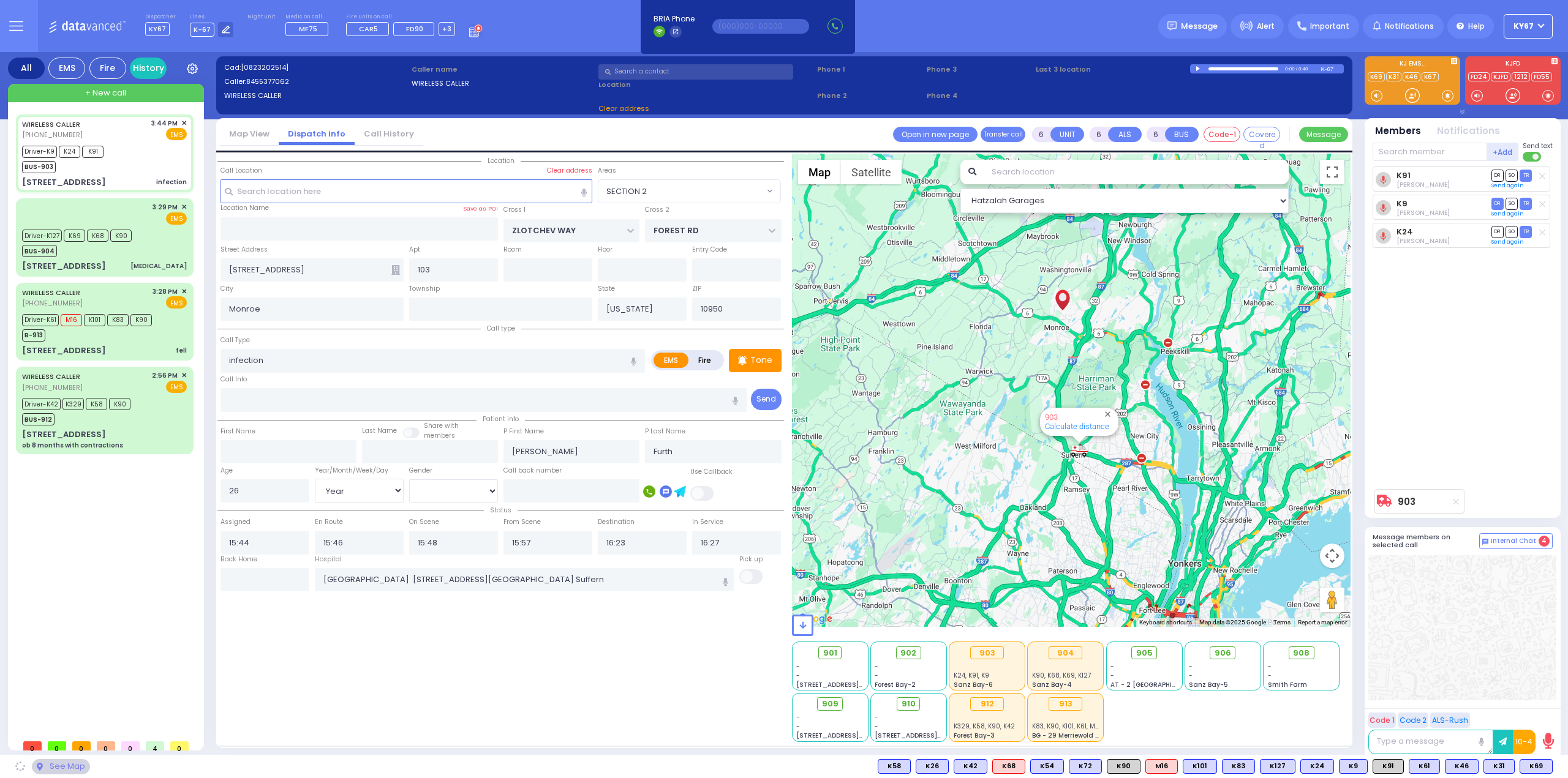
select select "Year"
select select "[DEMOGRAPHIC_DATA]"
select select "Hatzalah Garages"
select select "SECTION 2"
select select
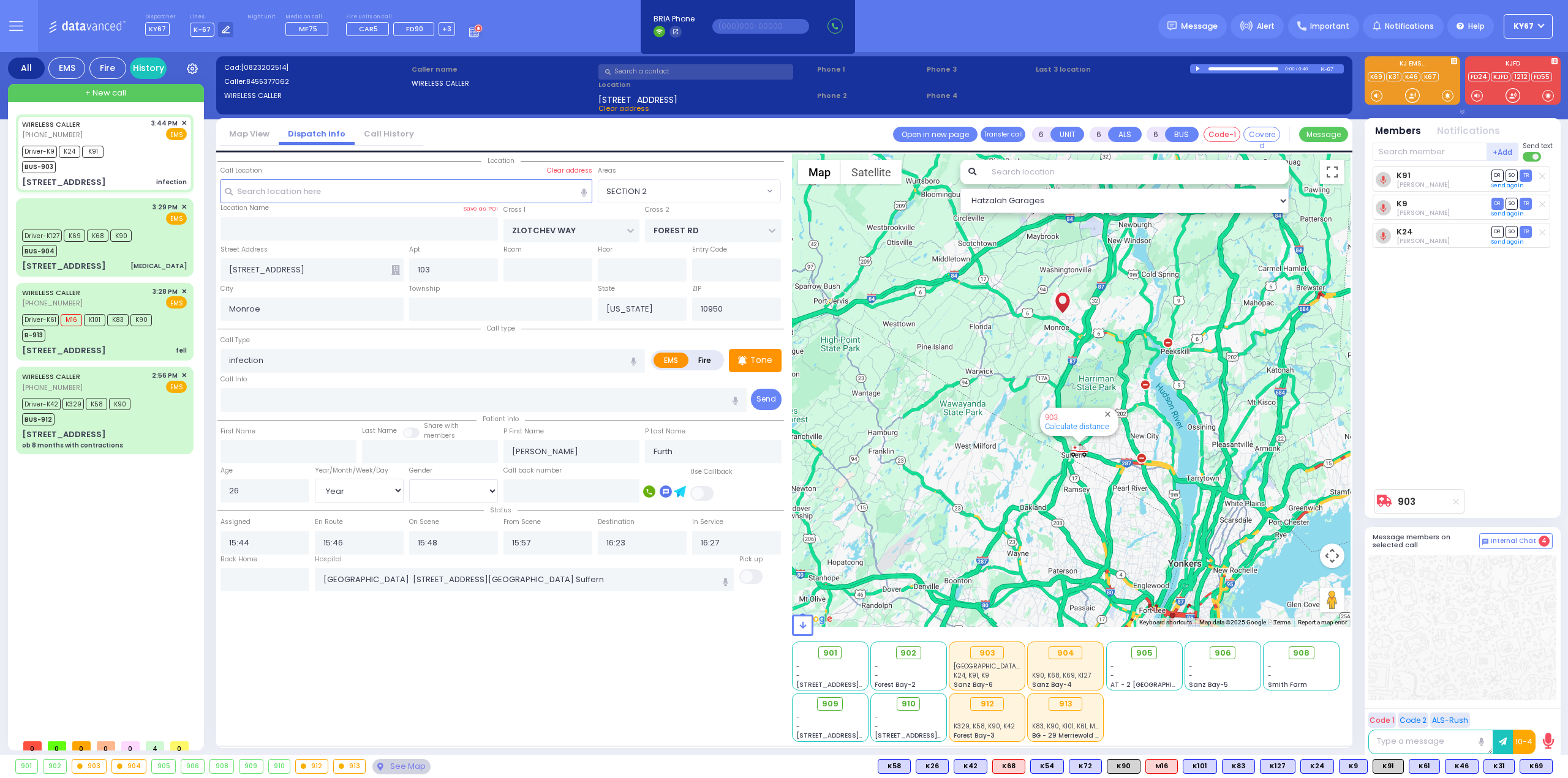
radio input "true"
select select "Year"
select select "[DEMOGRAPHIC_DATA]"
select select "Hatzalah Garages"
select select "SECTION 2"
